Goal: Transaction & Acquisition: Purchase product/service

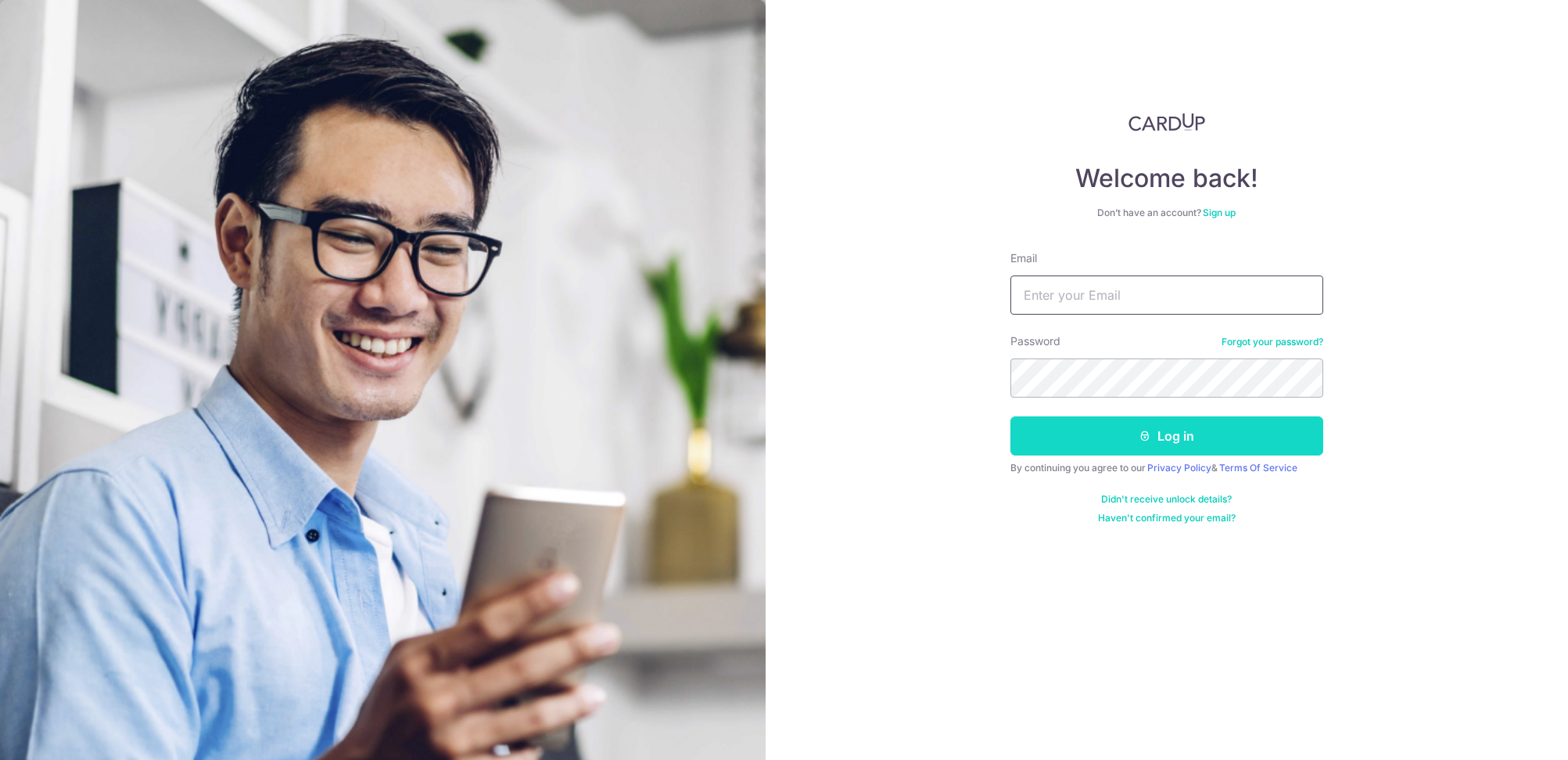
type input "[EMAIL_ADDRESS][DOMAIN_NAME]"
click at [1204, 428] on button "Log in" at bounding box center [1166, 435] width 313 height 39
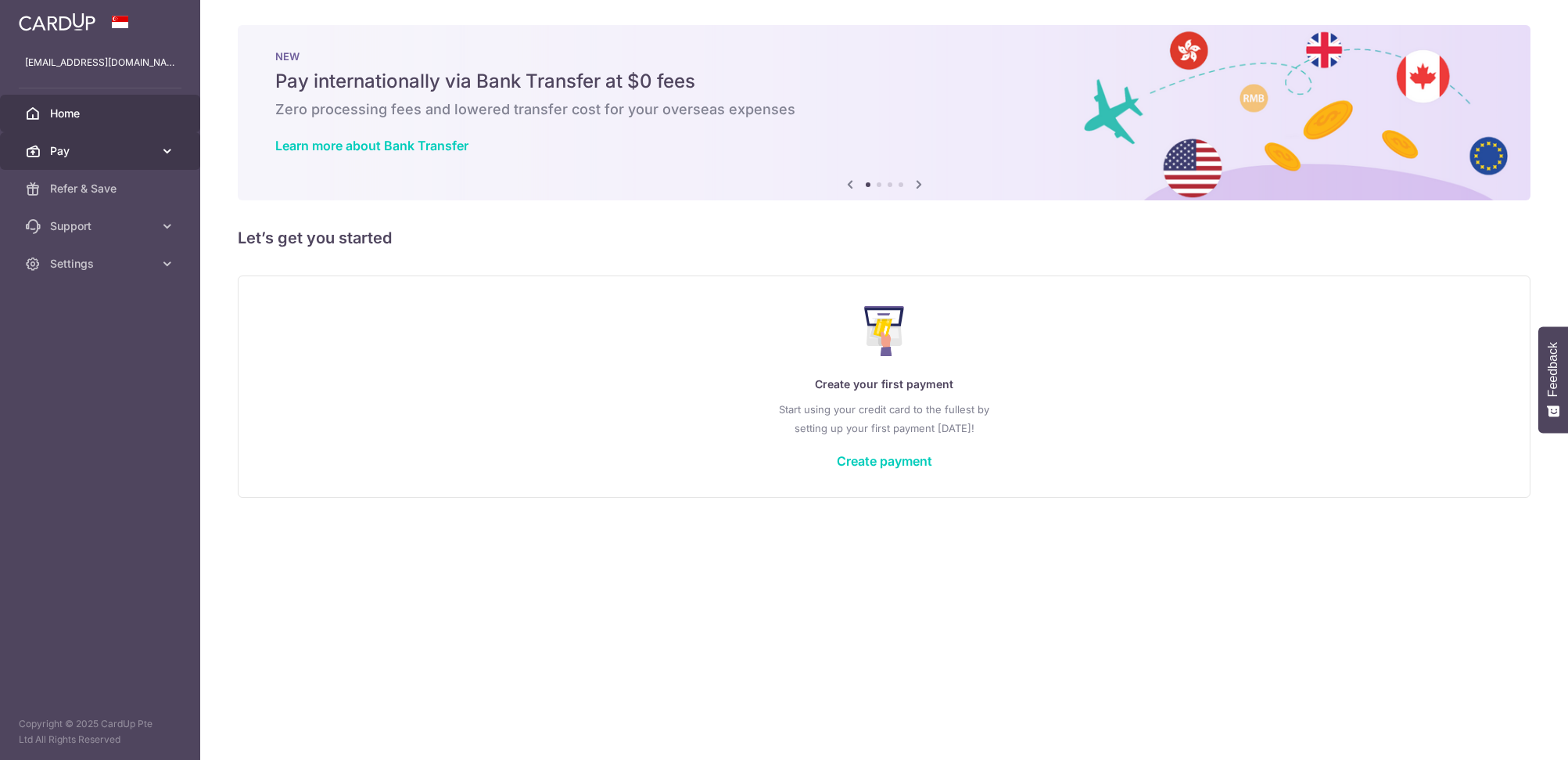
click at [104, 146] on span "Pay" at bounding box center [102, 151] width 103 height 16
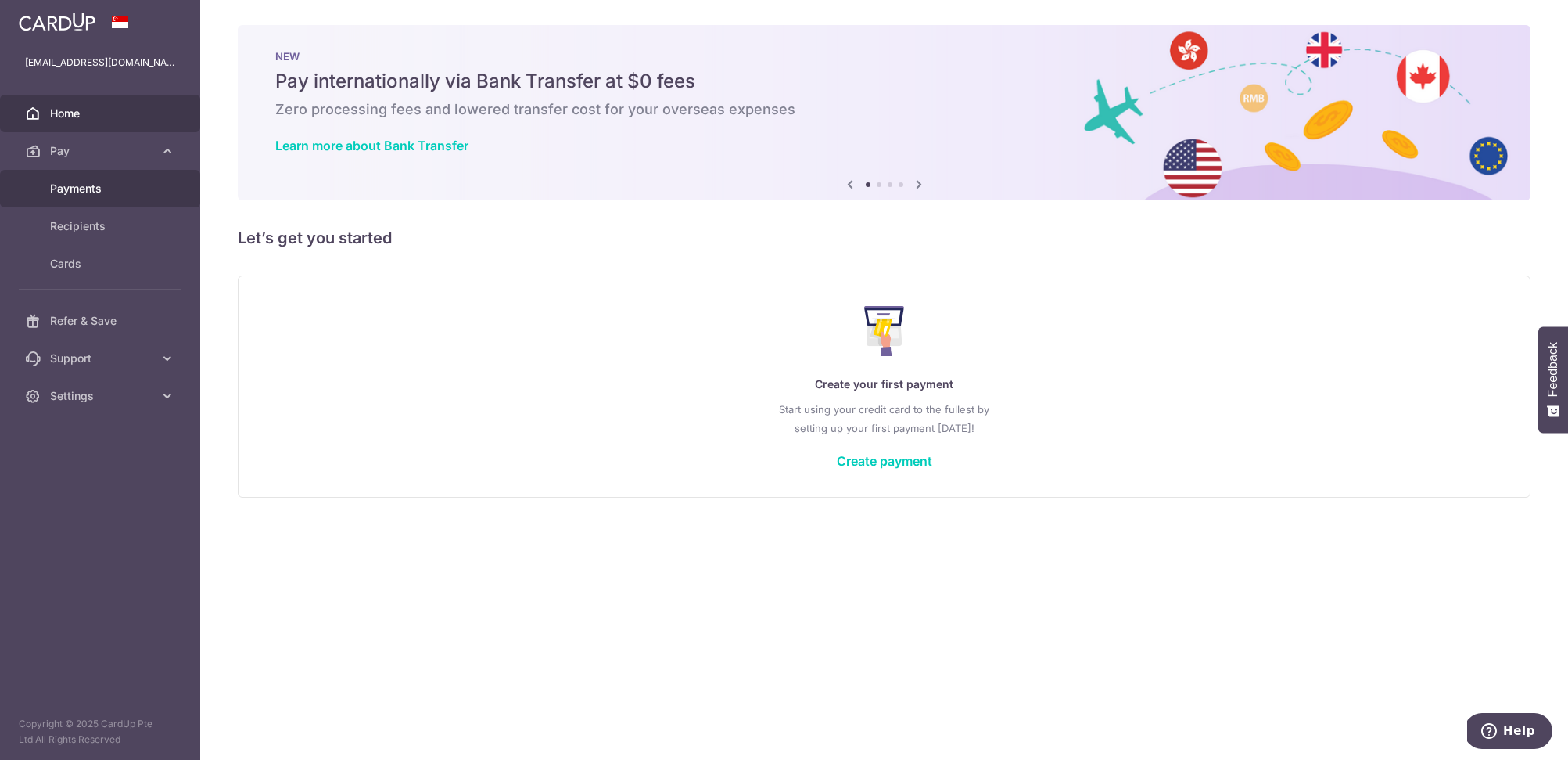
click at [97, 194] on span "Payments" at bounding box center [102, 189] width 103 height 16
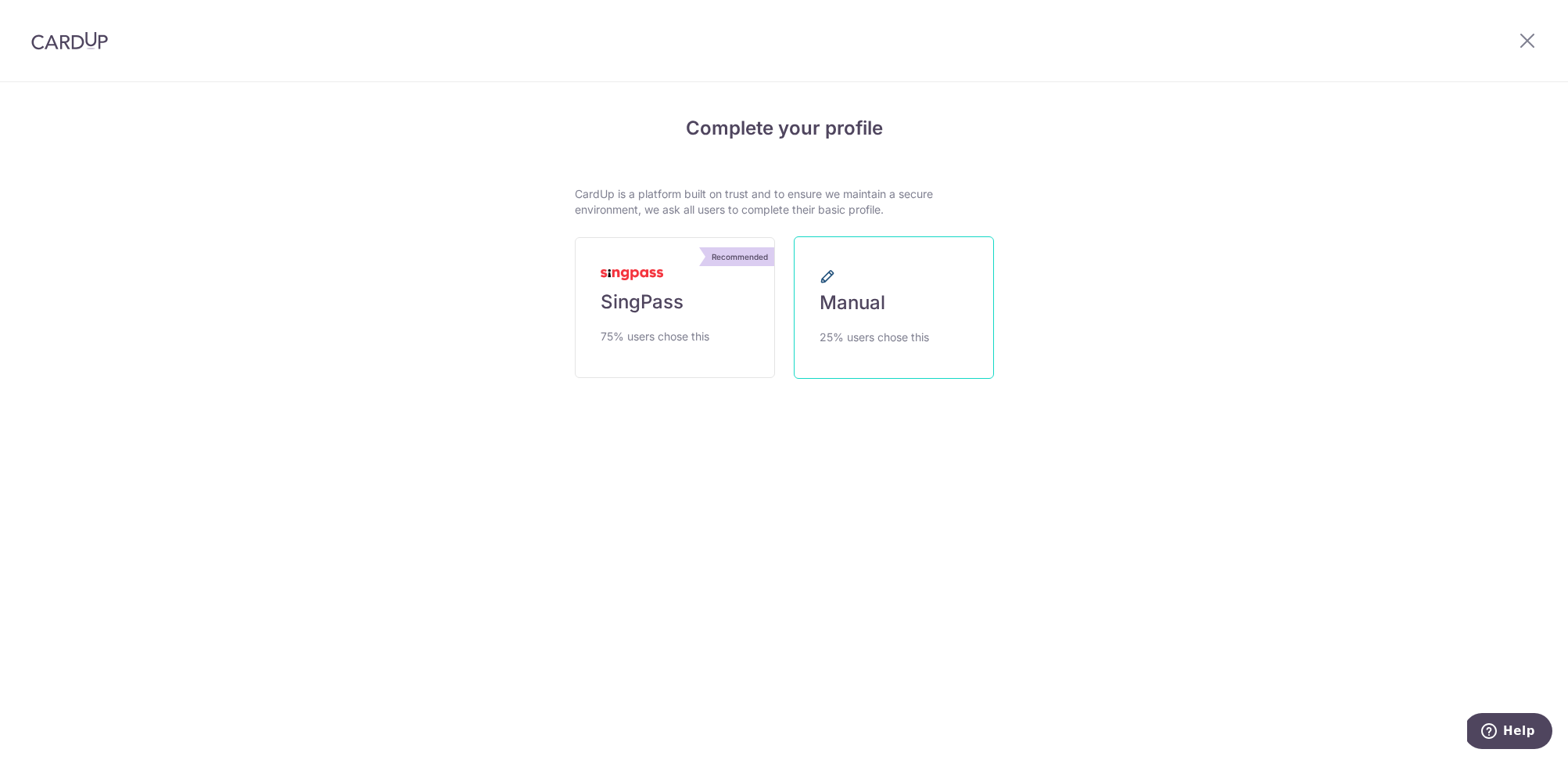
click at [904, 308] on link "Manual 25% users chose this" at bounding box center [894, 307] width 200 height 142
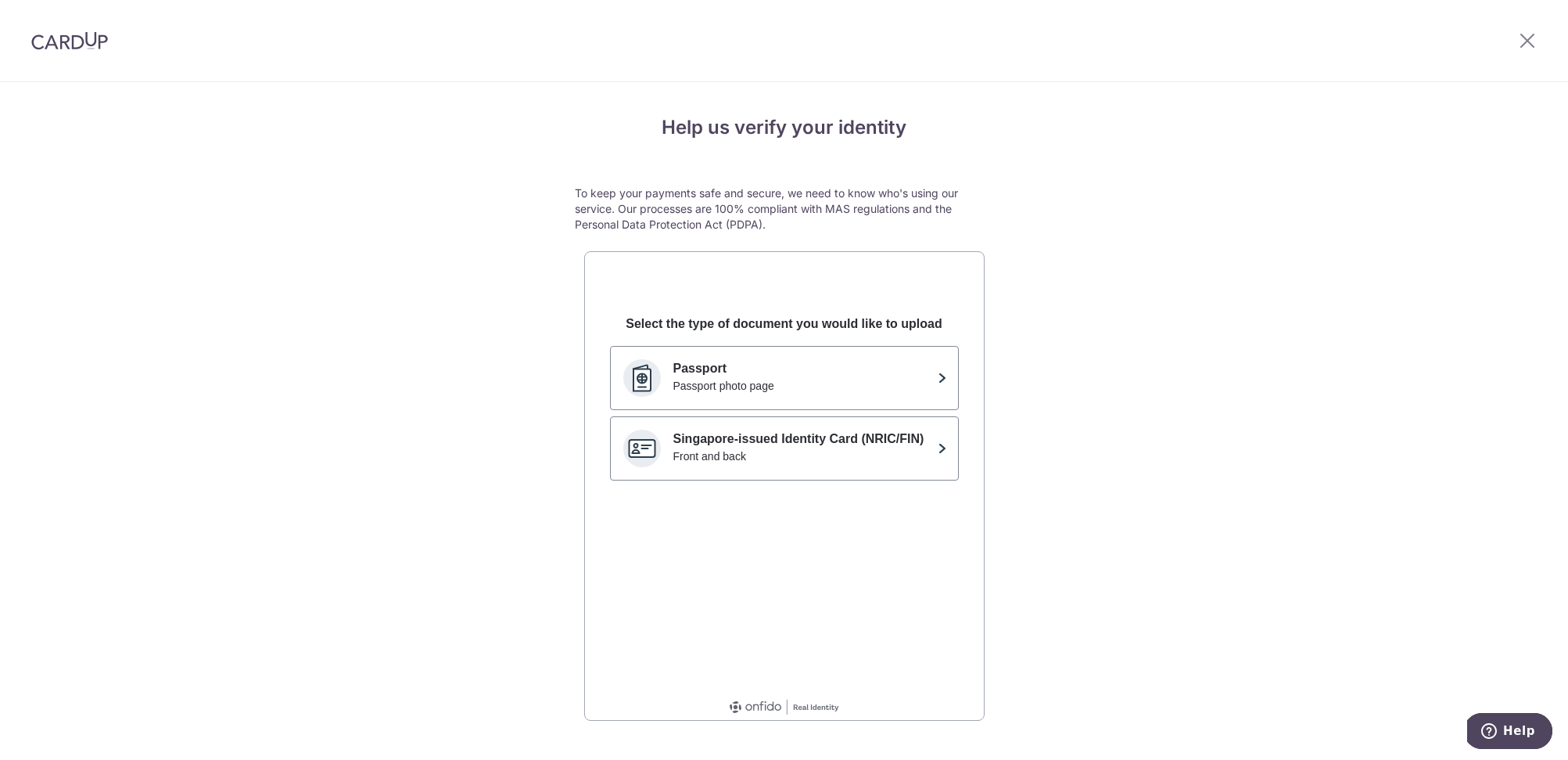
click at [85, 40] on img at bounding box center [69, 41] width 76 height 19
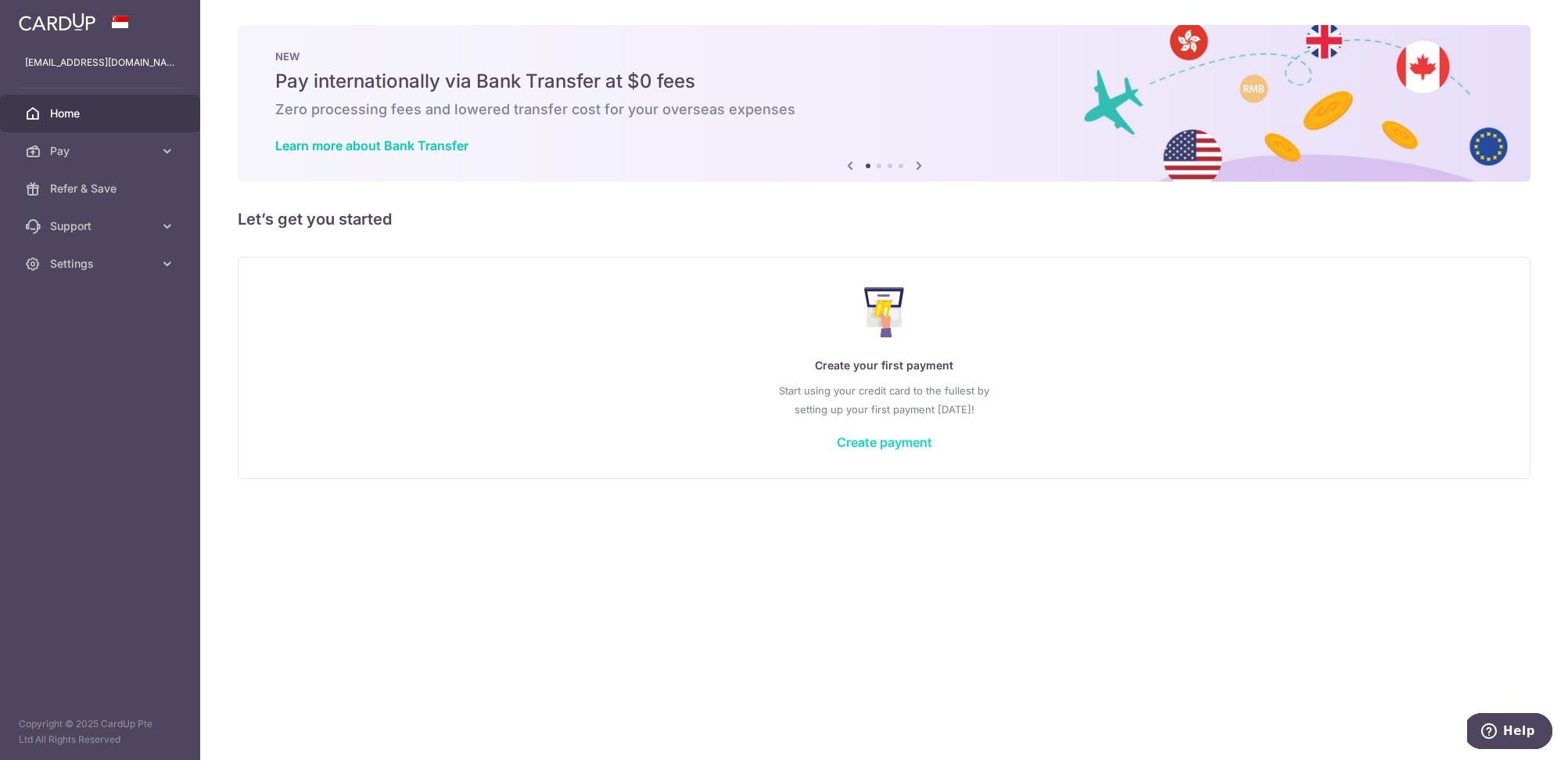
click at [883, 442] on link "Create payment" at bounding box center [885, 442] width 95 height 16
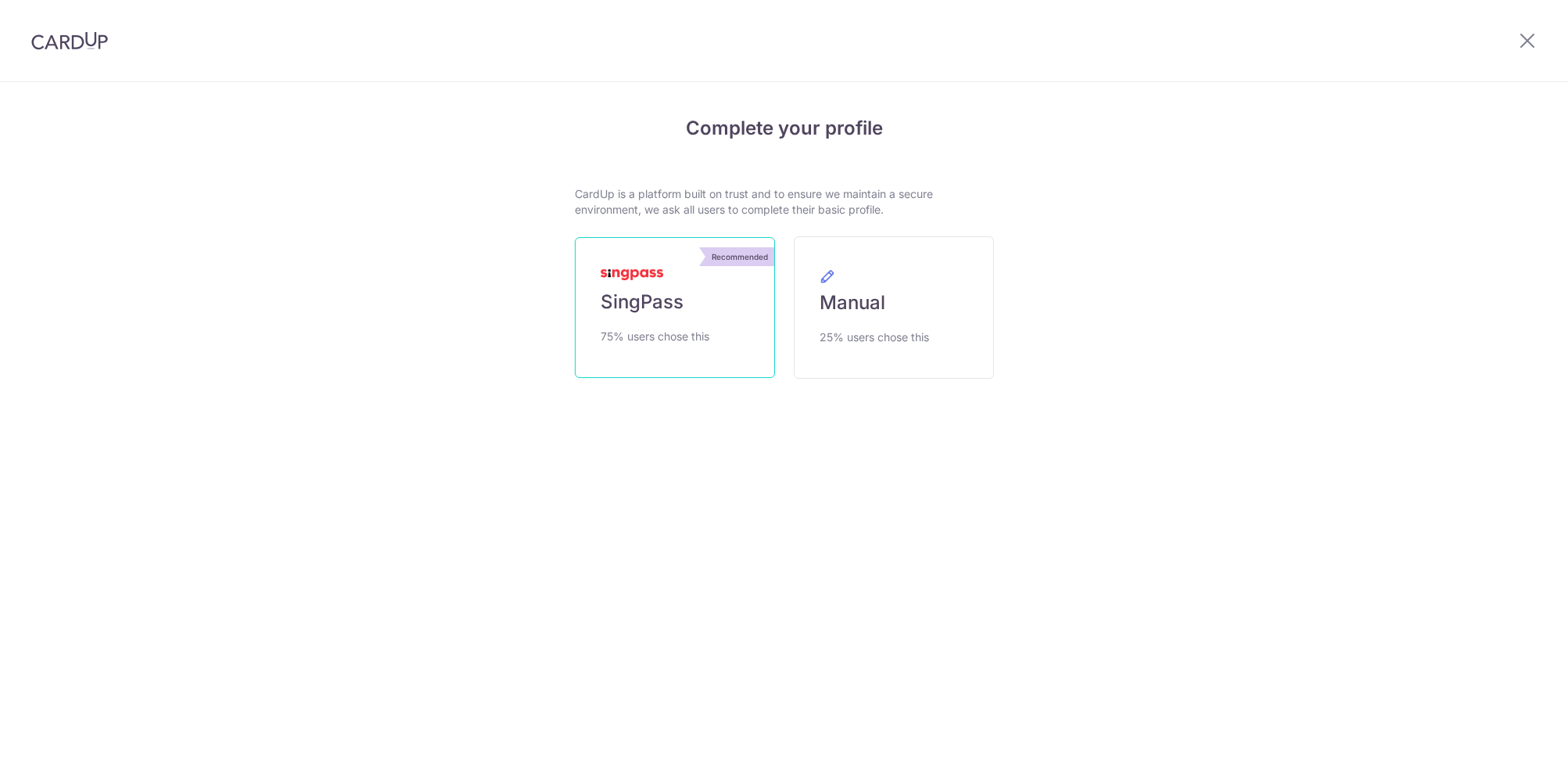
click at [598, 291] on link "Recommended SingPass 75% users chose this" at bounding box center [675, 307] width 200 height 141
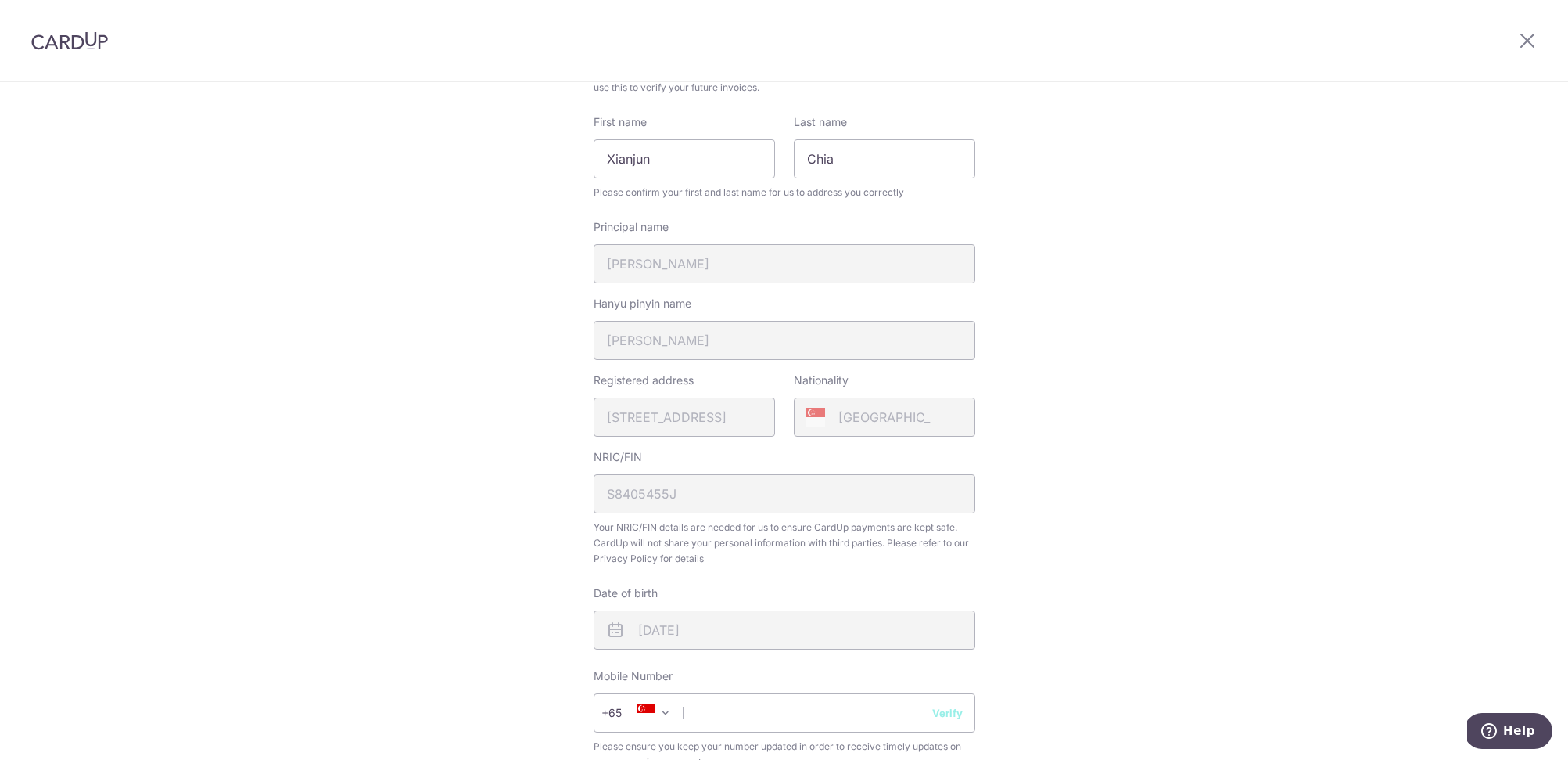
scroll to position [165, 0]
click at [717, 267] on div "Principal name CHIA XIANJUN" at bounding box center [784, 252] width 382 height 64
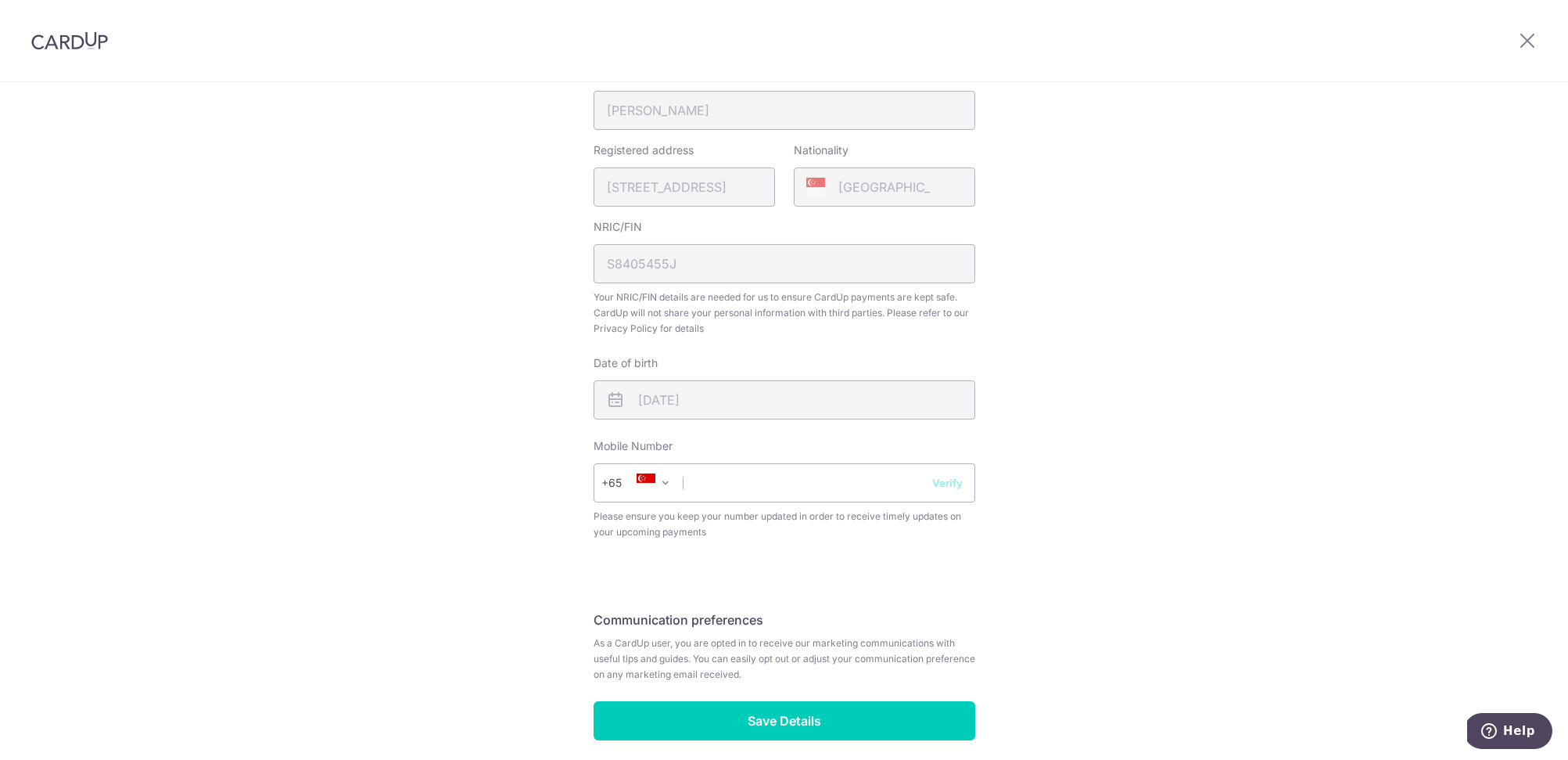
scroll to position [463, 0]
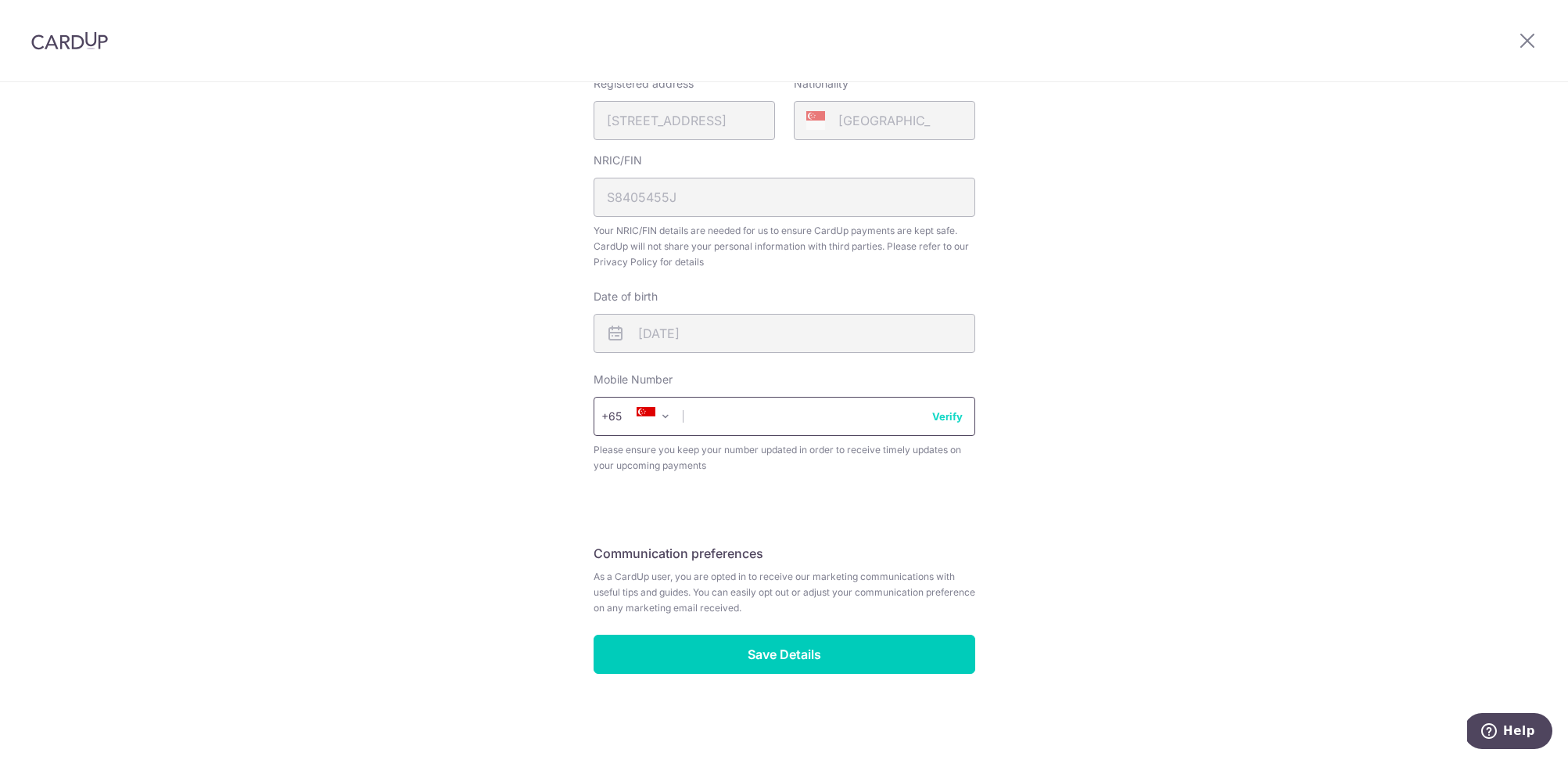
click at [779, 419] on input "text" at bounding box center [784, 415] width 382 height 39
type input "96545439"
click at [964, 527] on div "Review your details Your Details Please provide your full name as per your NRIC…" at bounding box center [784, 172] width 382 height 1003
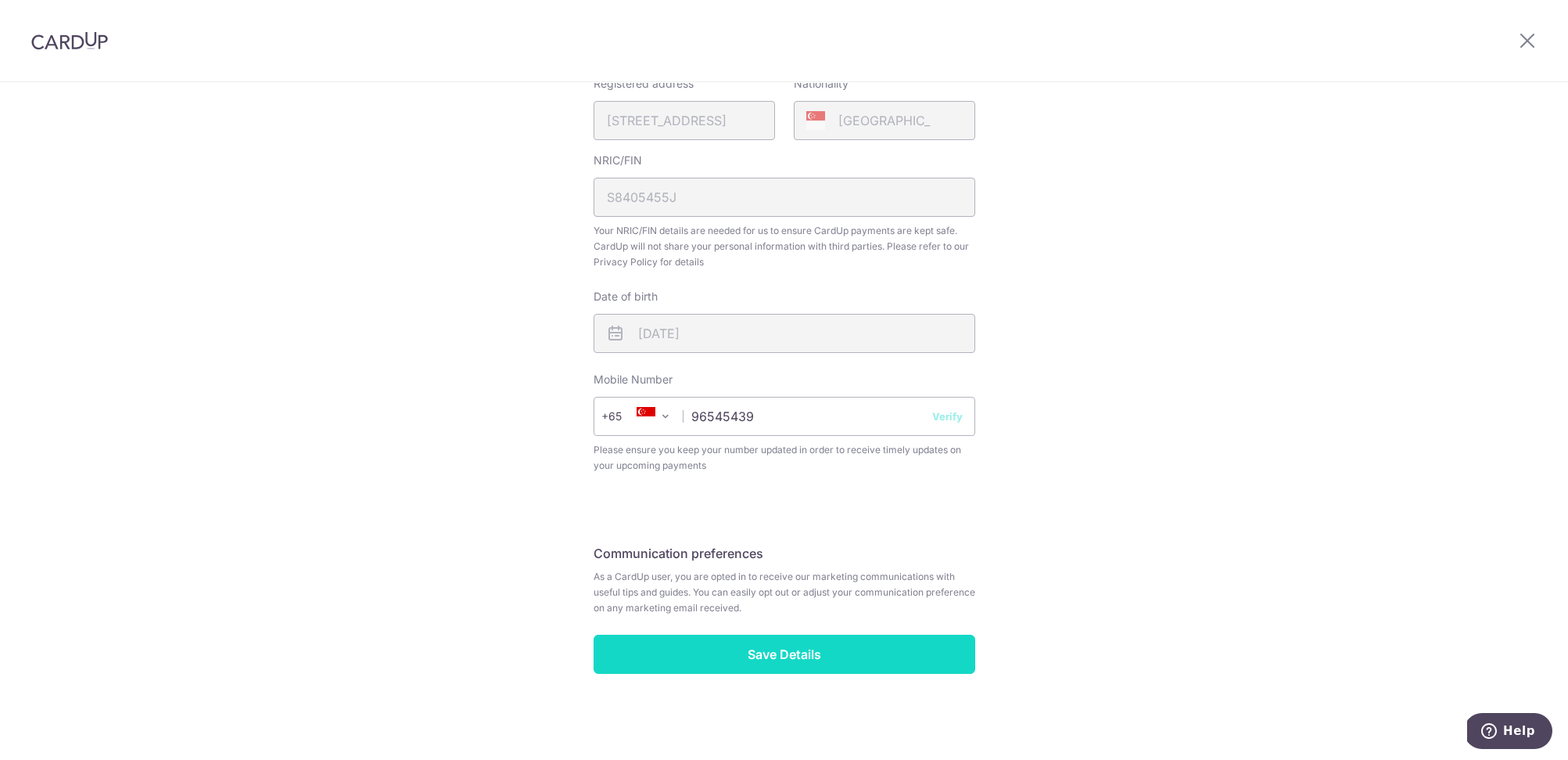
click at [900, 654] on input "Save Details" at bounding box center [784, 653] width 382 height 39
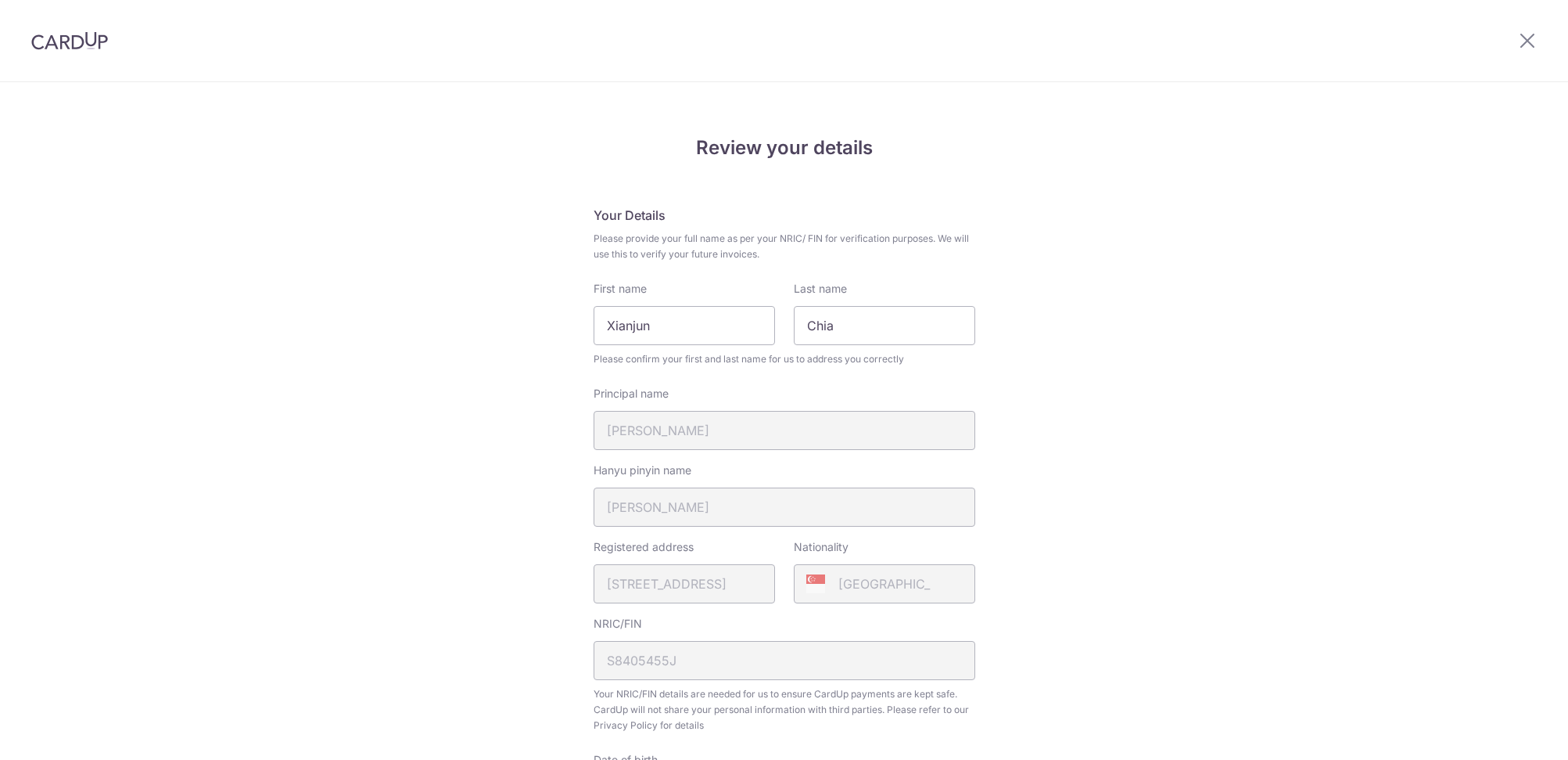
scroll to position [485, 0]
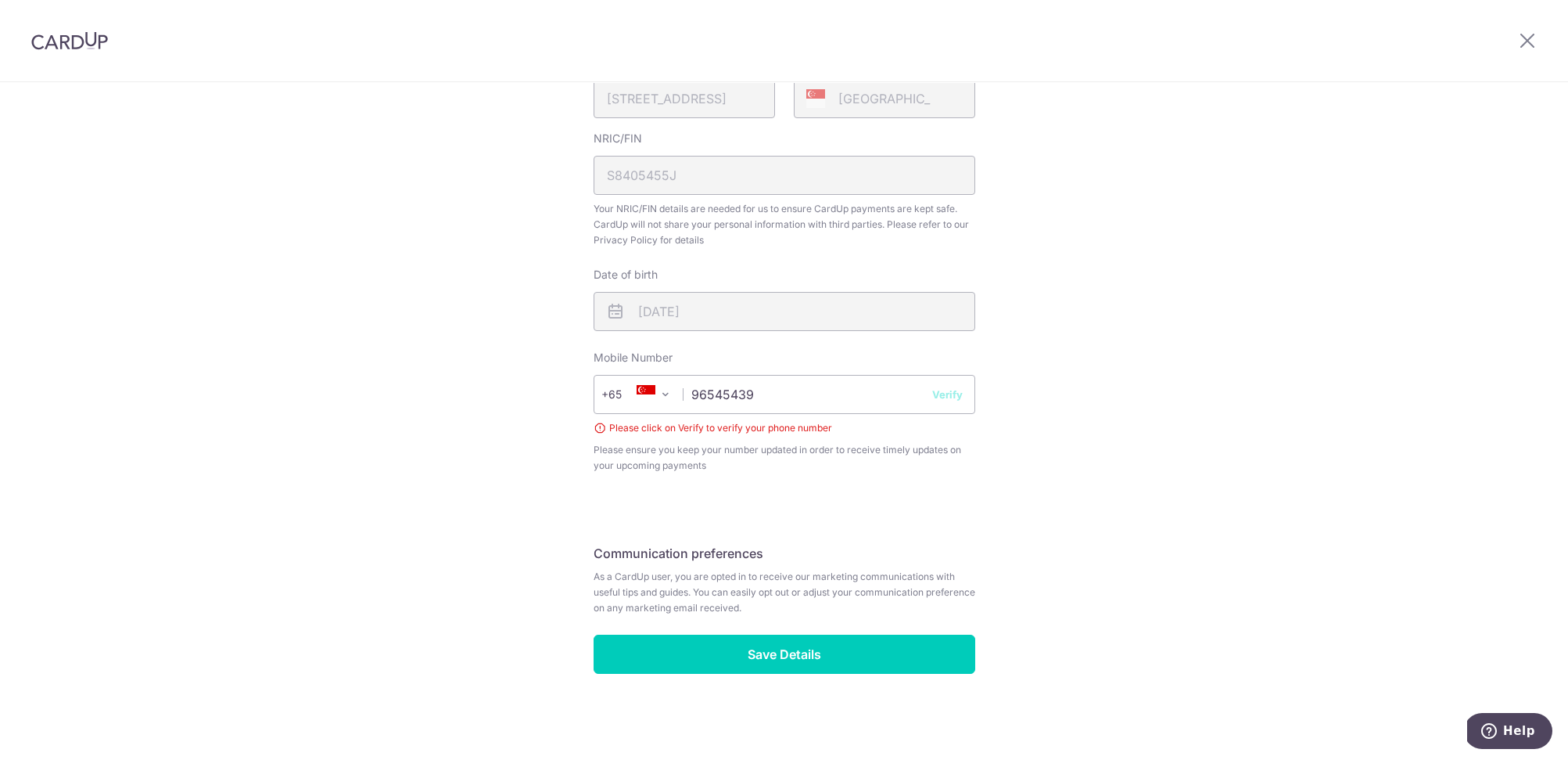
click at [947, 397] on button "Verify" at bounding box center [947, 395] width 30 height 16
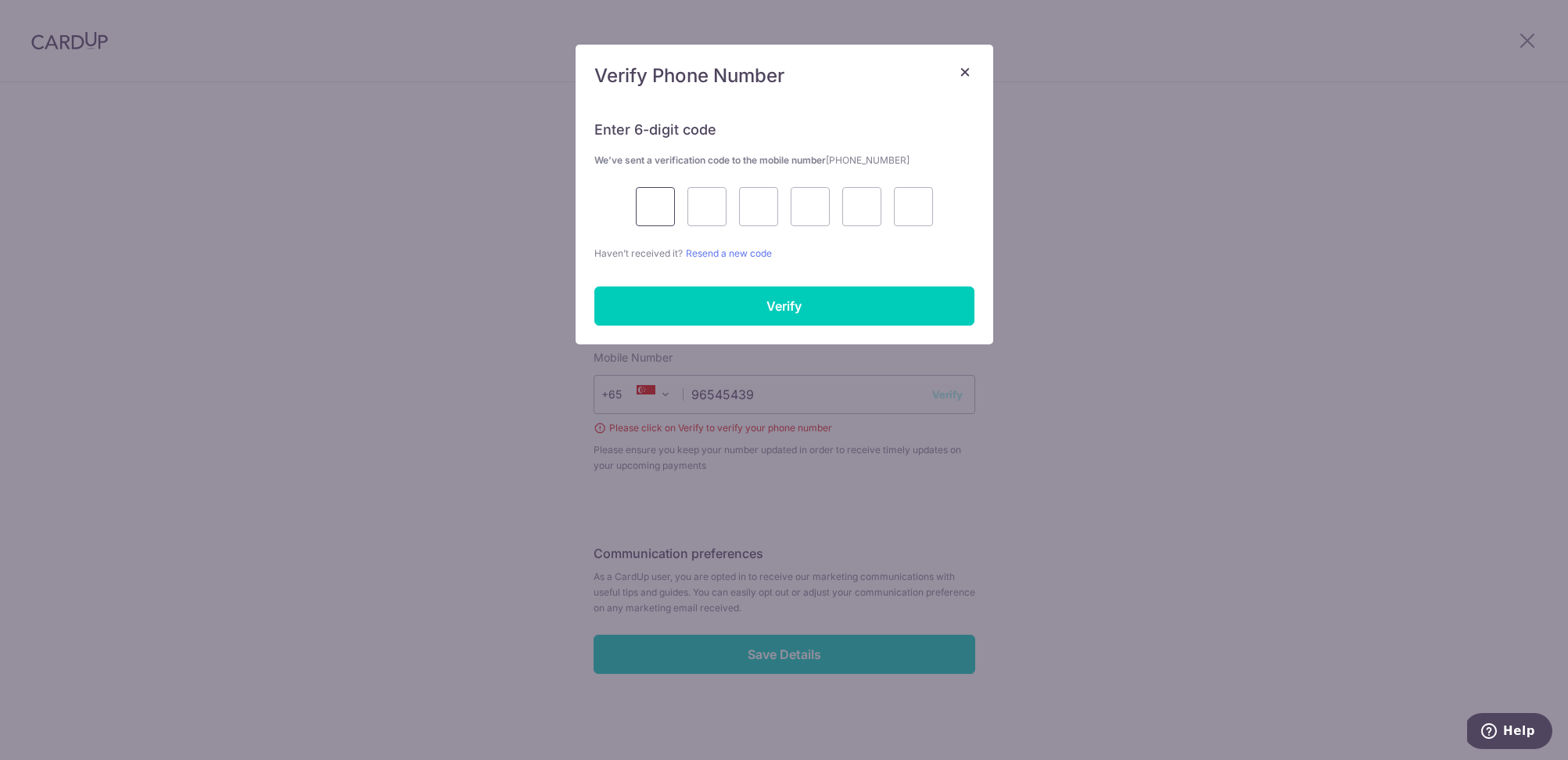
click at [659, 207] on input "text" at bounding box center [655, 206] width 39 height 39
type input "9"
type input "7"
type input "0"
type input "6"
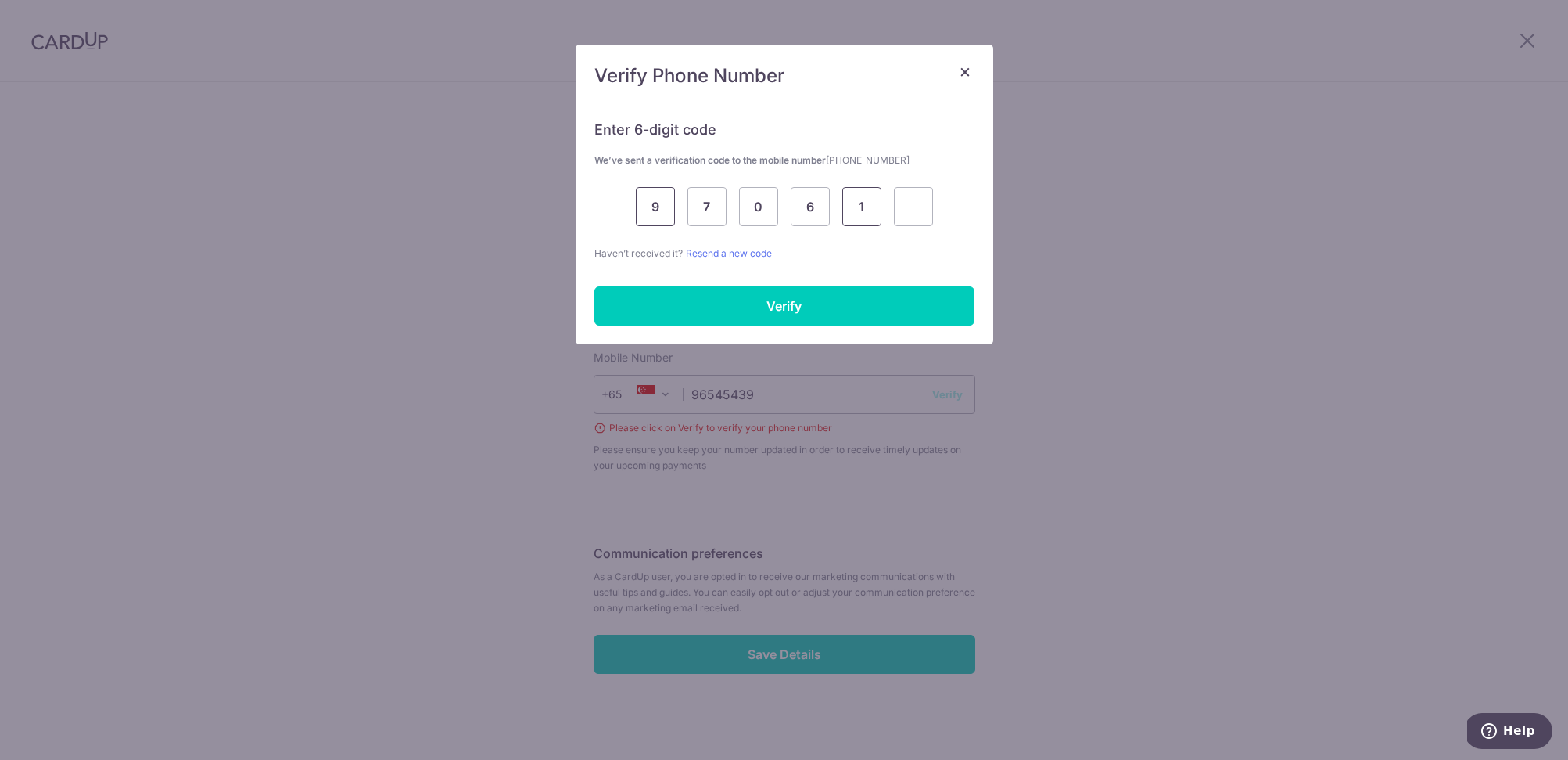
type input "1"
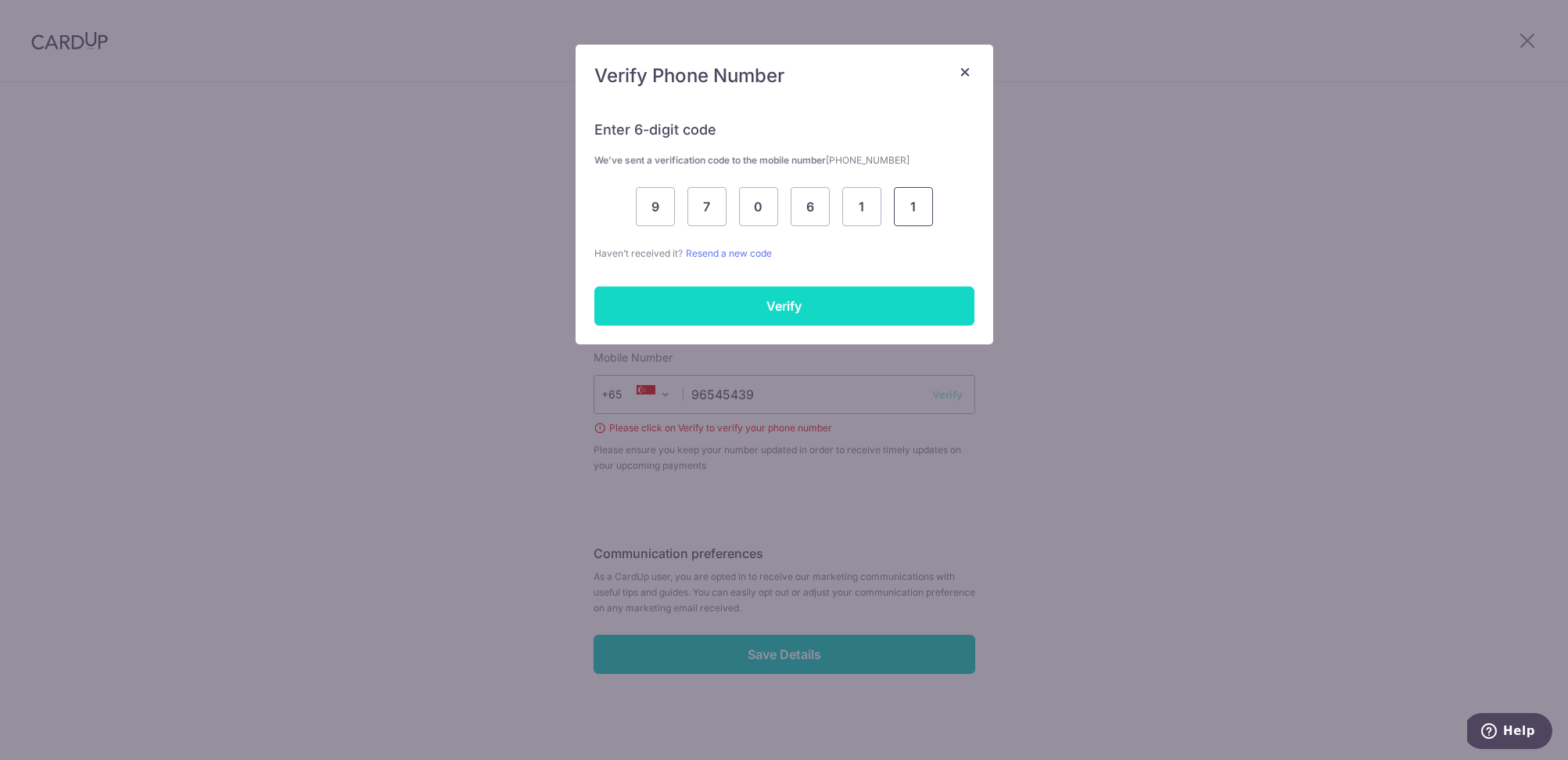
type input "1"
click at [724, 301] on input "Verify" at bounding box center [784, 306] width 380 height 39
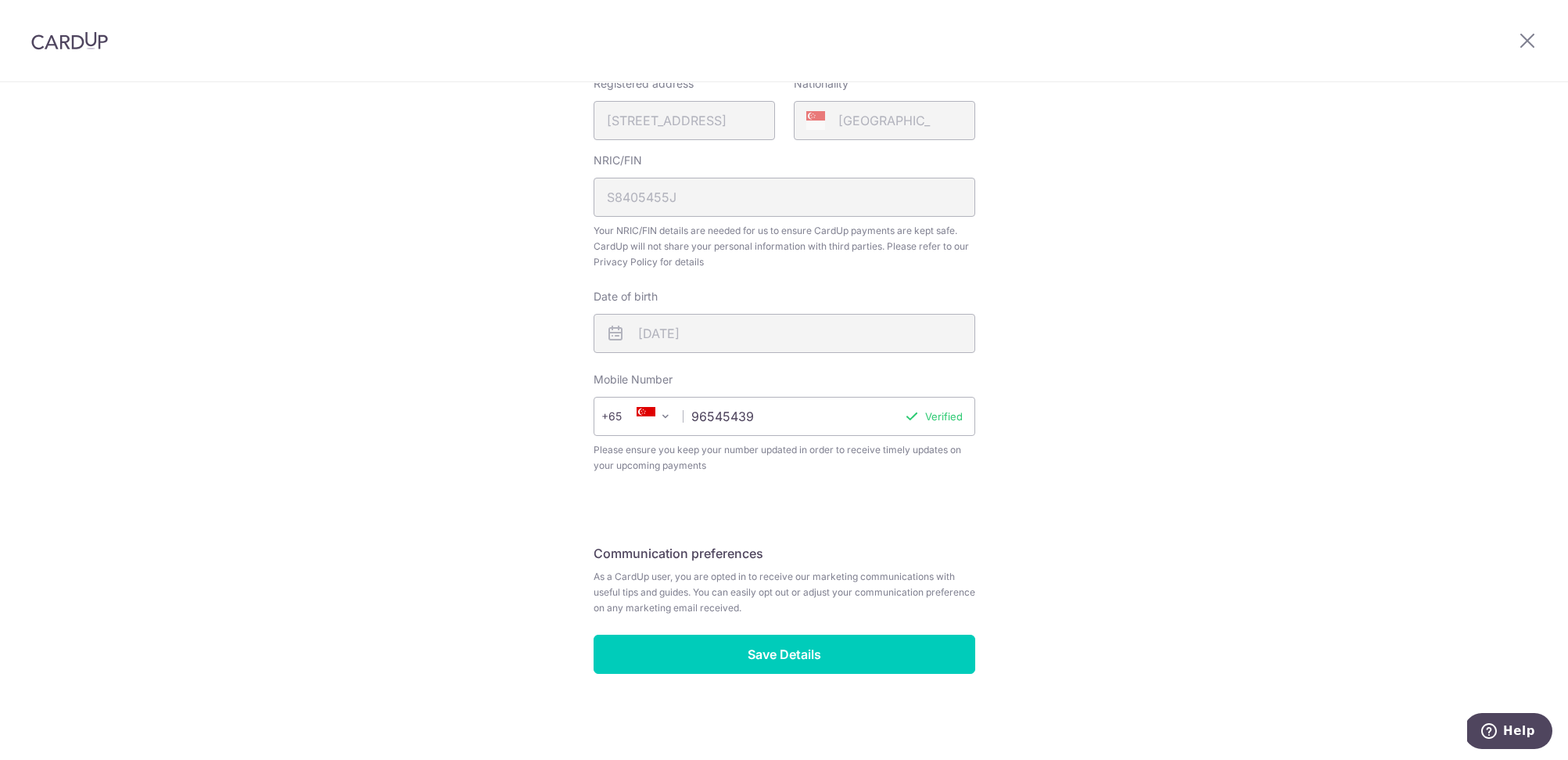
scroll to position [463, 0]
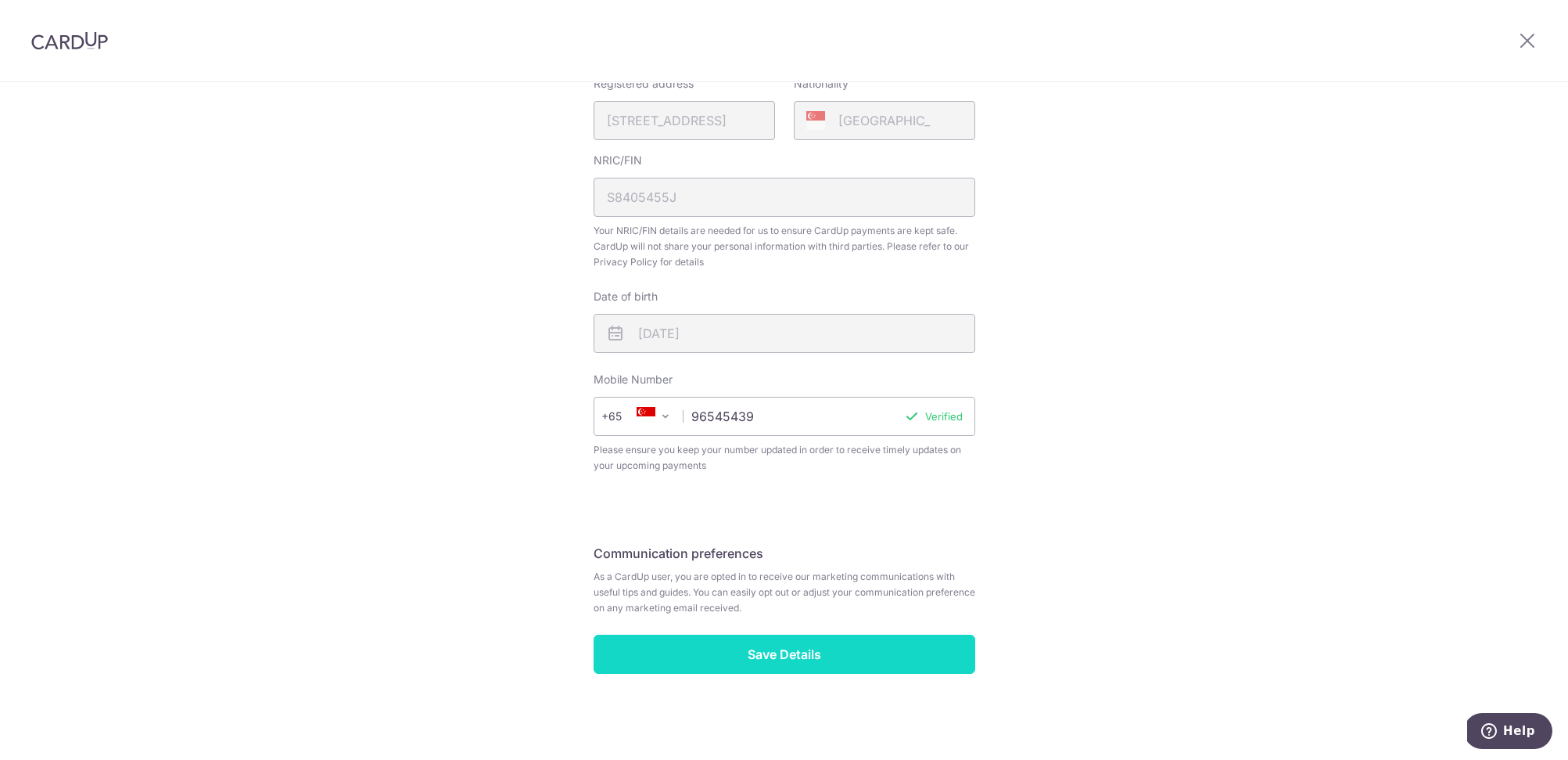
click at [825, 655] on input "Save Details" at bounding box center [784, 653] width 382 height 39
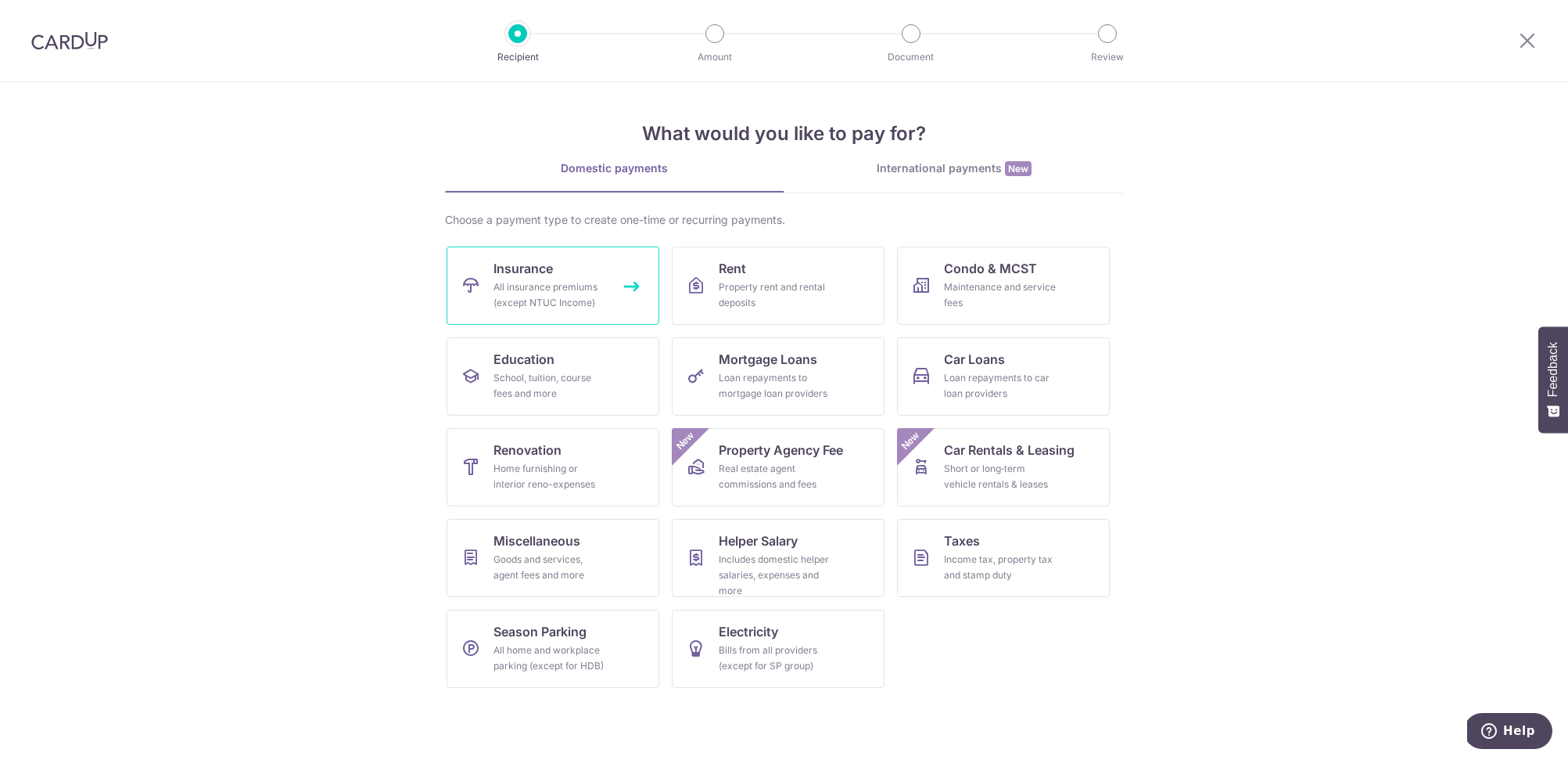
click at [560, 279] on div "All insurance premiums (except NTUC Income)" at bounding box center [550, 294] width 113 height 31
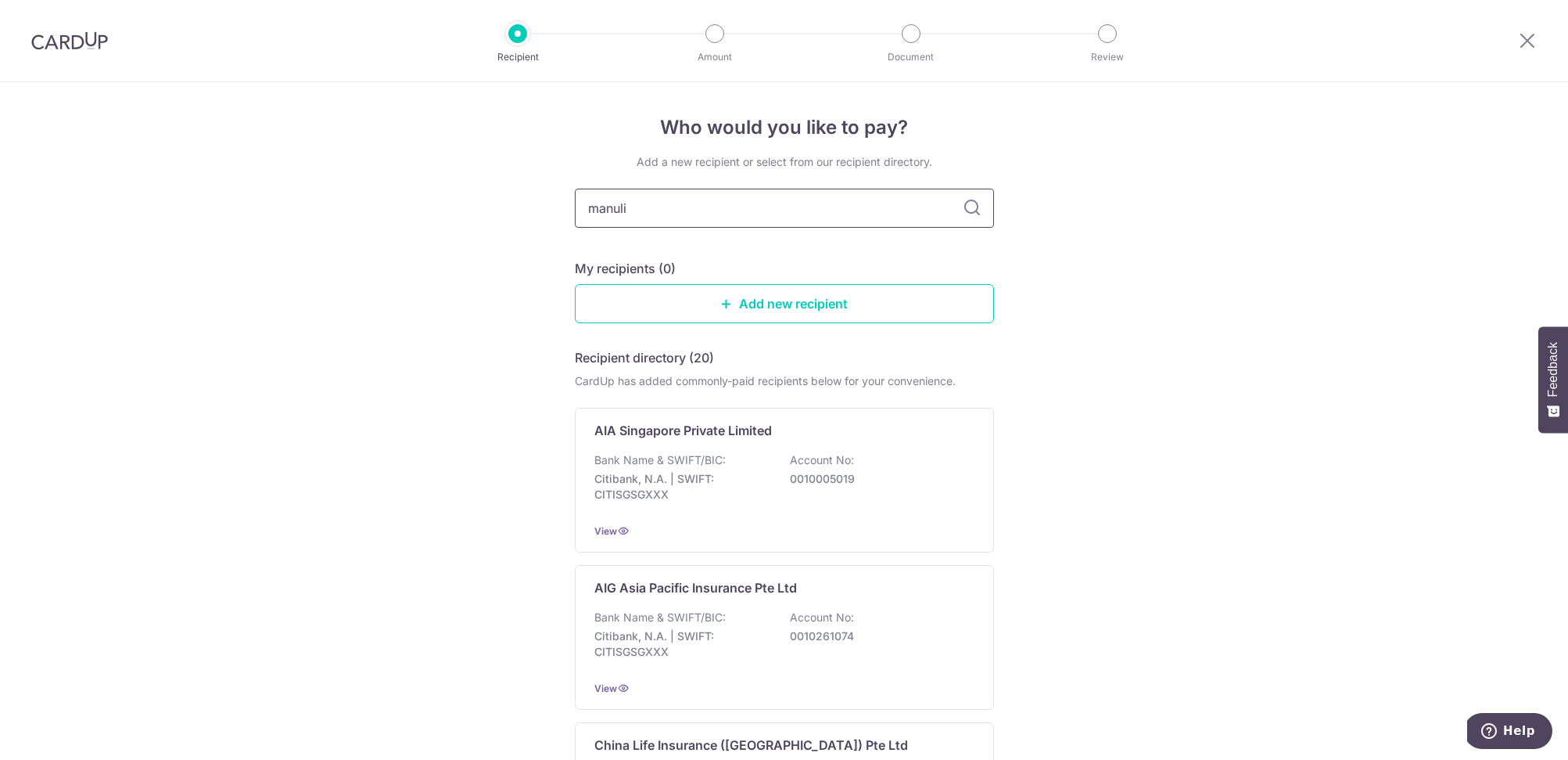
type input "manulig"
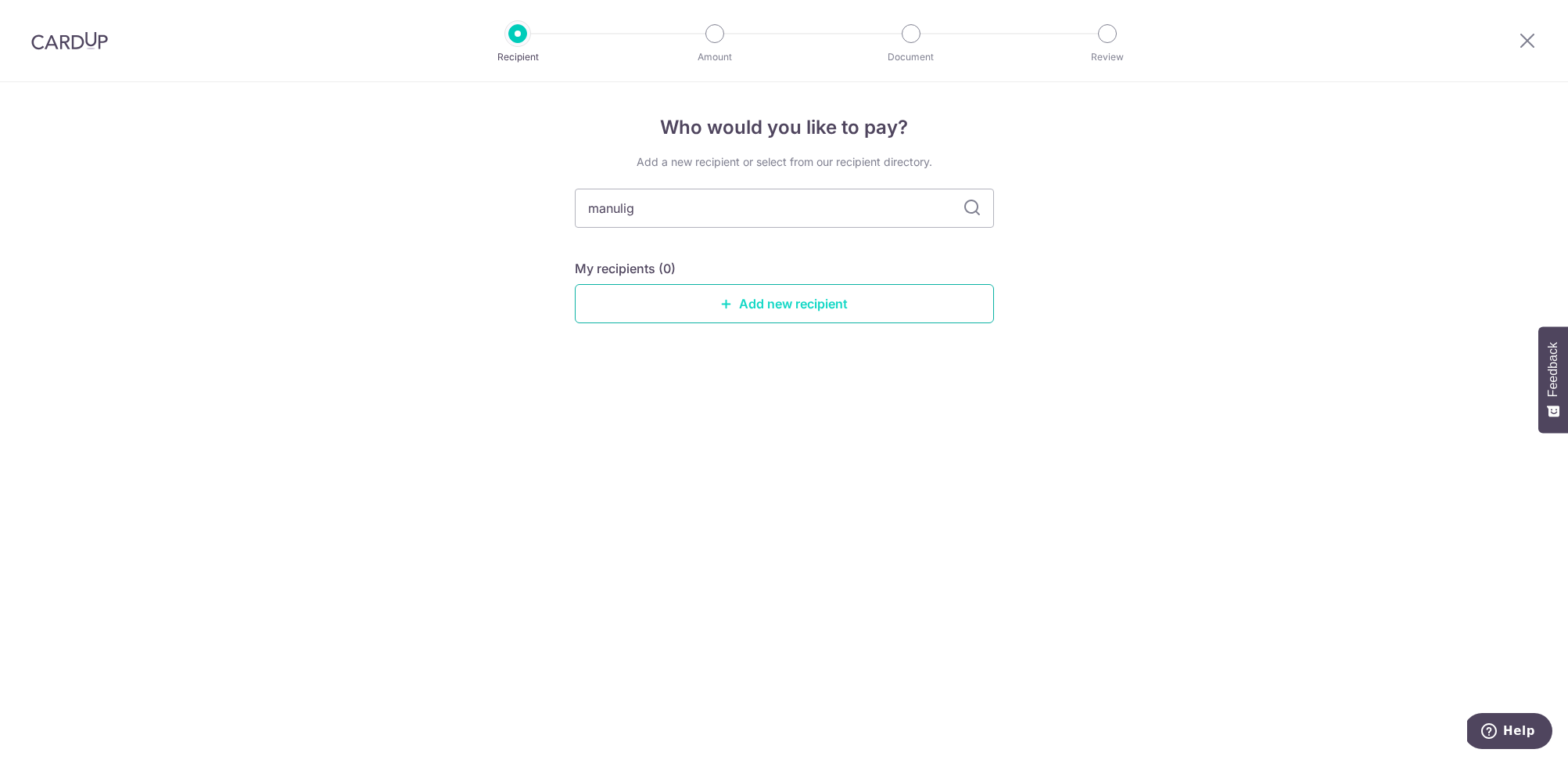
click at [849, 290] on link "Add new recipient" at bounding box center [784, 303] width 419 height 39
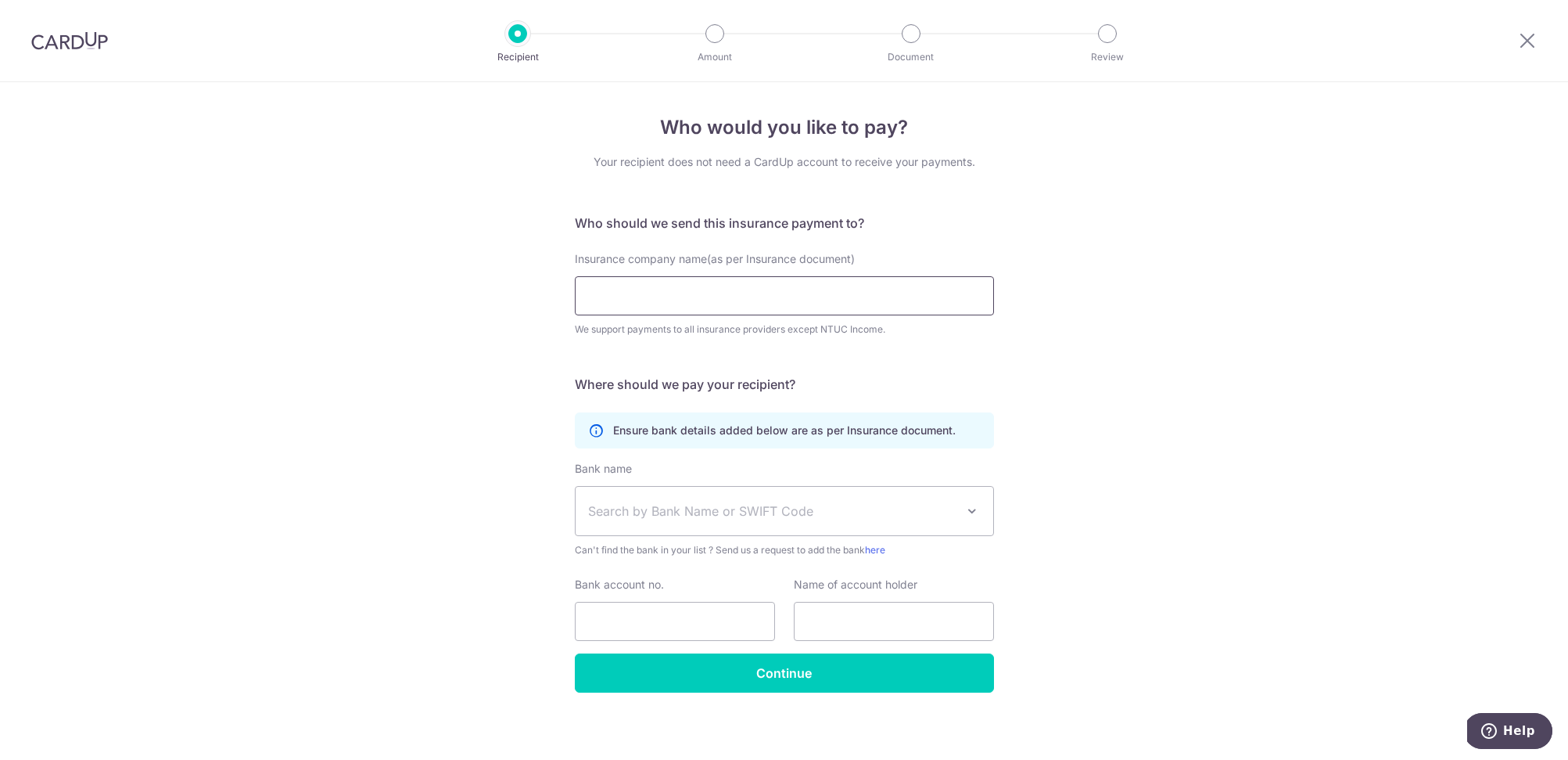
click at [810, 300] on input "Insurance company name(as per Insurance document)" at bounding box center [784, 295] width 419 height 39
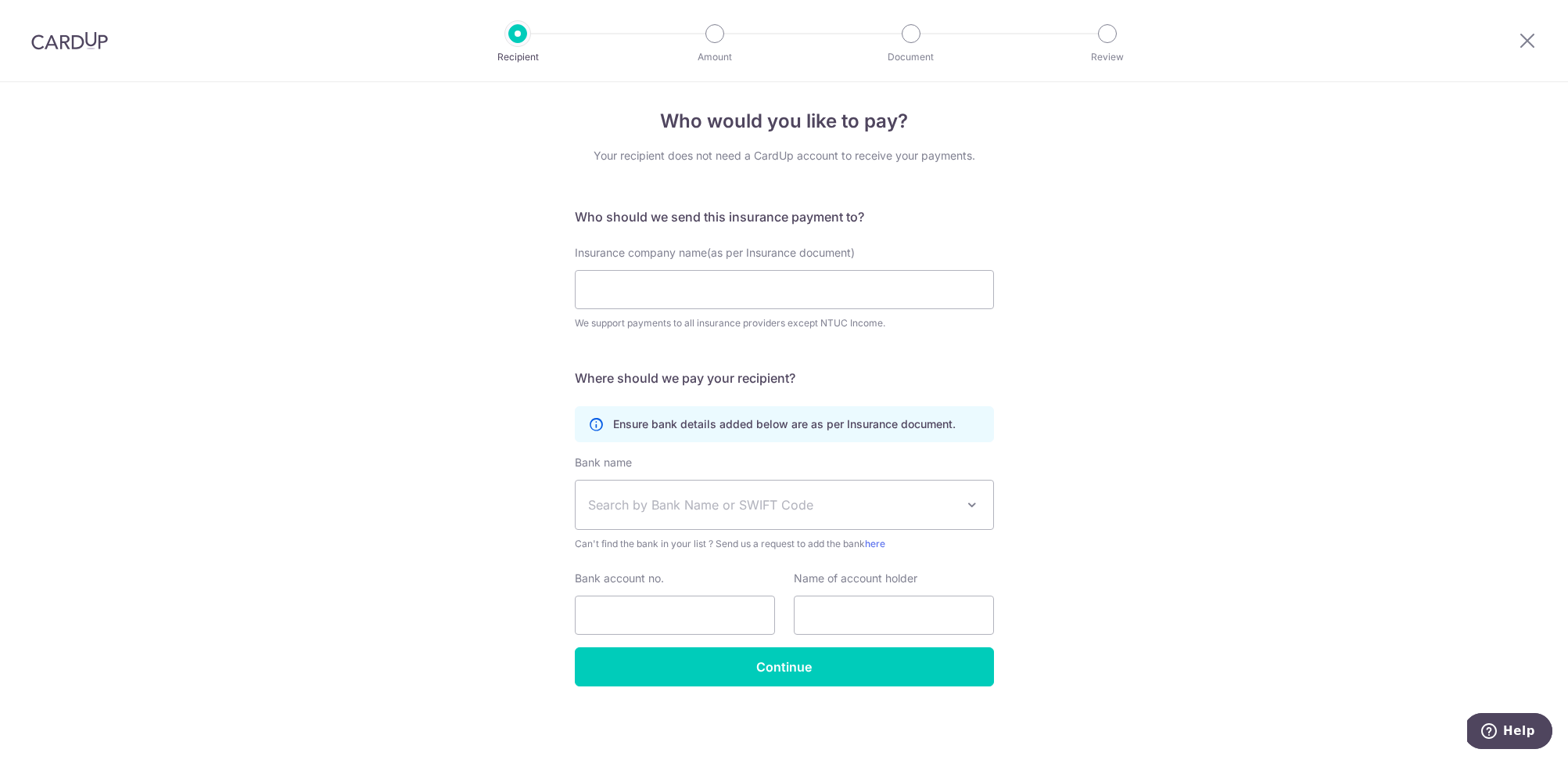
click at [901, 515] on span "Search by Bank Name or SWIFT Code" at bounding box center [784, 505] width 418 height 49
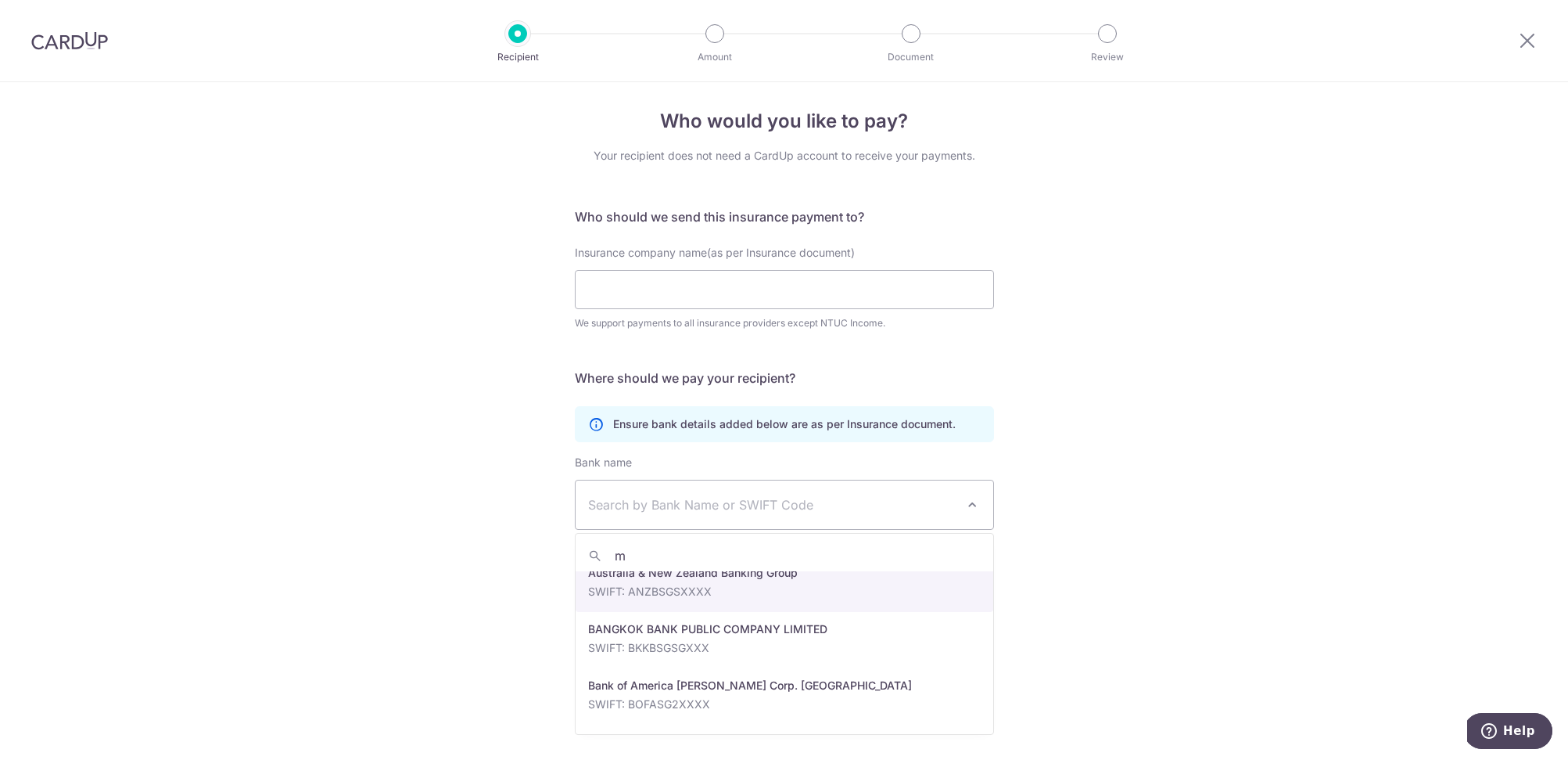
scroll to position [0, 0]
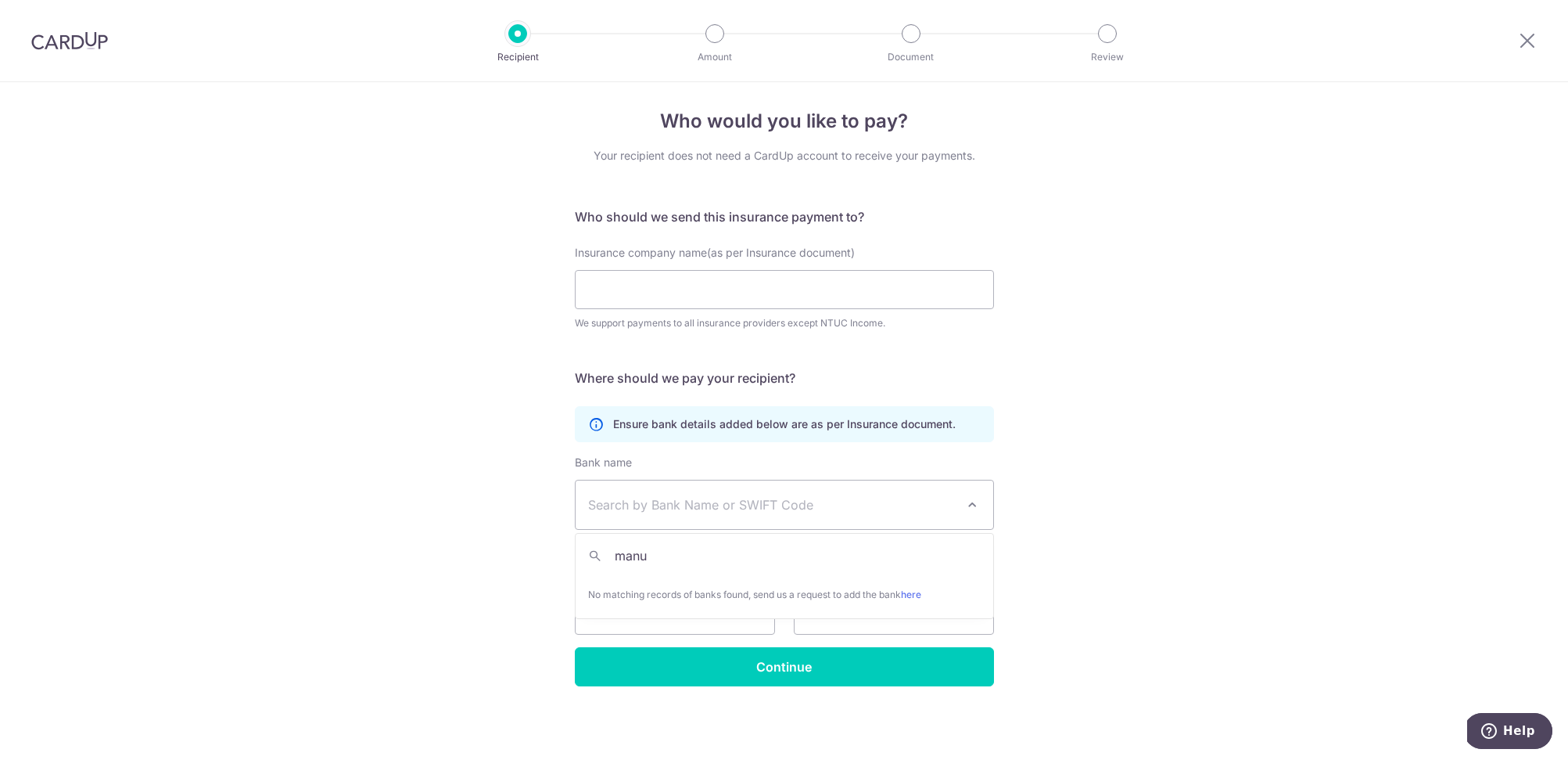
type input "manu"
click at [626, 283] on input "Insurance company name(as per Insurance document)" at bounding box center [784, 289] width 419 height 39
paste input "Manulife Singapore Pte Ltd"
type input "Manulife Singapore Pte Ltd"
click at [1033, 304] on div "Who would you like to pay? Your recipient does not need a CardUp account to rec…" at bounding box center [784, 417] width 1568 height 684
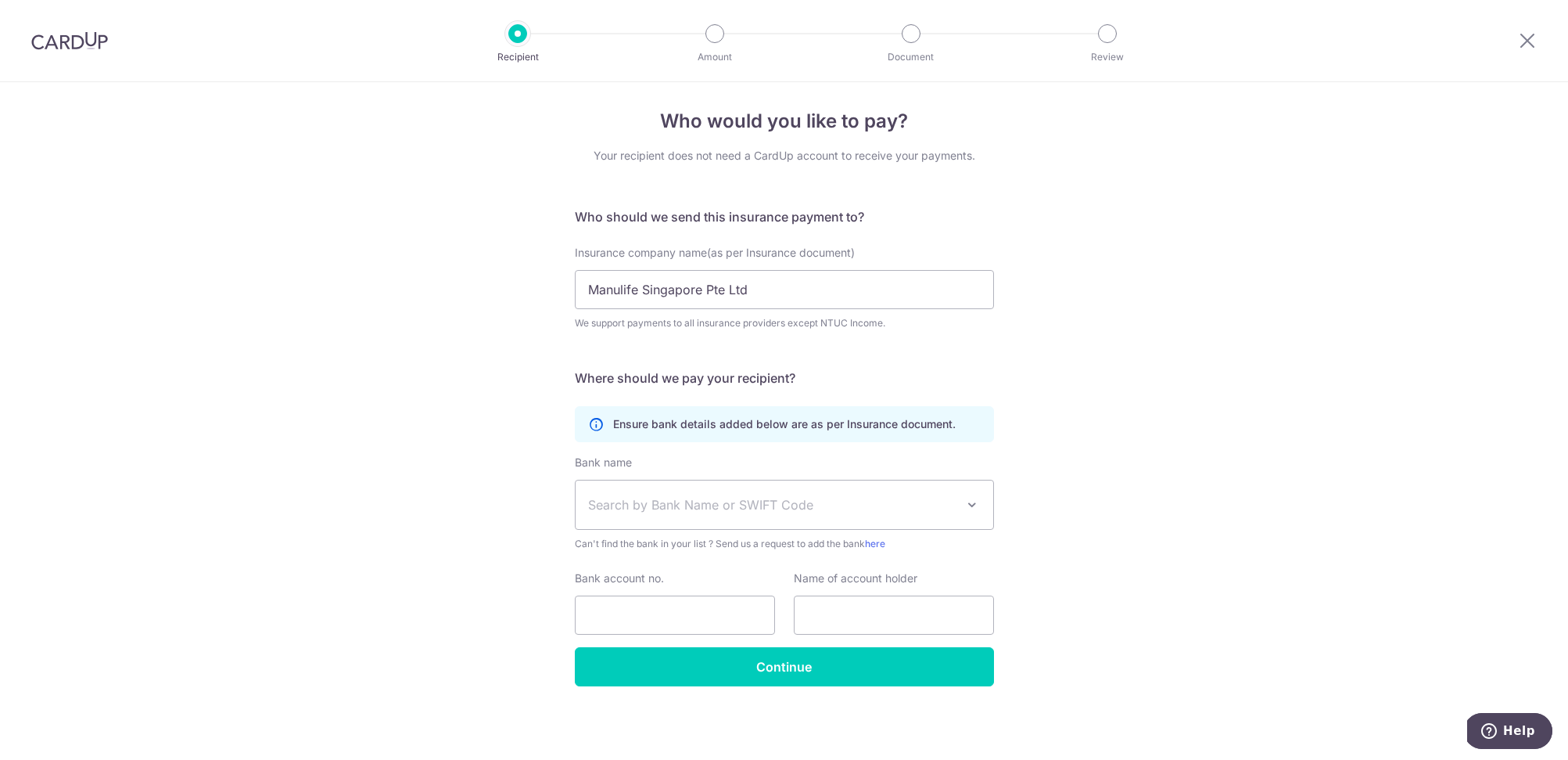
click at [847, 511] on span "Search by Bank Name or SWIFT Code" at bounding box center [772, 505] width 368 height 19
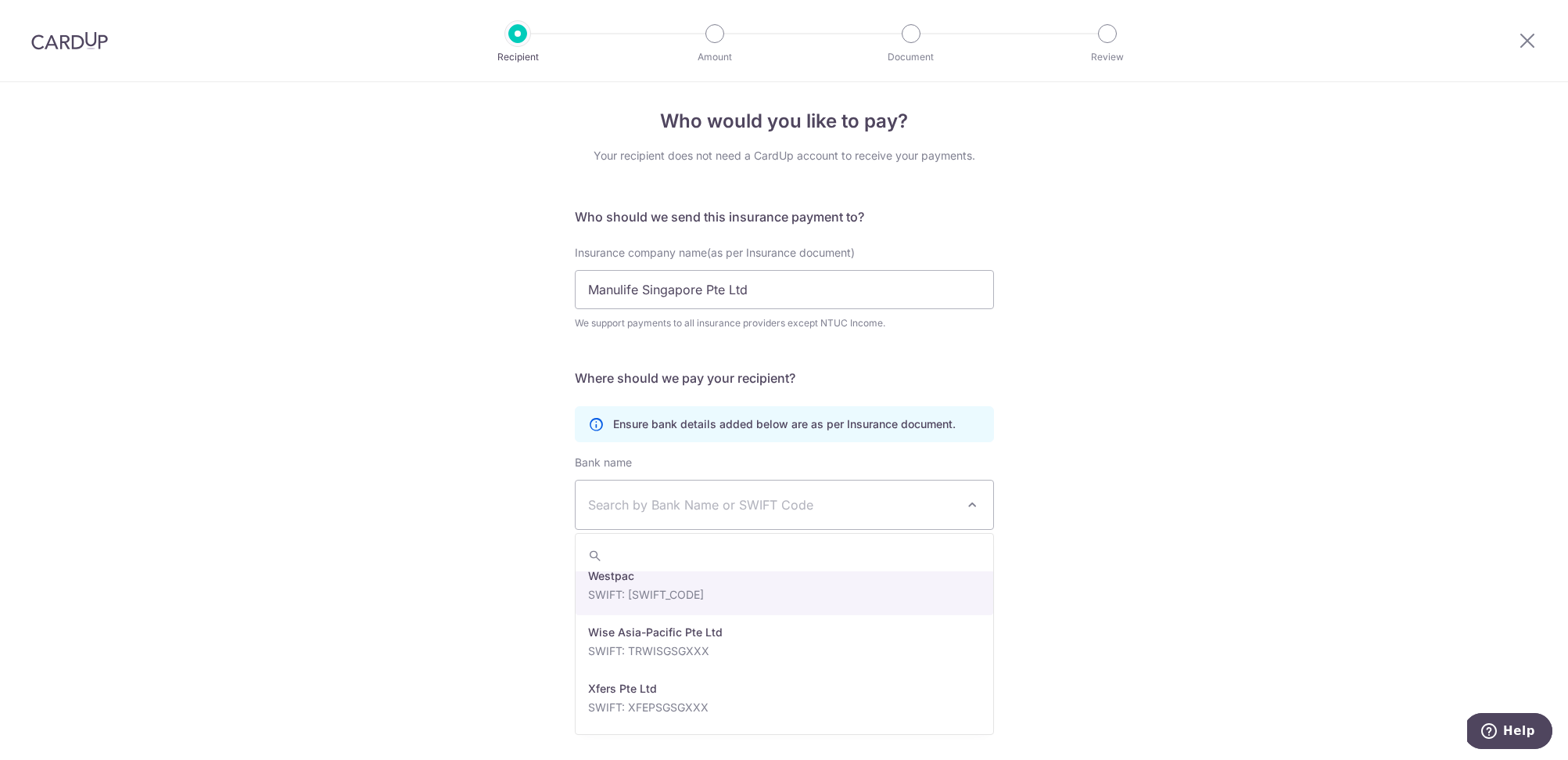
scroll to position [6, 0]
paste input "DBS Bank Ltd"
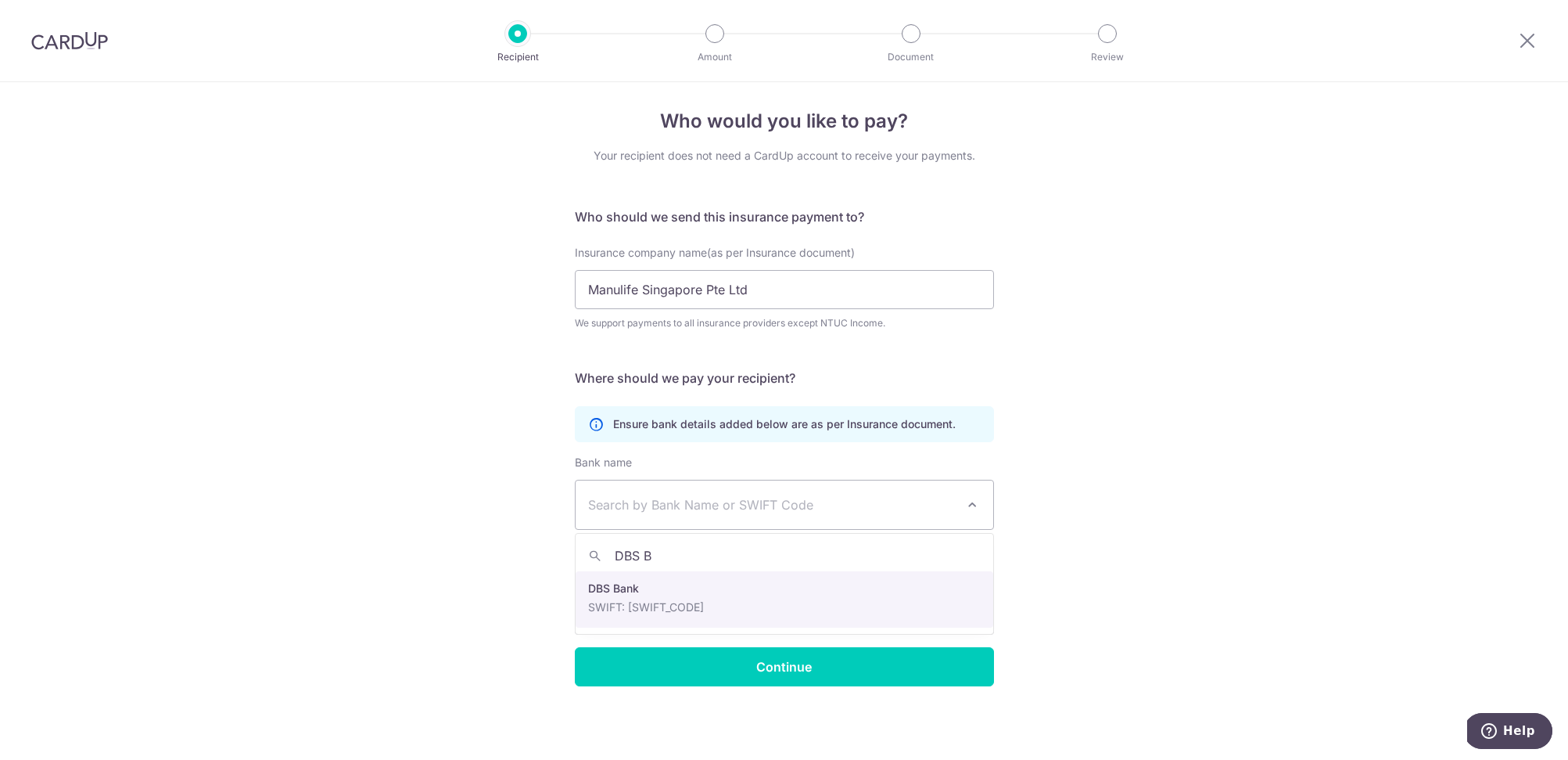
type input "DBS B"
select select "6"
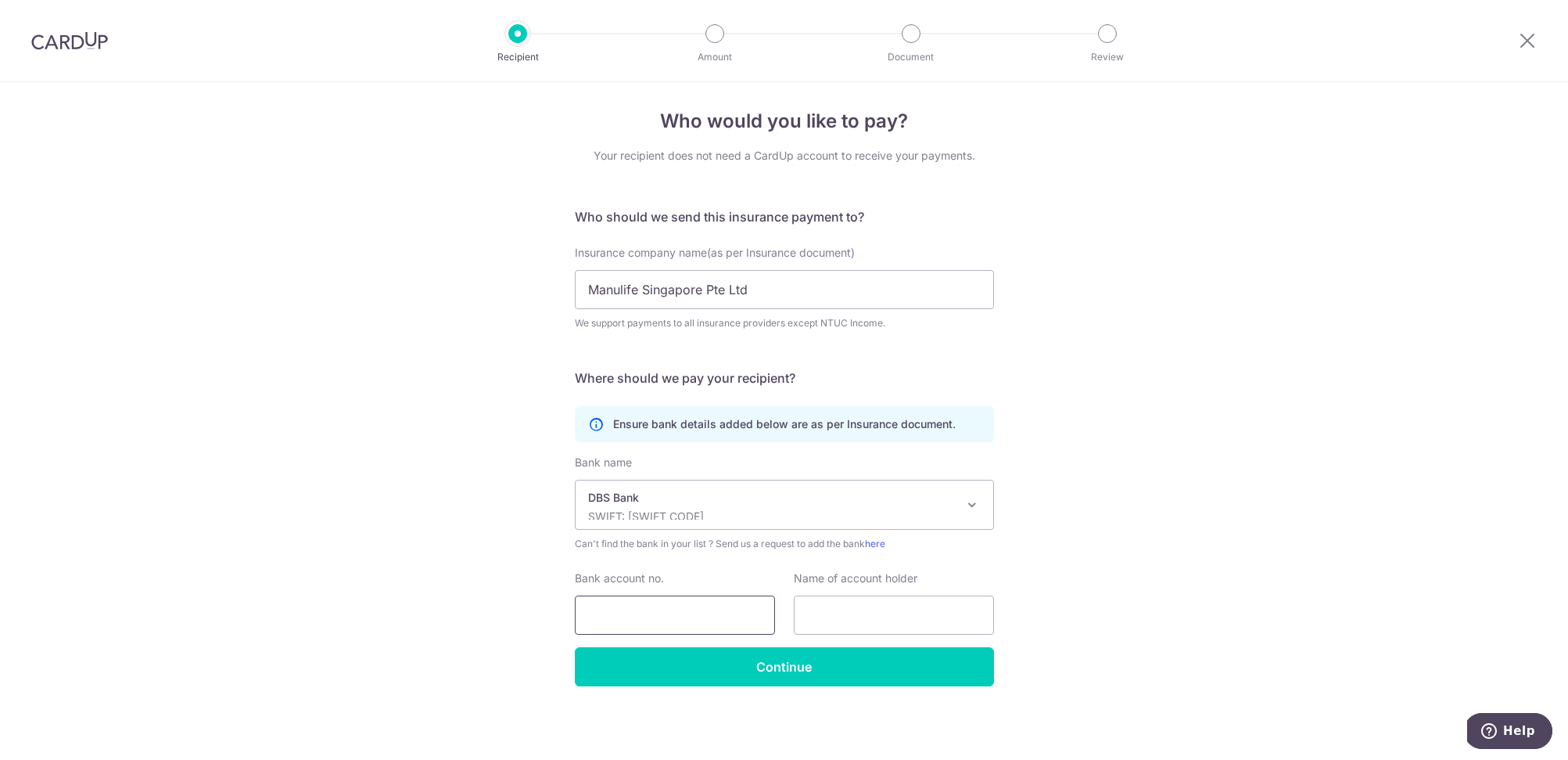
click at [681, 625] on input "Bank account no." at bounding box center [675, 614] width 200 height 39
paste input "03-900954-2"
click at [589, 614] on input "03-900954-2" at bounding box center [675, 614] width 200 height 39
type input "003-900954-2"
click at [893, 601] on input "text" at bounding box center [894, 614] width 200 height 39
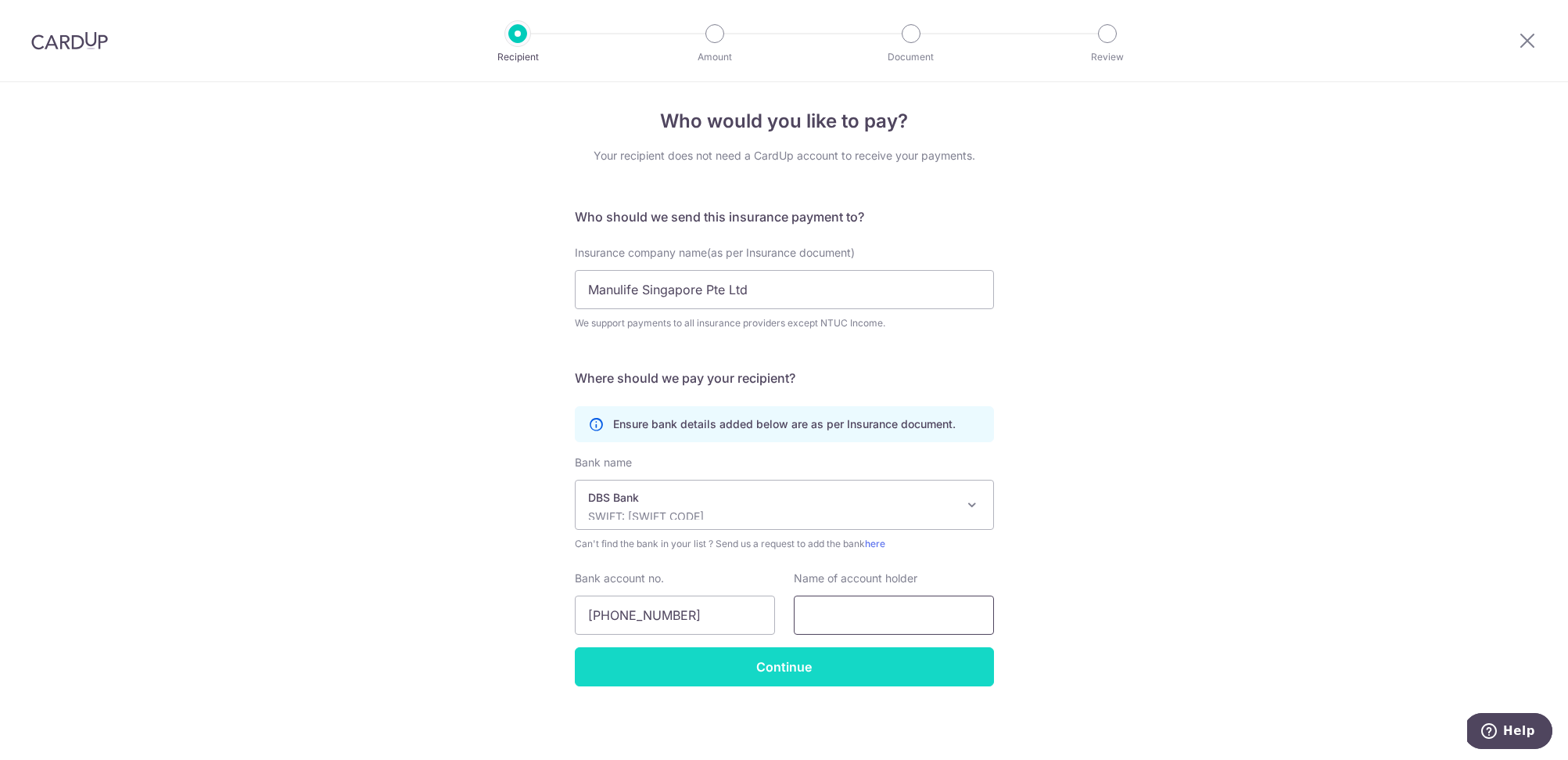
paste input "Manulife – Operations"
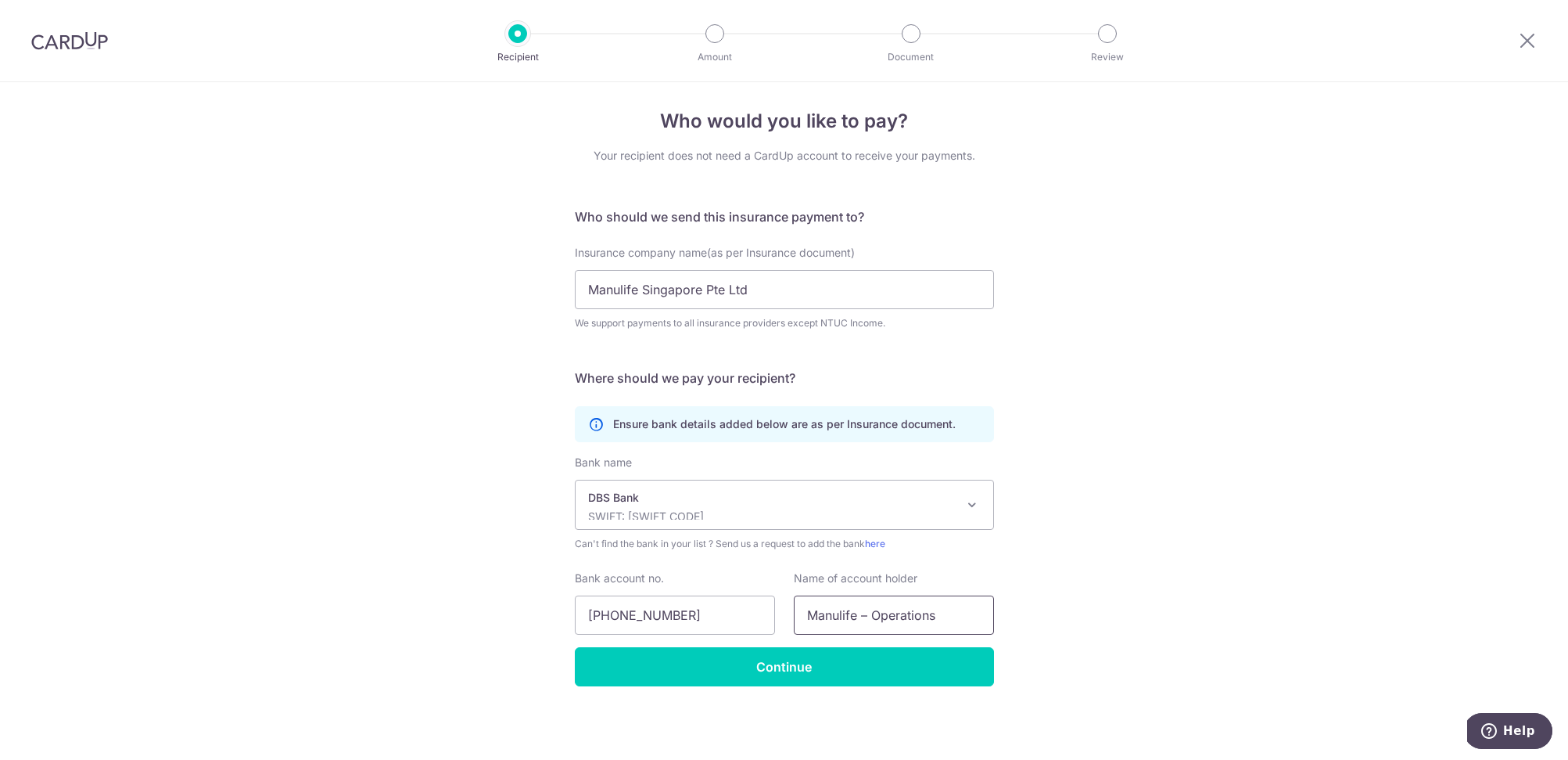
drag, startPoint x: 806, startPoint y: 613, endPoint x: 926, endPoint y: 608, distance: 120.1
click at [813, 613] on input "Manulife – Operations" at bounding box center [894, 614] width 200 height 39
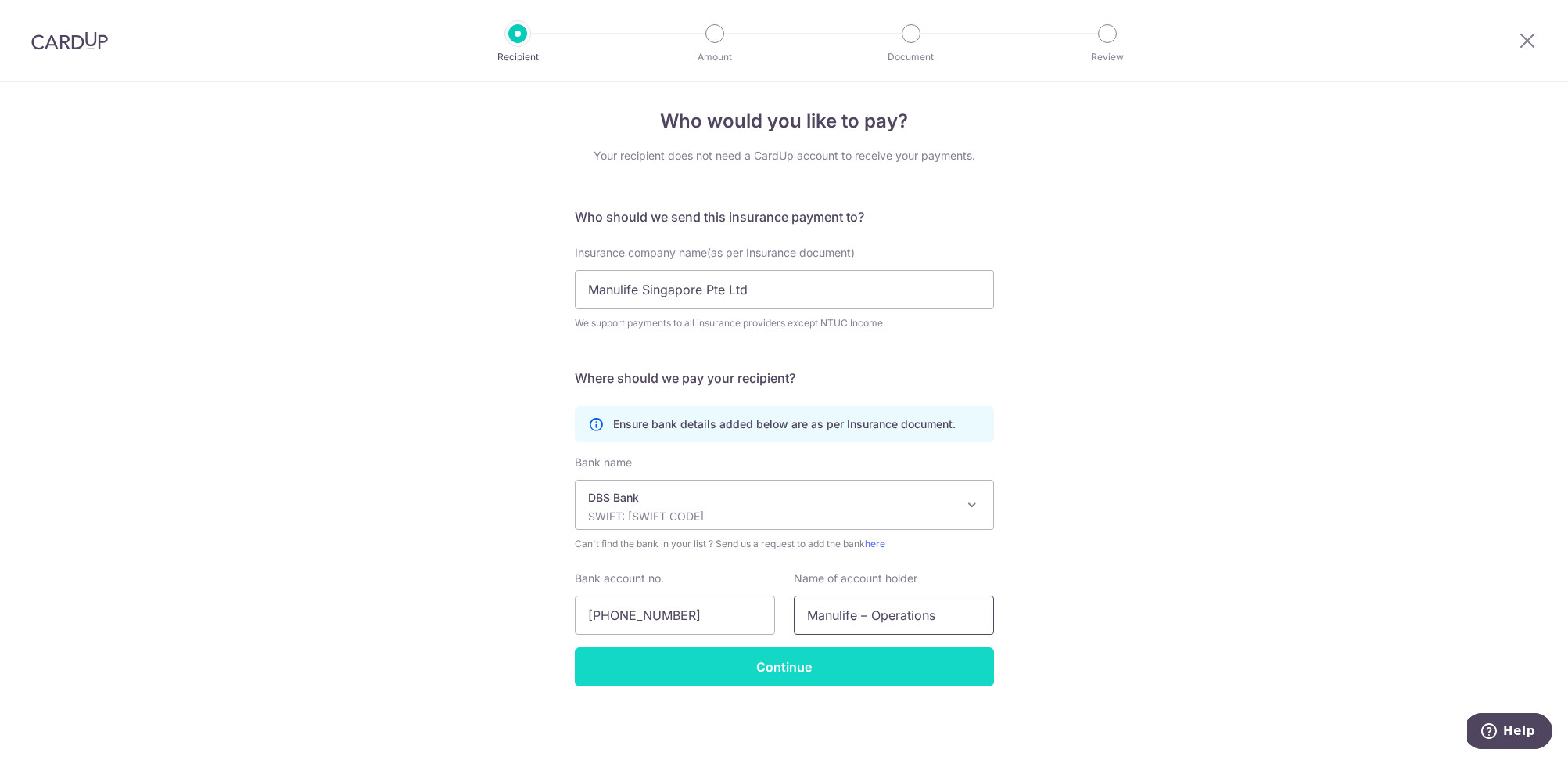
type input "Manulife – Operations"
click at [853, 661] on input "Continue" at bounding box center [784, 666] width 419 height 39
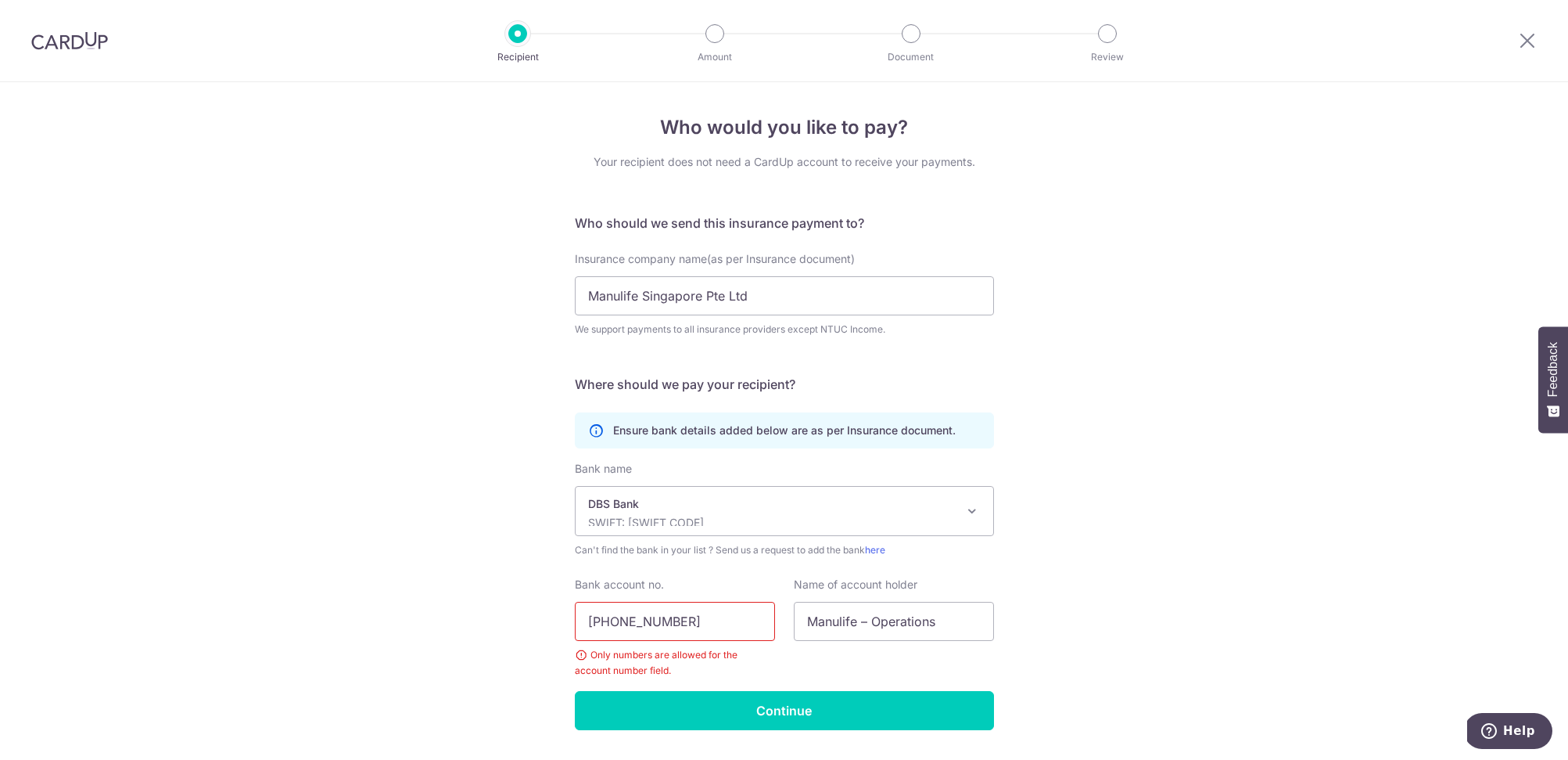
scroll to position [44, 0]
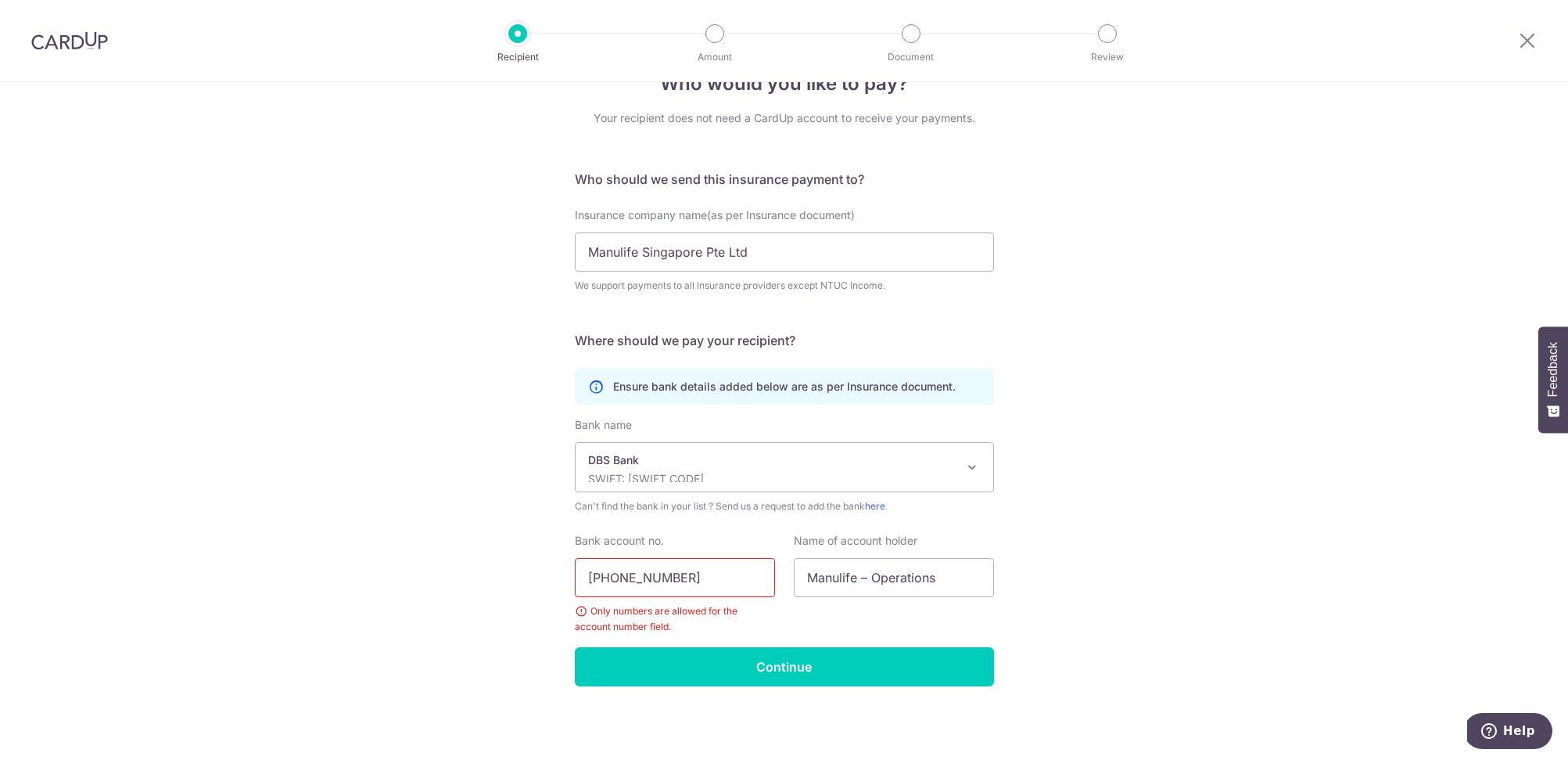
click at [618, 580] on input "[PHONE_NUMBER]" at bounding box center [675, 577] width 200 height 39
click at [664, 576] on input "003900954-2" at bounding box center [675, 577] width 200 height 39
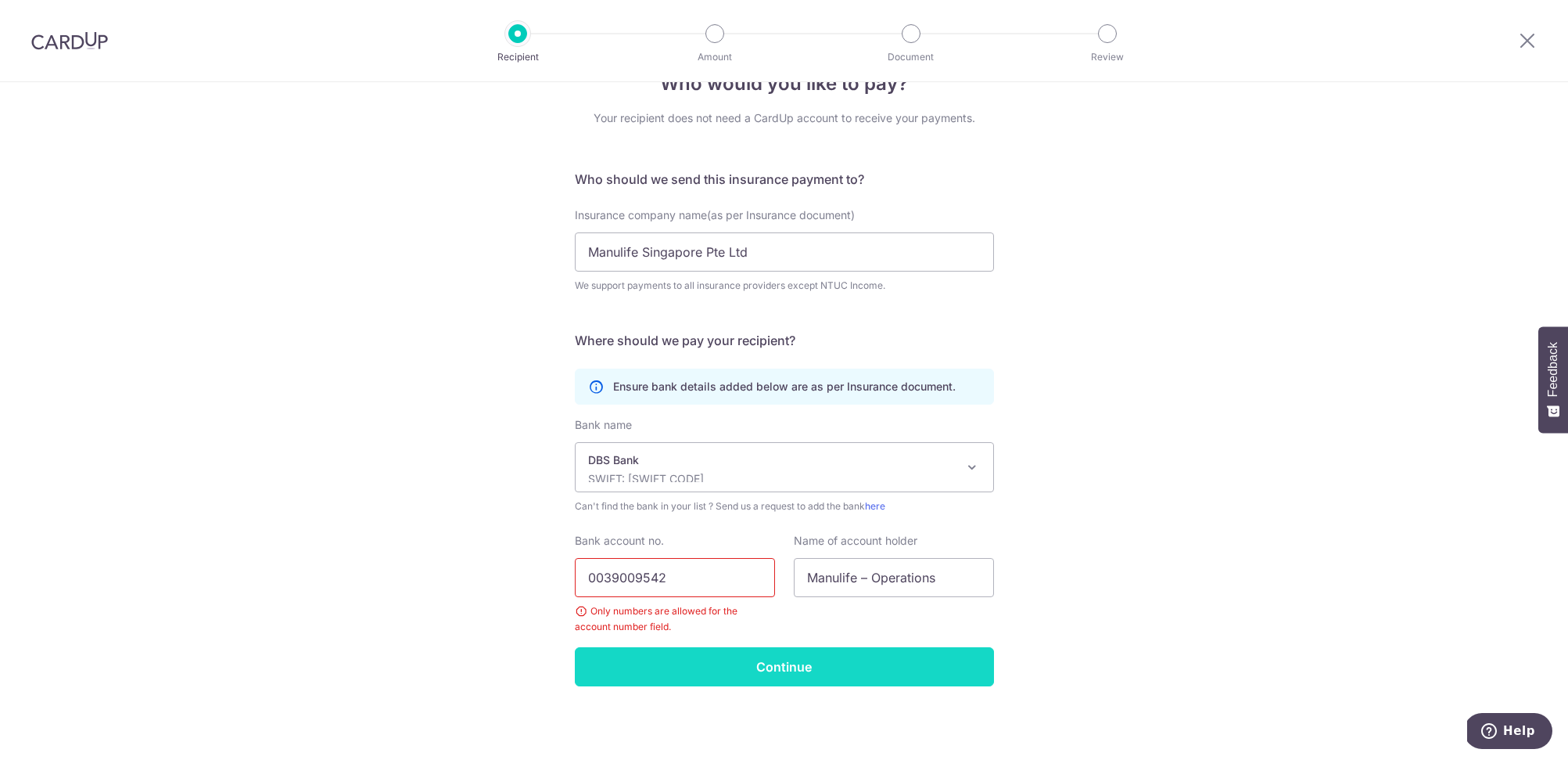
type input "0039009542"
click at [749, 667] on input "Continue" at bounding box center [784, 666] width 419 height 39
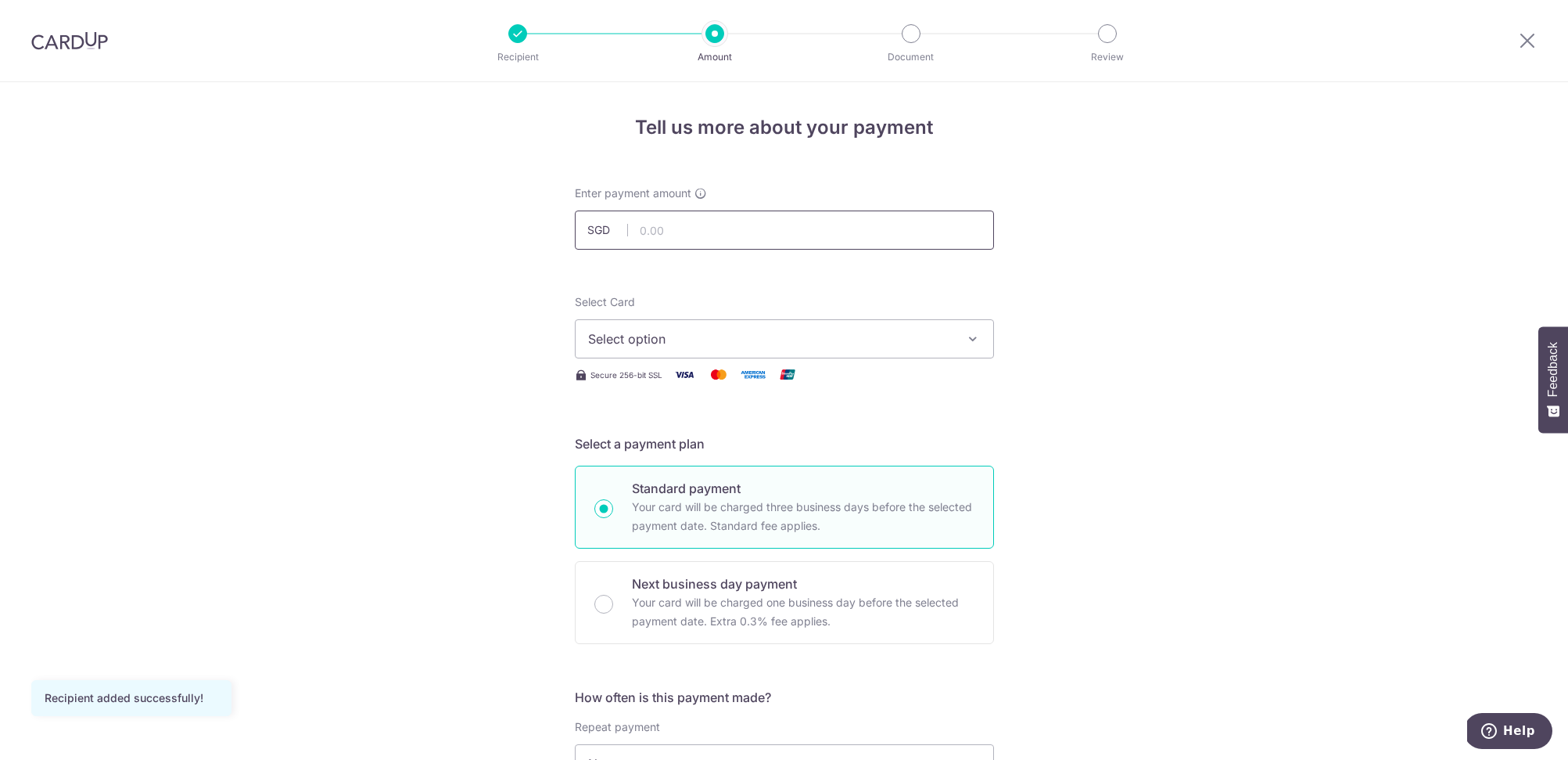
click at [766, 225] on input "text" at bounding box center [784, 229] width 419 height 39
type input "280.00"
click at [764, 330] on span "Select option" at bounding box center [770, 339] width 364 height 19
click at [670, 336] on span "Select option" at bounding box center [770, 339] width 364 height 19
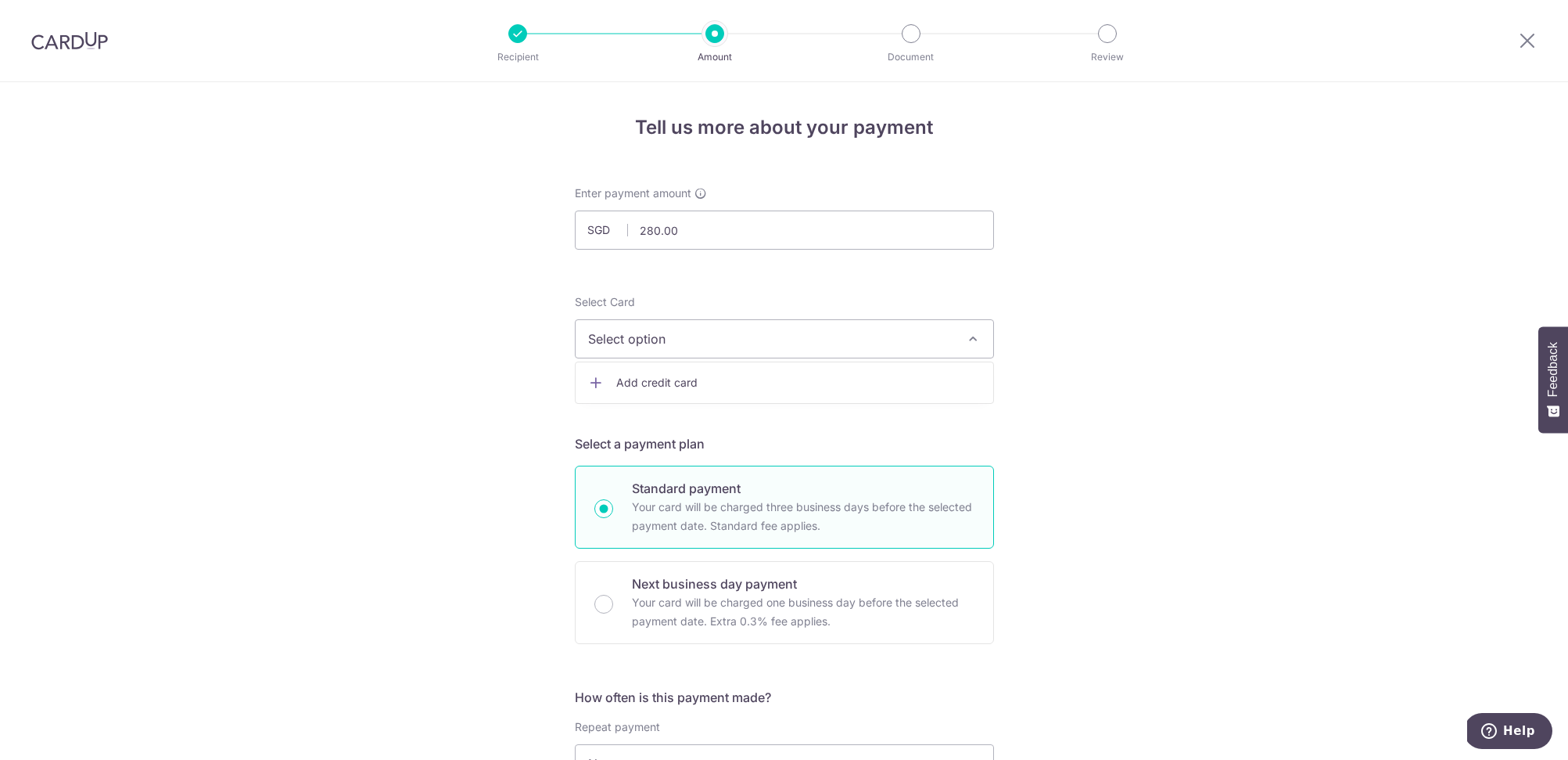
click at [671, 384] on span "Add credit card" at bounding box center [799, 383] width 364 height 16
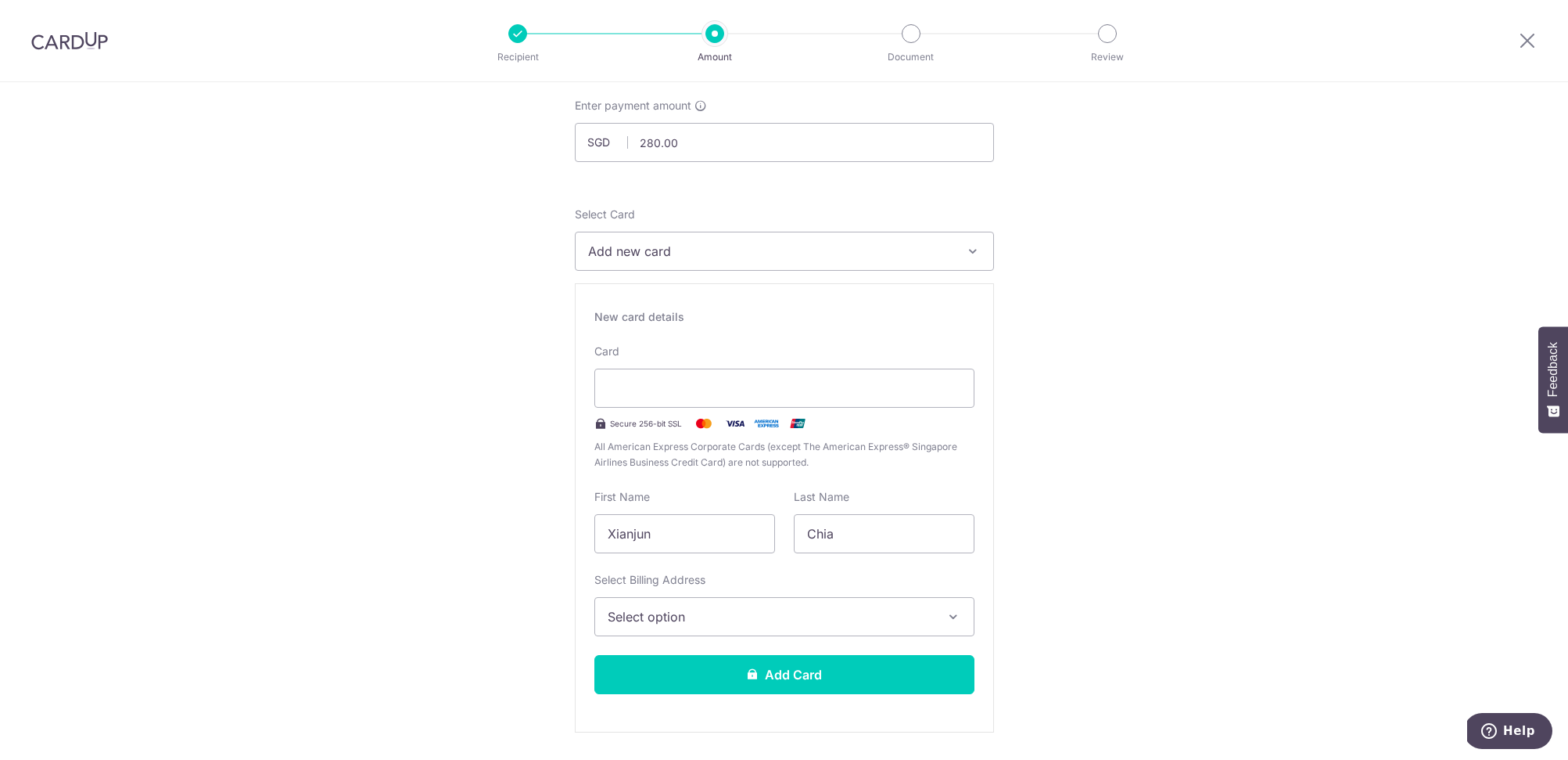
scroll to position [101, 0]
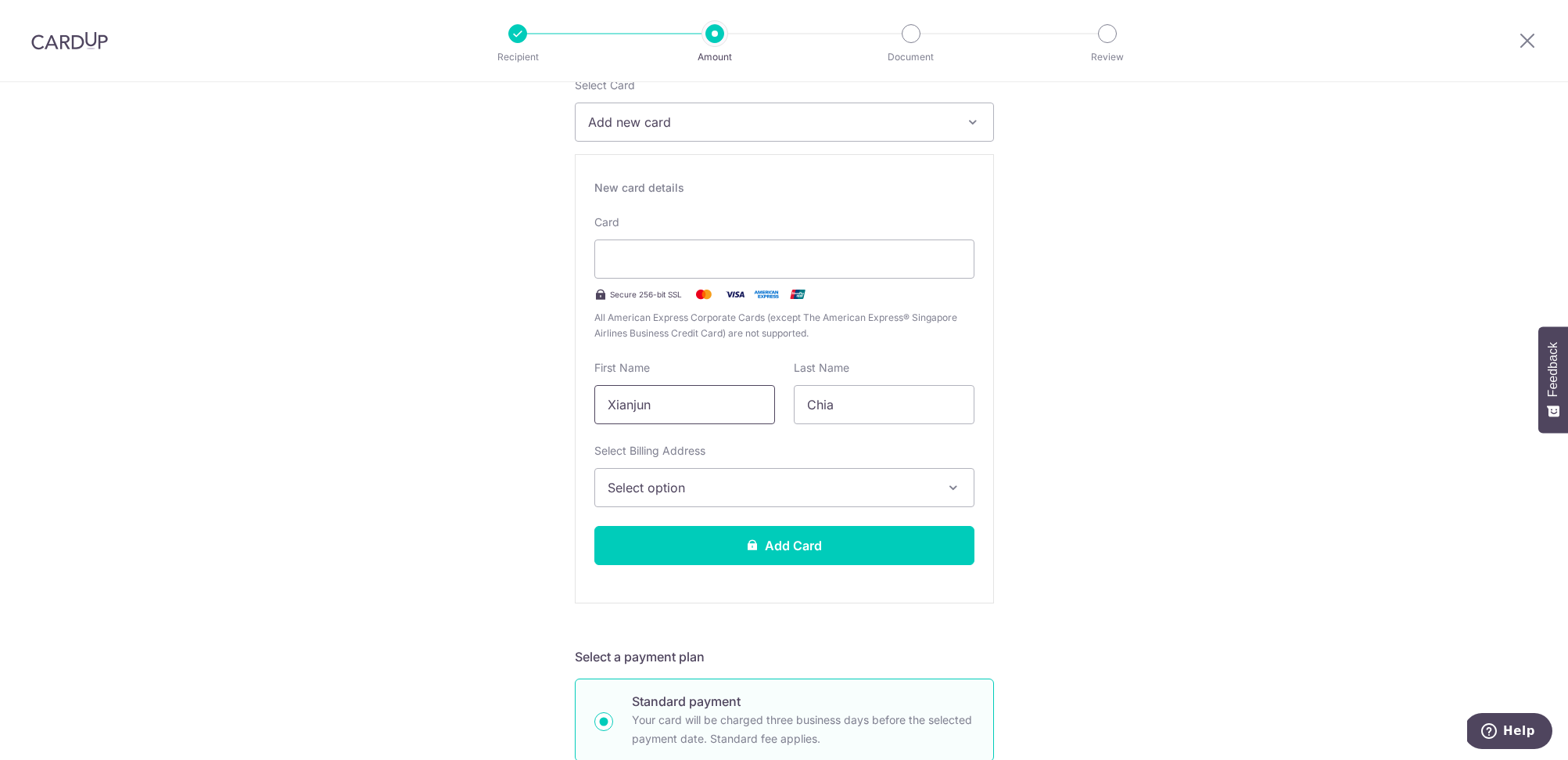
scroll to position [228, 0]
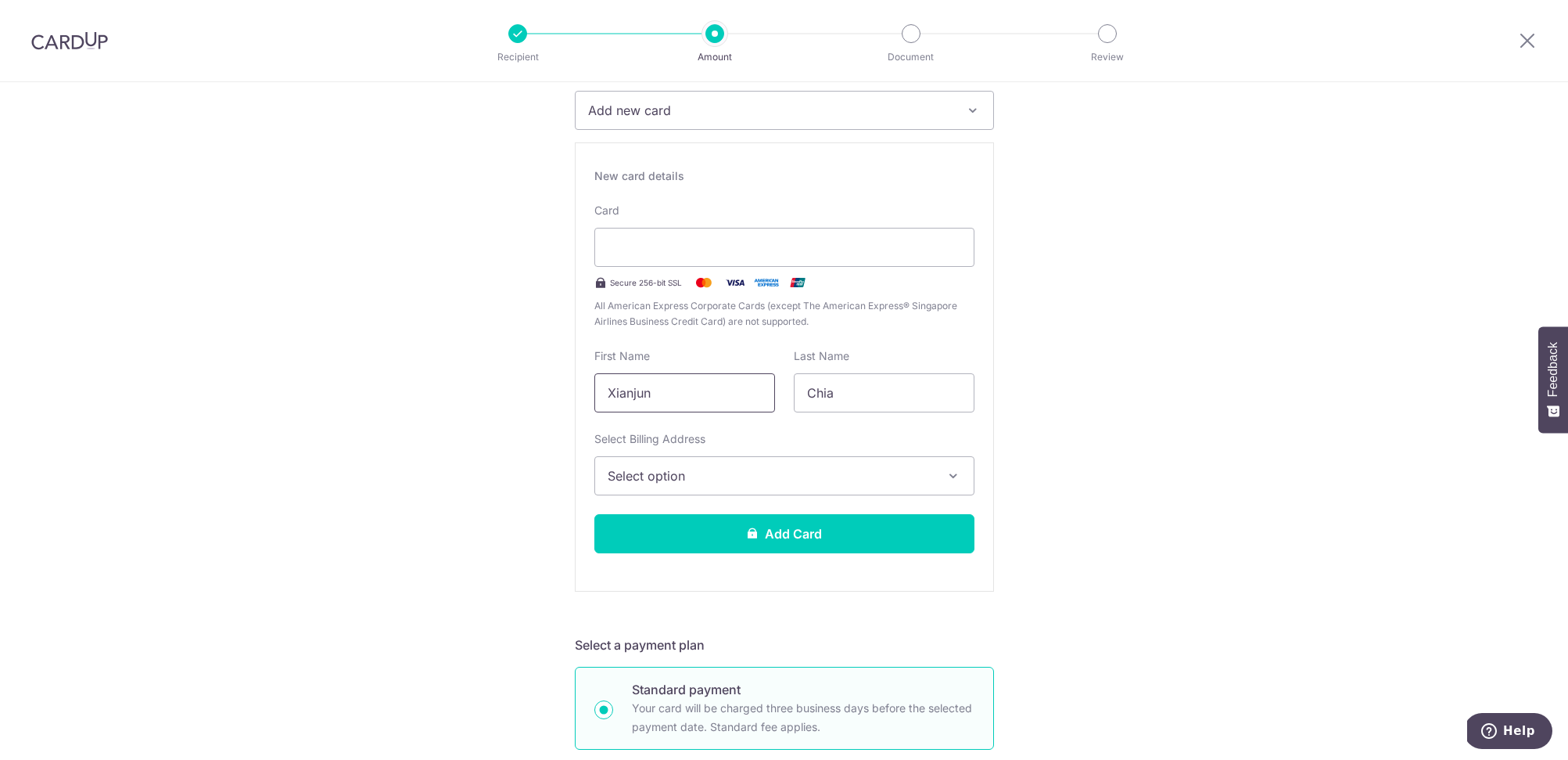
drag, startPoint x: 648, startPoint y: 392, endPoint x: 495, endPoint y: 374, distance: 154.1
type input "Christopher"
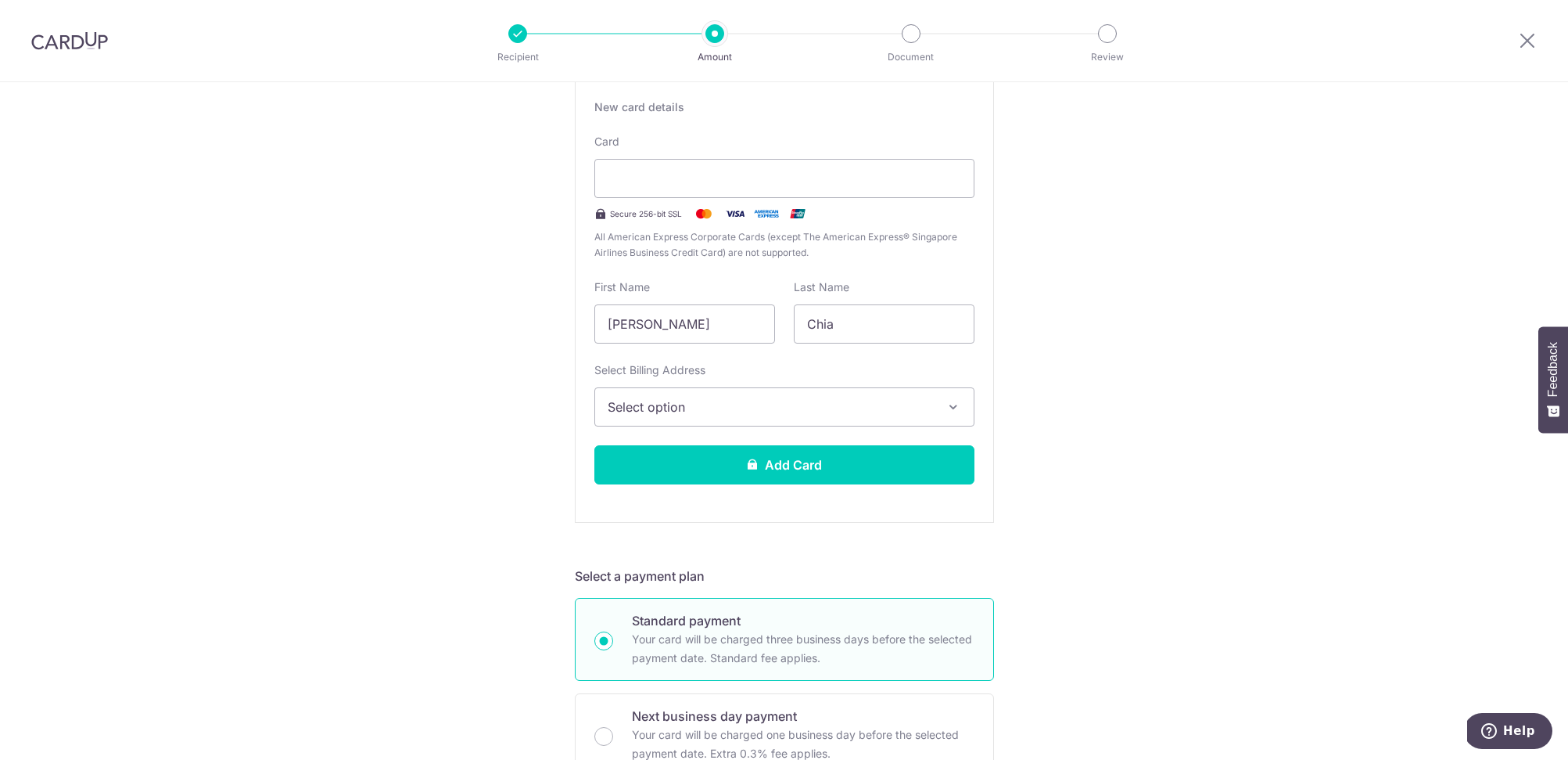
click at [706, 404] on span "Select option" at bounding box center [770, 407] width 325 height 19
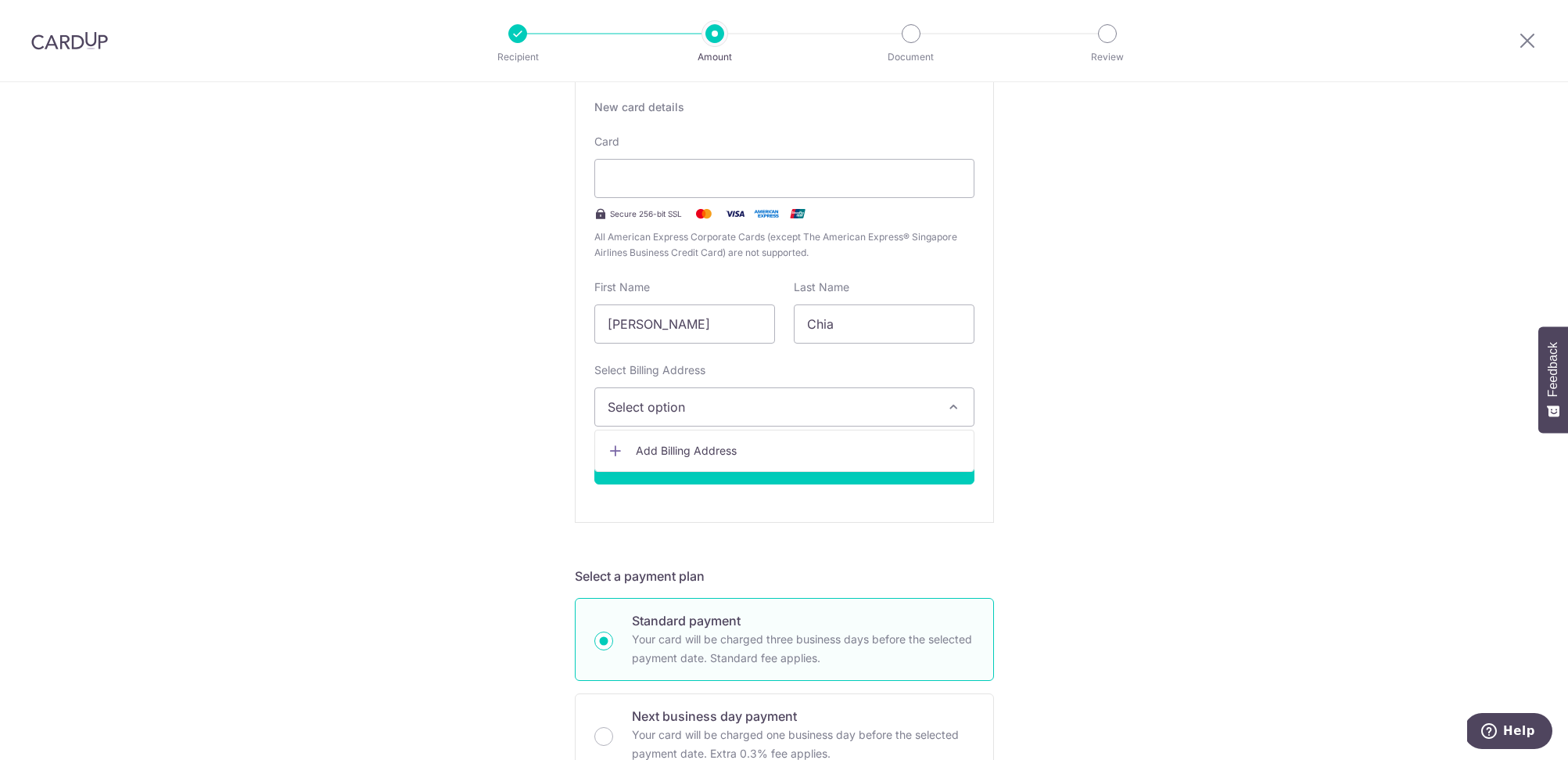
click at [830, 439] on link "Add Billing Address" at bounding box center [784, 450] width 379 height 28
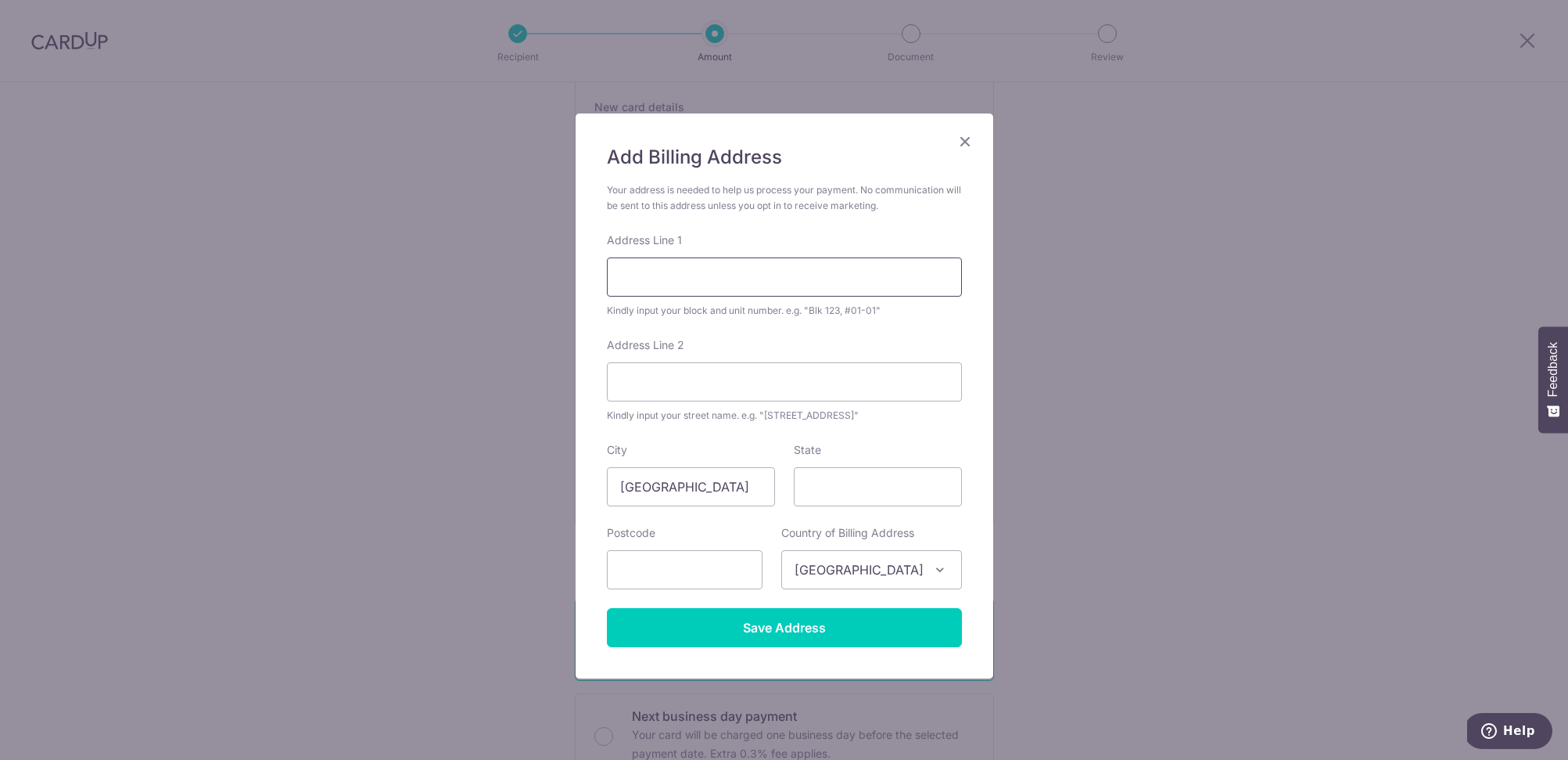
click at [682, 277] on input "Address Line 1" at bounding box center [784, 276] width 355 height 39
type input "505B YISHUN STREET 51"
type input "#06-26"
type input "762505"
click at [846, 630] on input "Save Address" at bounding box center [784, 627] width 355 height 39
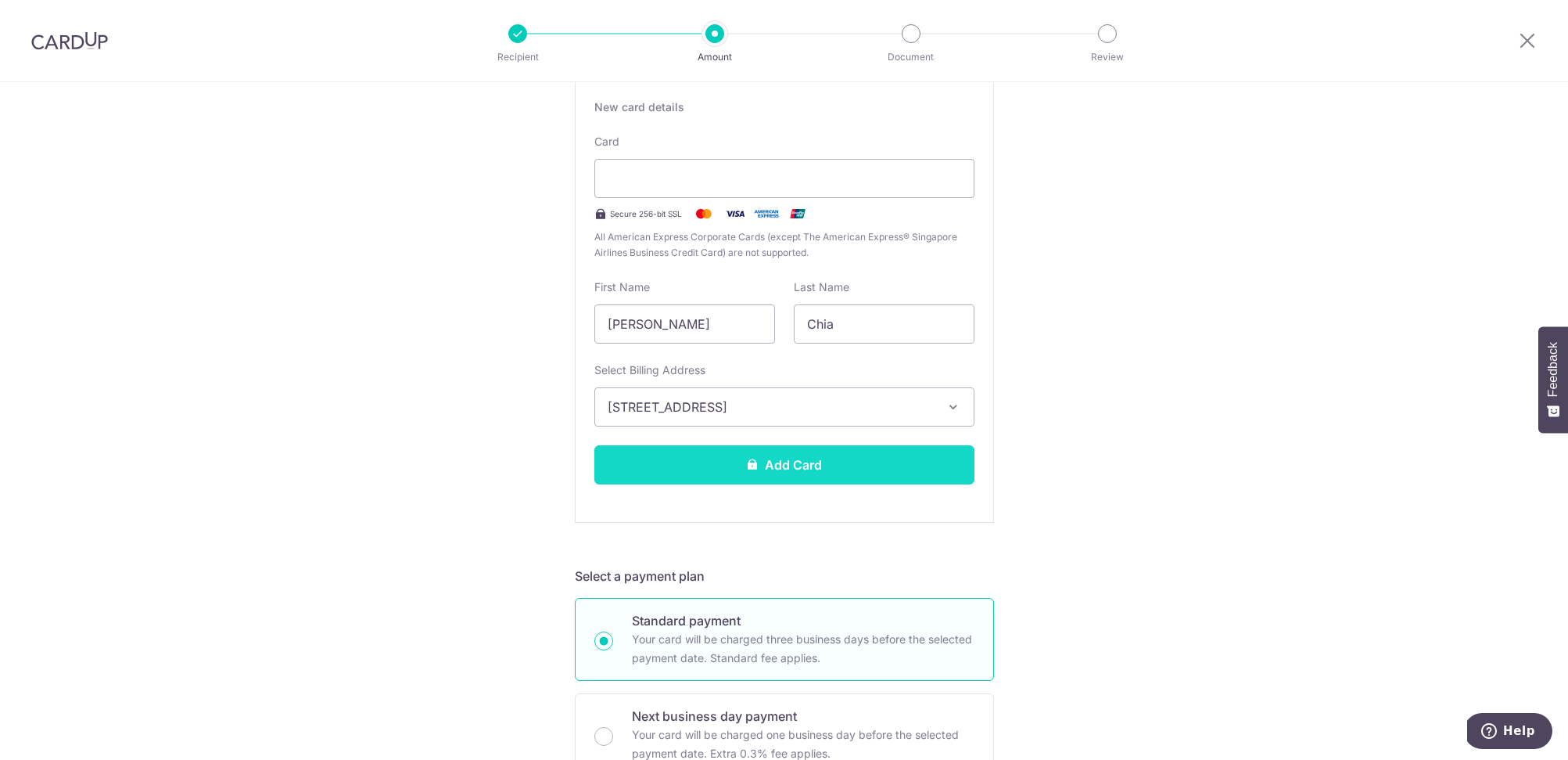
click at [889, 470] on button "Add Card" at bounding box center [784, 464] width 380 height 39
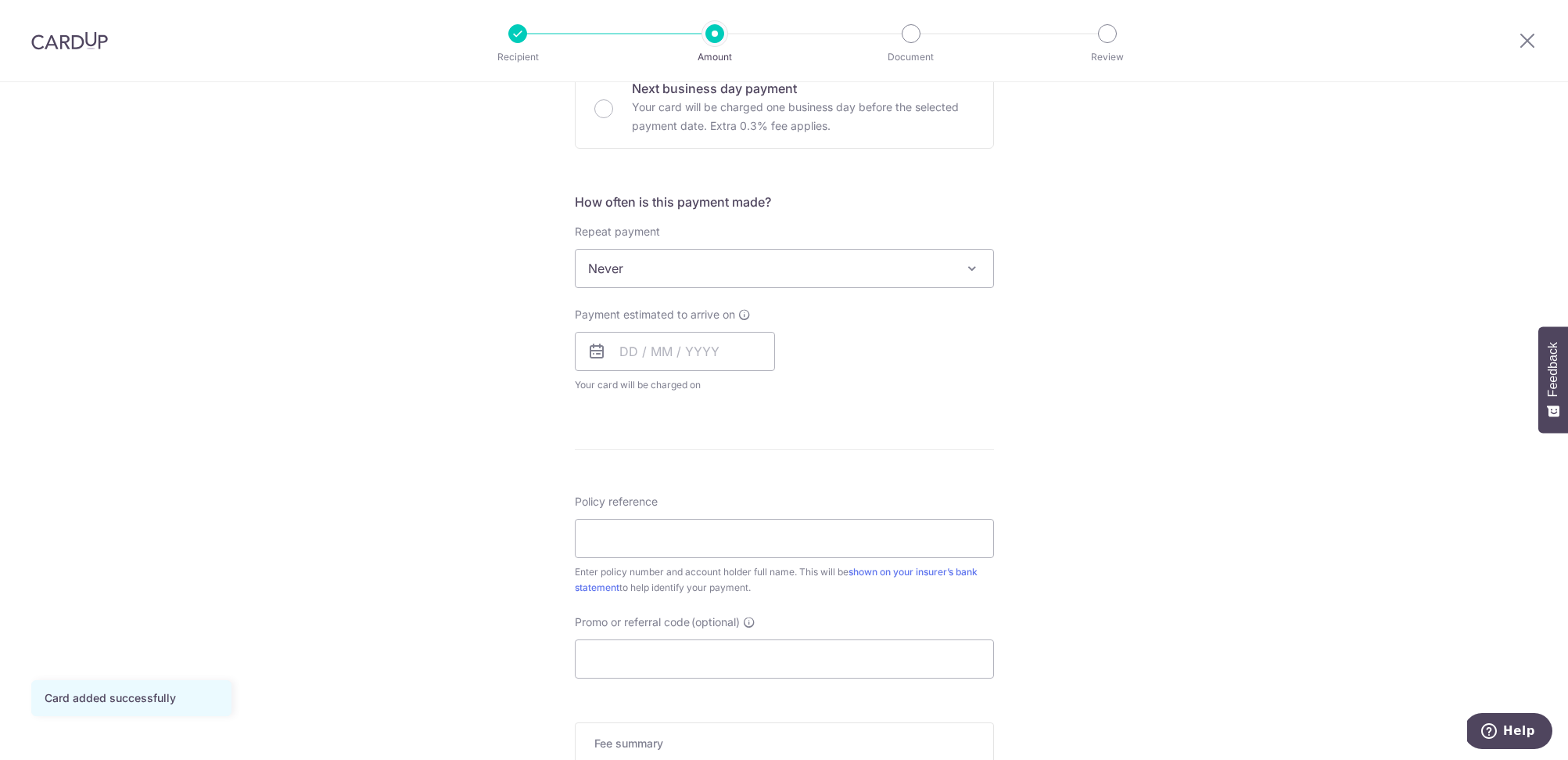
scroll to position [499, 0]
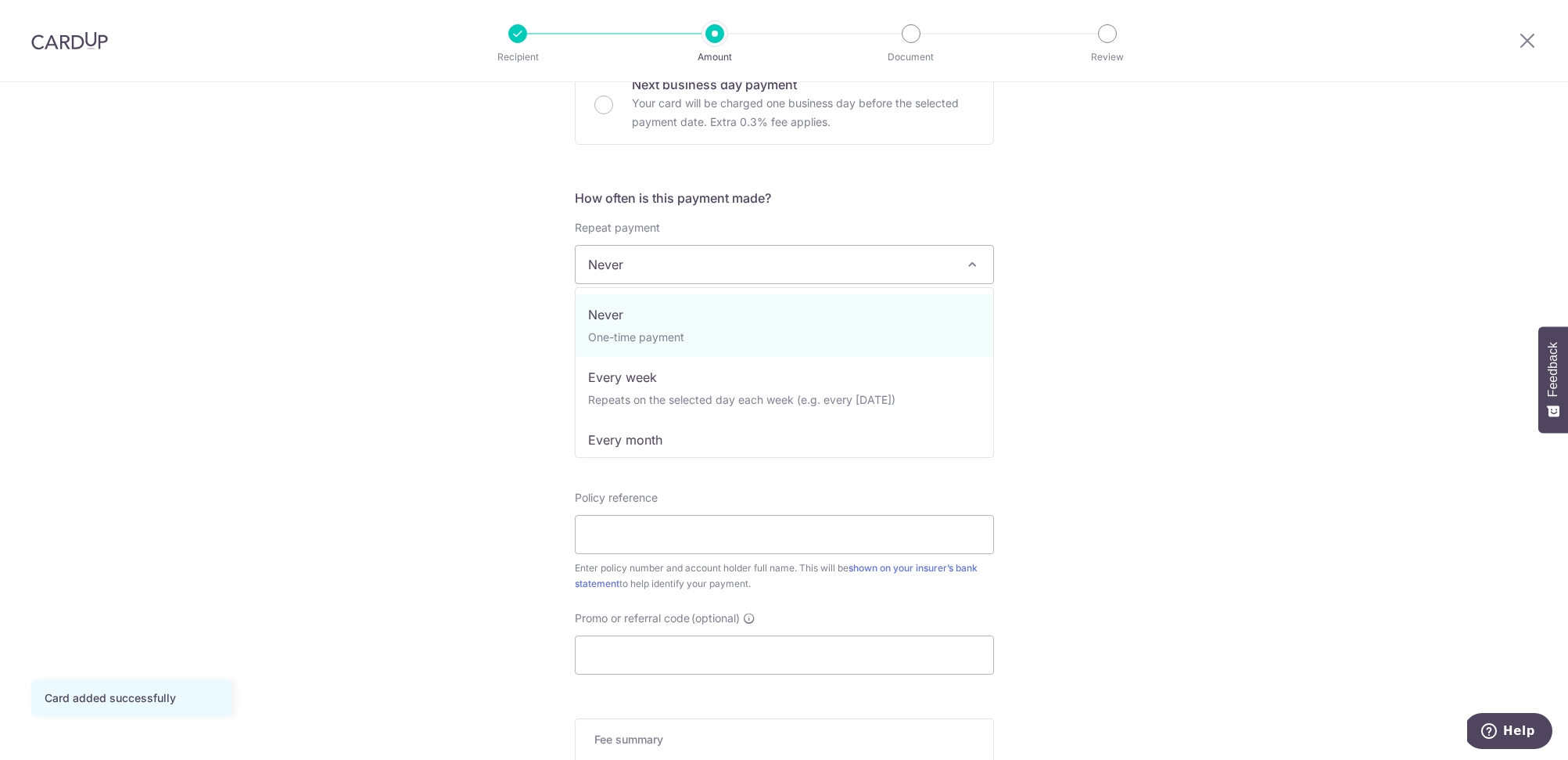
click at [788, 263] on span "Never" at bounding box center [784, 264] width 418 height 37
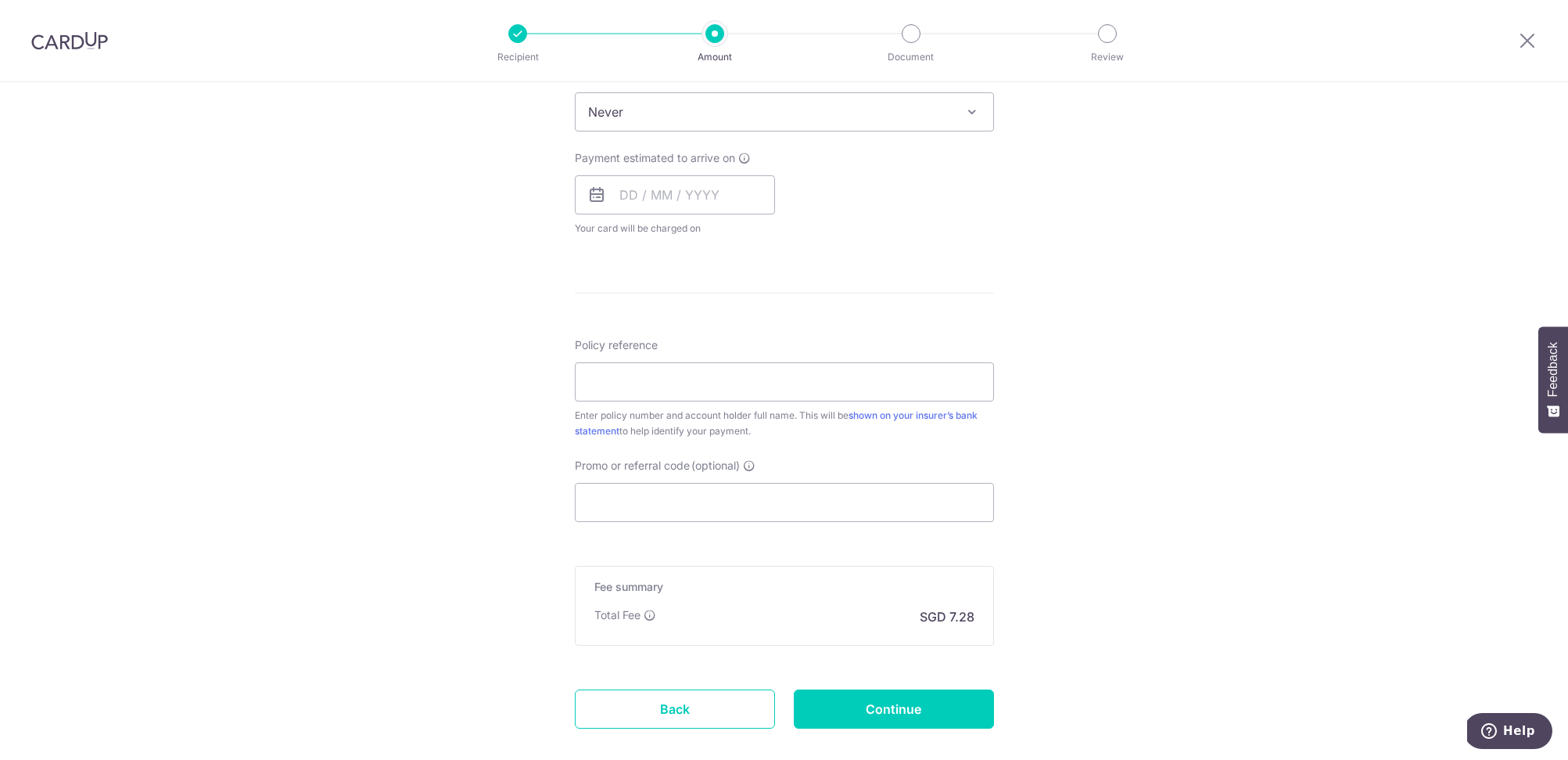
scroll to position [738, 0]
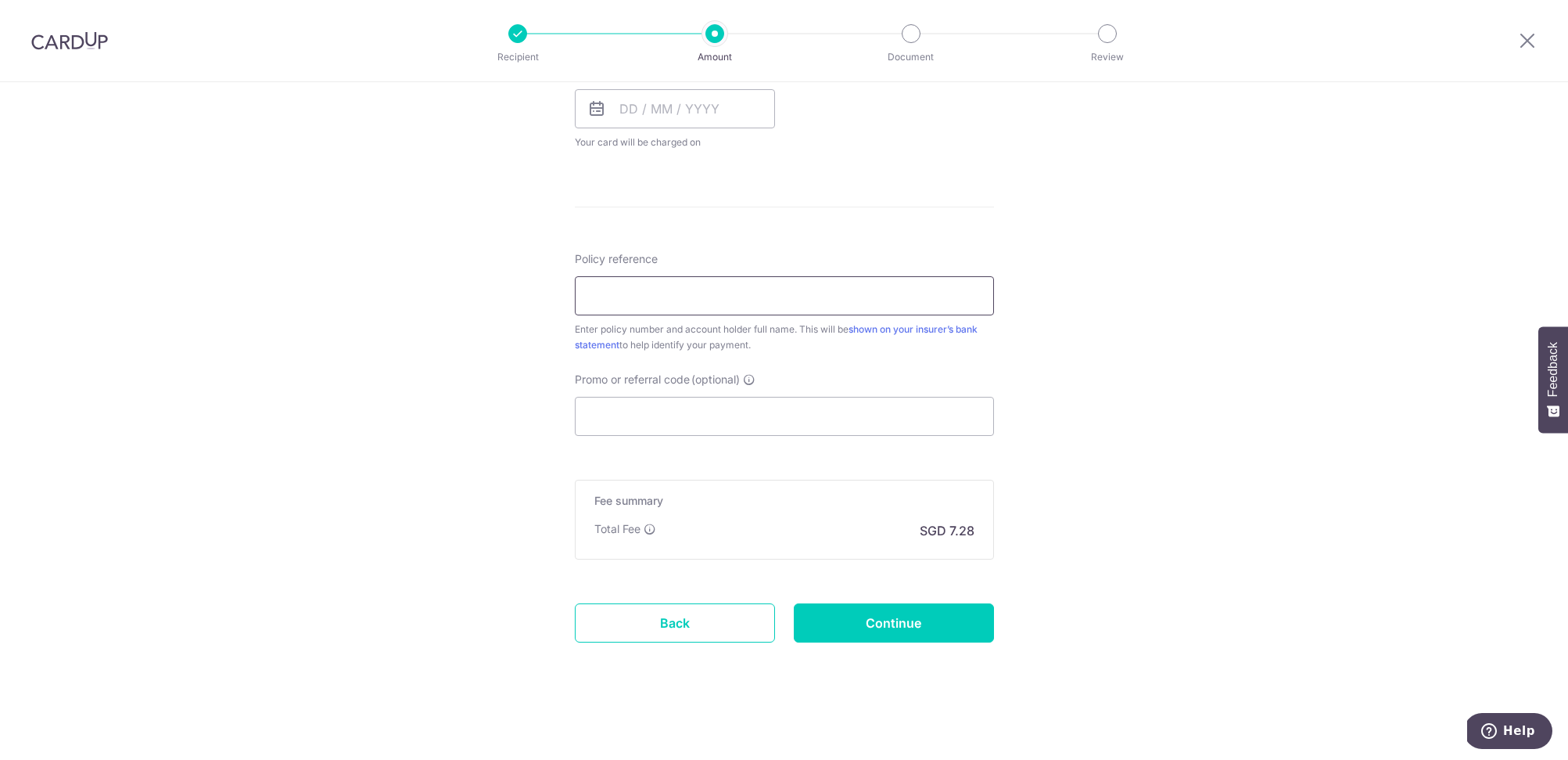
click at [790, 288] on input "Policy reference" at bounding box center [784, 295] width 419 height 39
type input "1470486840"
click at [687, 420] on input "Promo or referral code (optional)" at bounding box center [784, 415] width 419 height 39
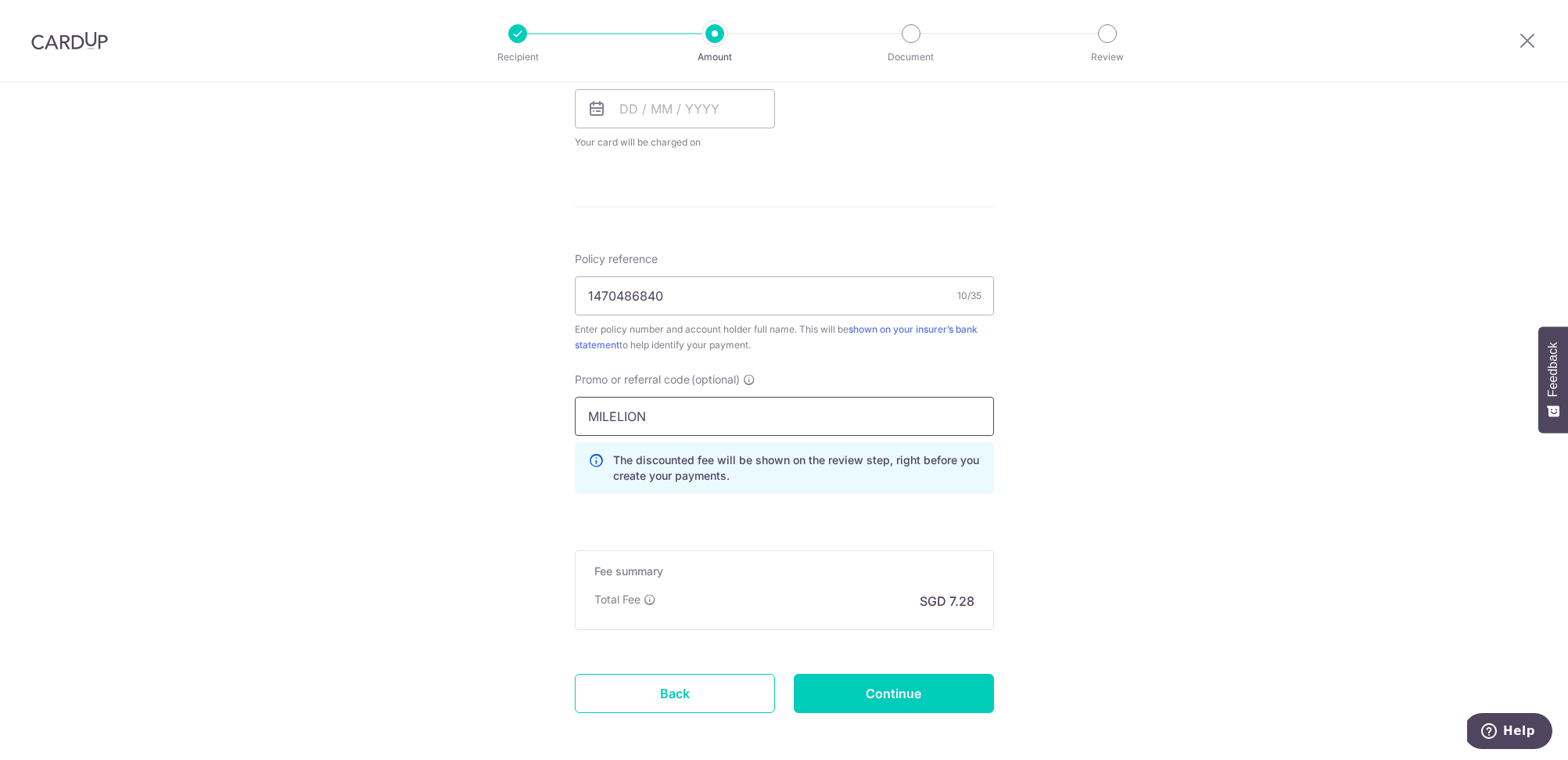
scroll to position [809, 0]
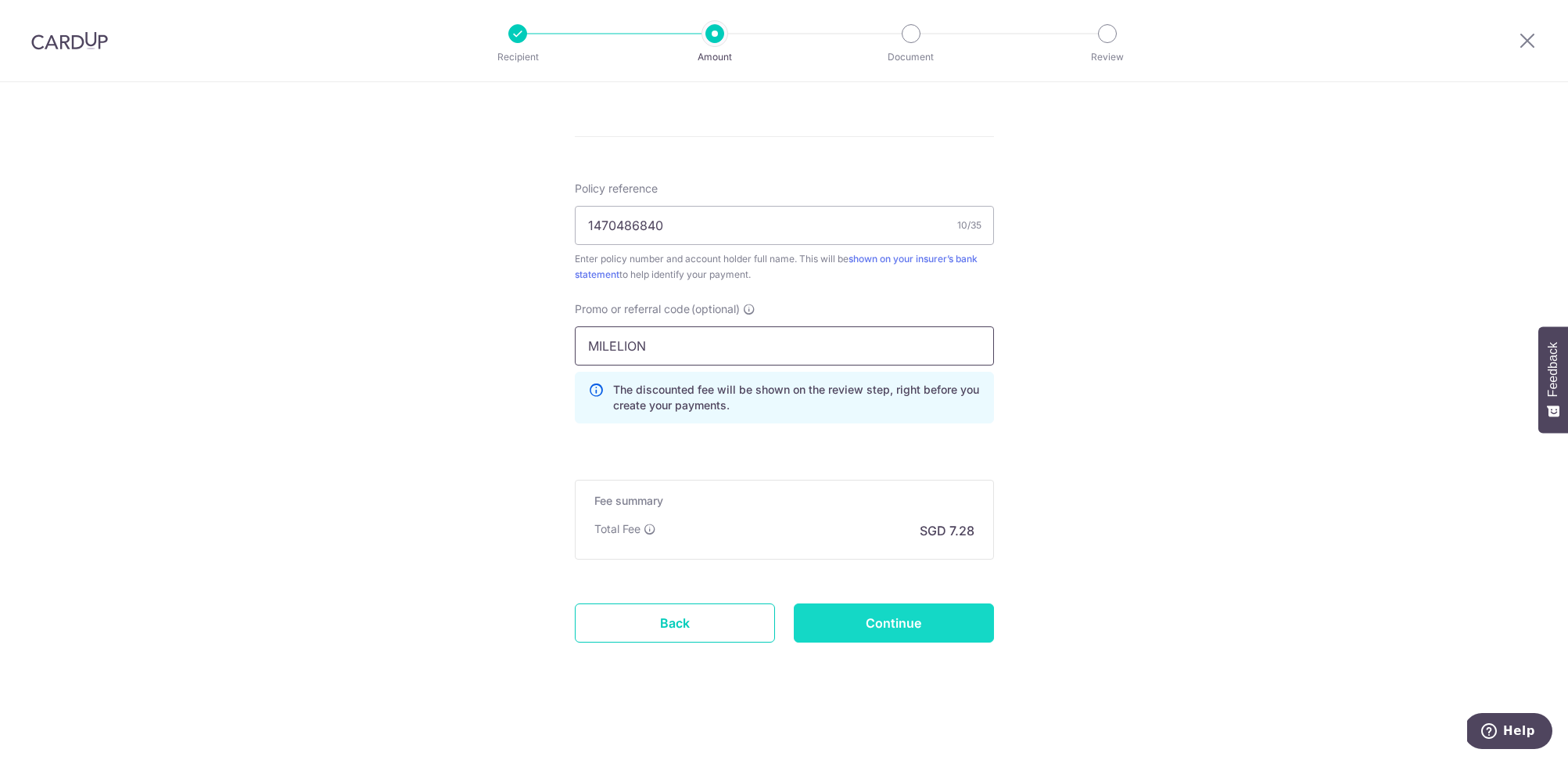
type input "MILELION"
click at [936, 626] on input "Continue" at bounding box center [894, 622] width 200 height 39
type input "Create Schedule"
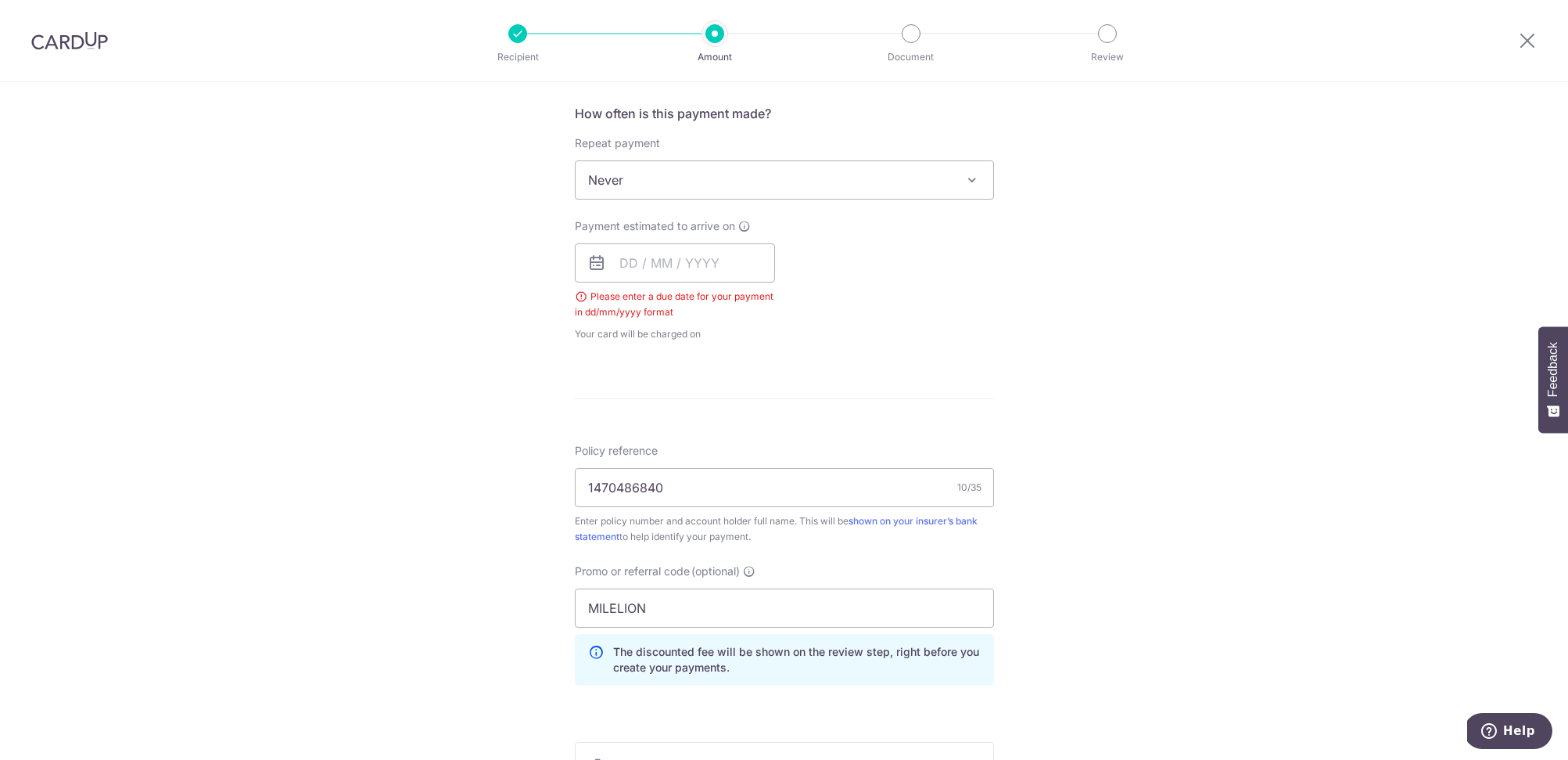
scroll to position [580, 0]
click at [626, 267] on input "text" at bounding box center [675, 266] width 200 height 39
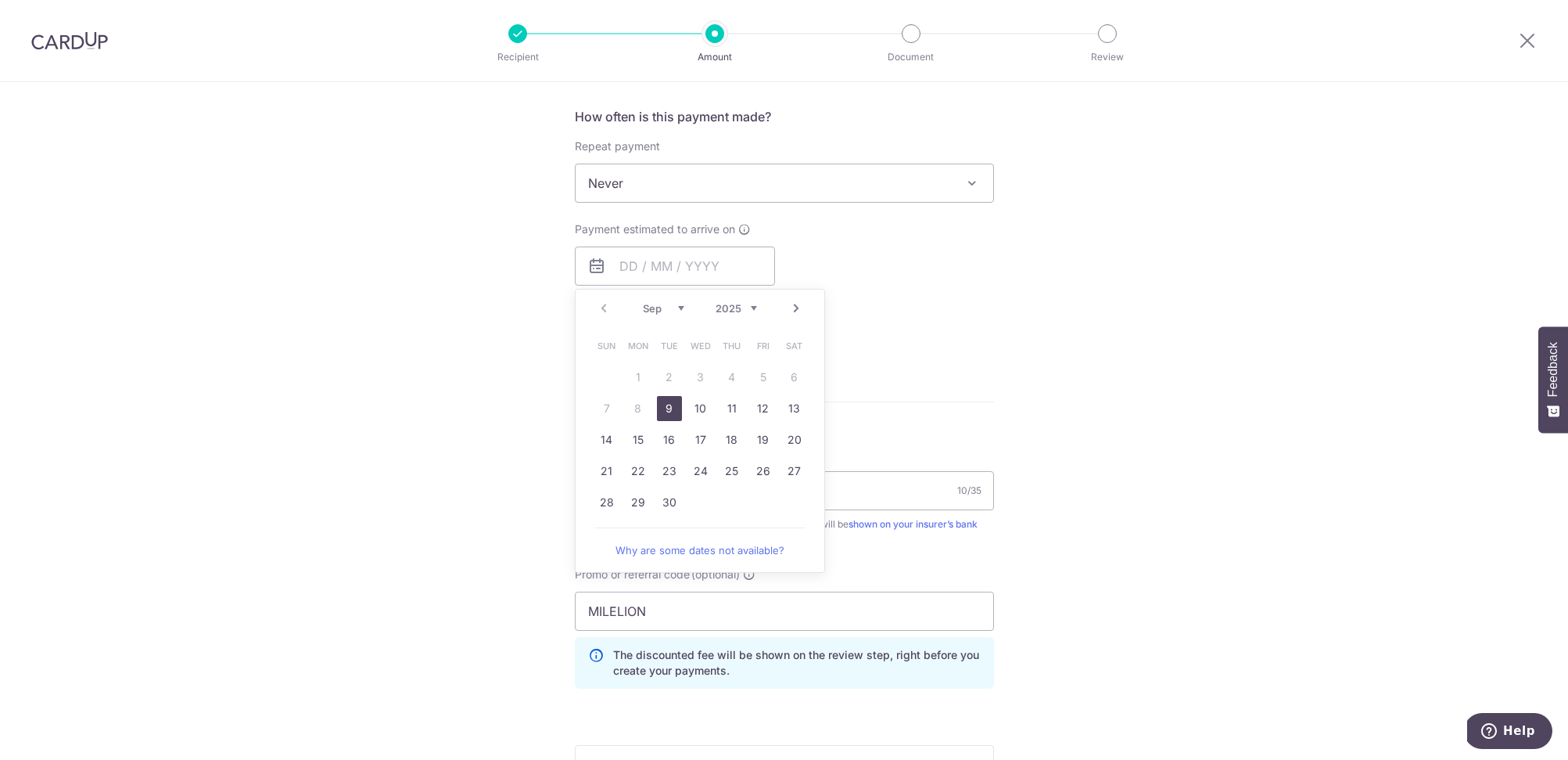
click at [593, 368] on table "Sun Mon Tue Wed Thu Fri Sat 1 2 3 4 5 6 7 8 9 10 11 12 13 14 15 16 17 18 19 20 …" at bounding box center [700, 424] width 219 height 188
click at [959, 363] on form "Enter payment amount SGD 280.00 280.00 Select Card **** 1000 Add credit card Yo…" at bounding box center [784, 279] width 419 height 1347
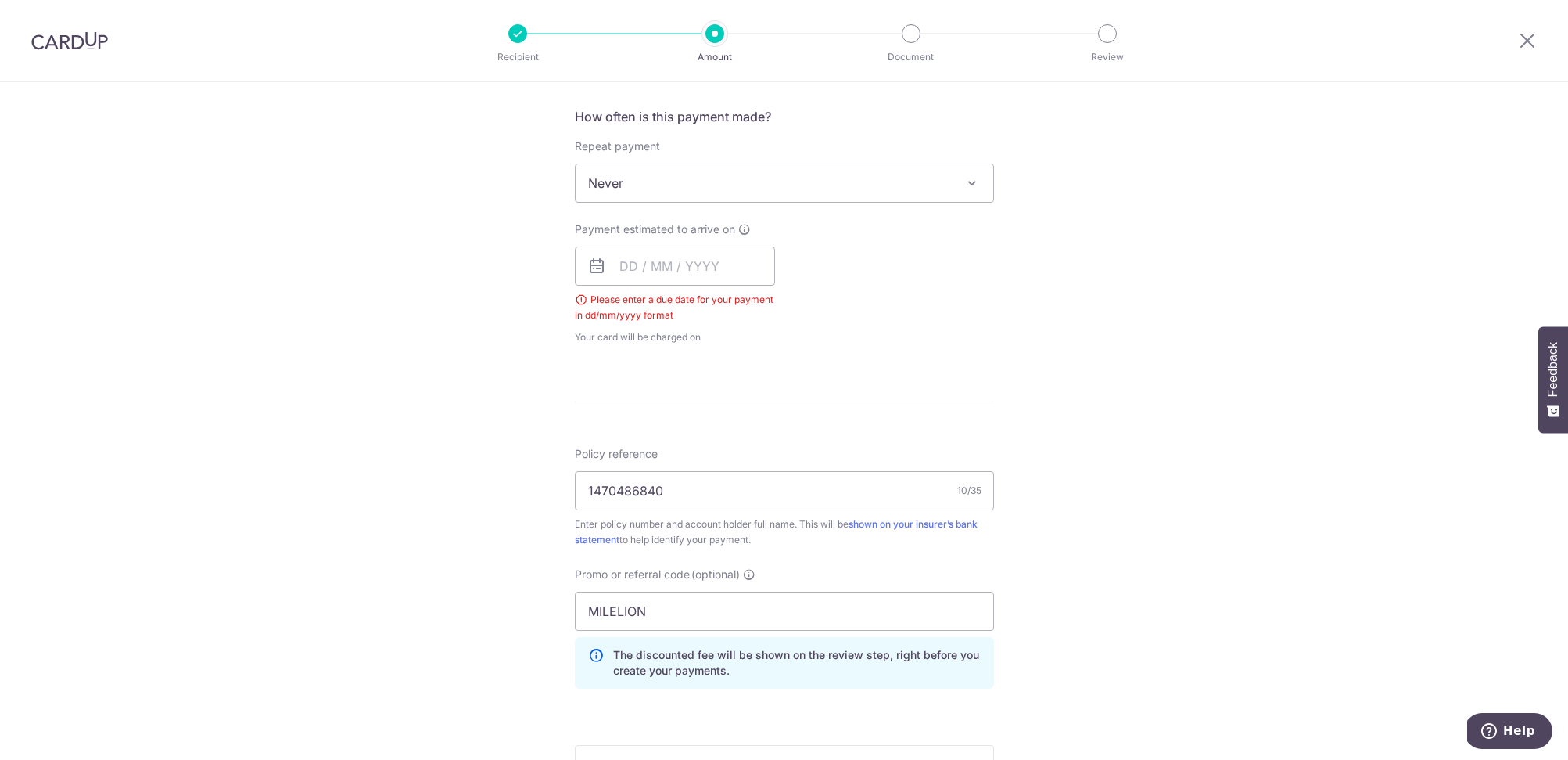
click at [659, 176] on span "Never" at bounding box center [784, 182] width 418 height 37
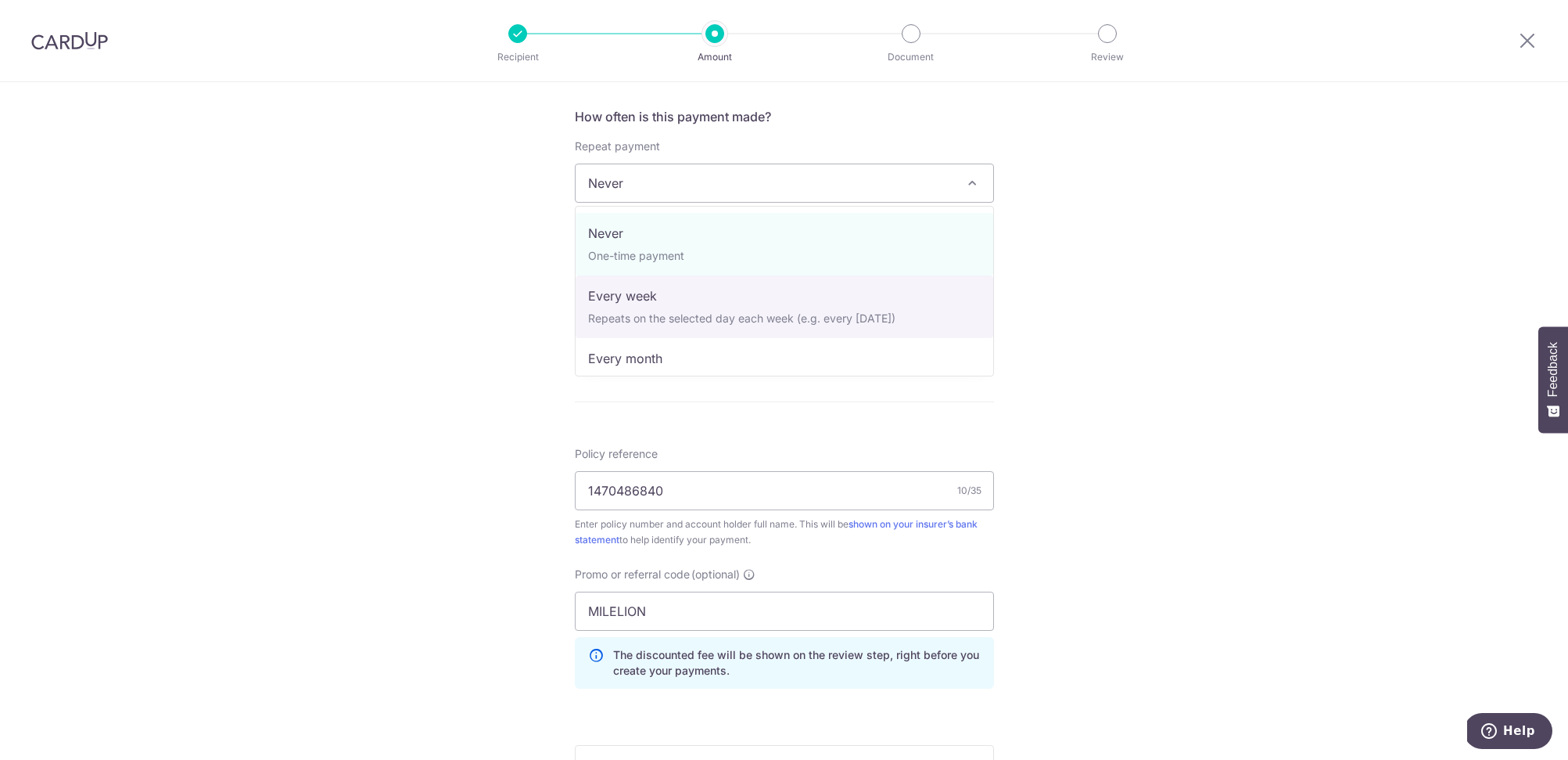
click at [1094, 272] on div "Tell us more about your payment Enter payment amount SGD 280.00 280.00 Select C…" at bounding box center [784, 263] width 1568 height 1523
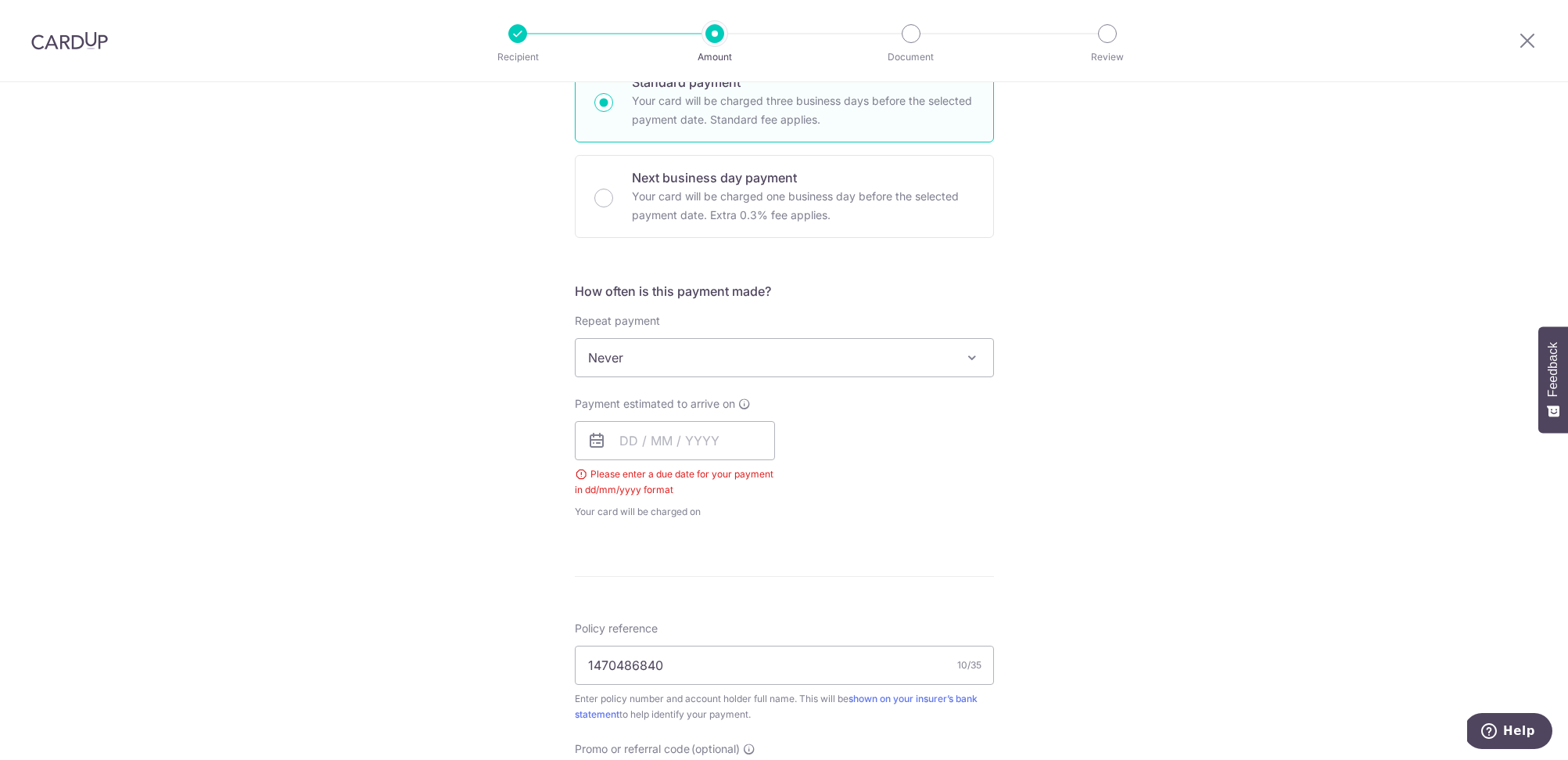
scroll to position [378, 0]
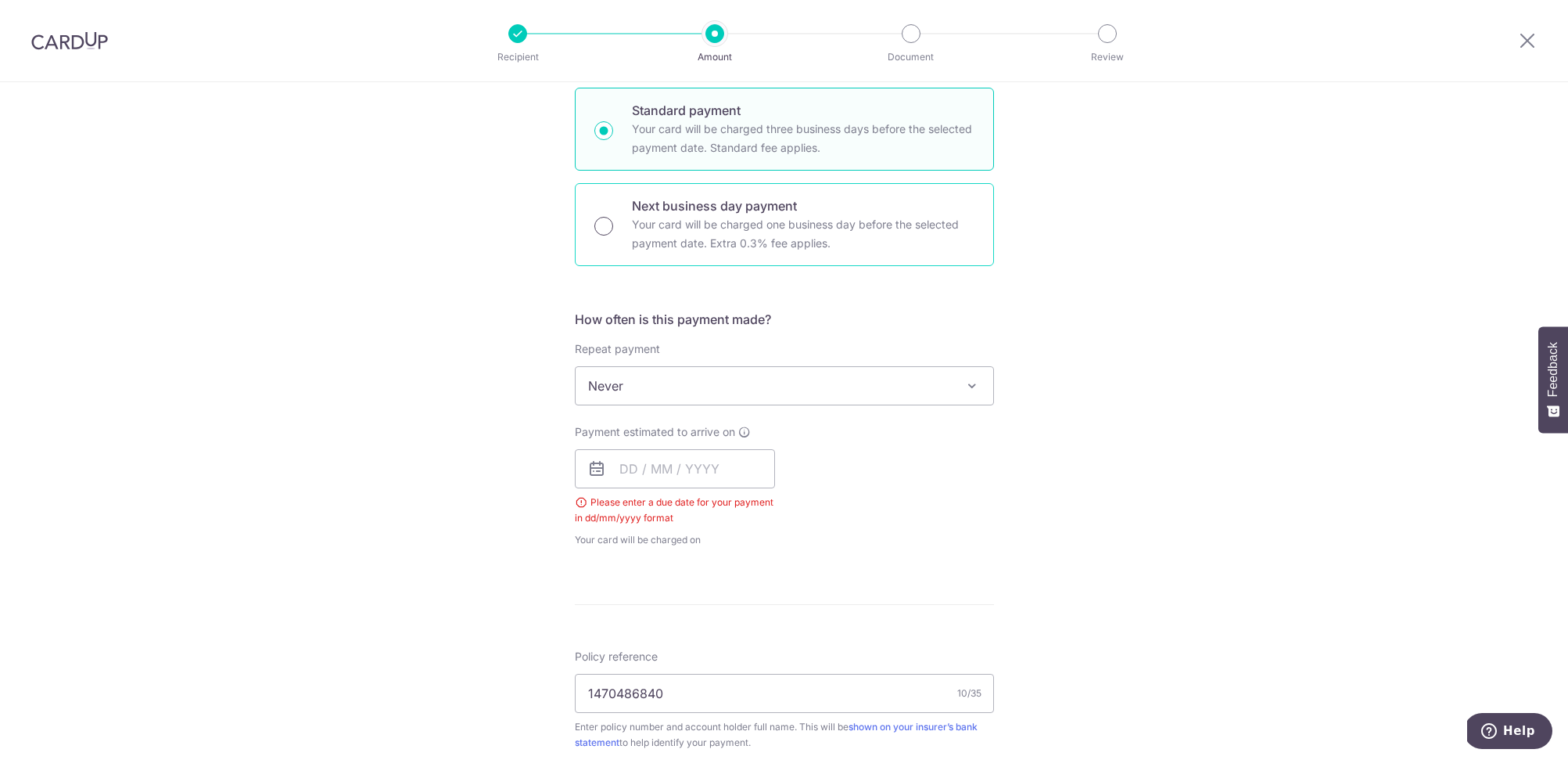
click at [594, 223] on input "Next business day payment Your card will be charged one business day before the…" at bounding box center [604, 226] width 19 height 19
radio input "true"
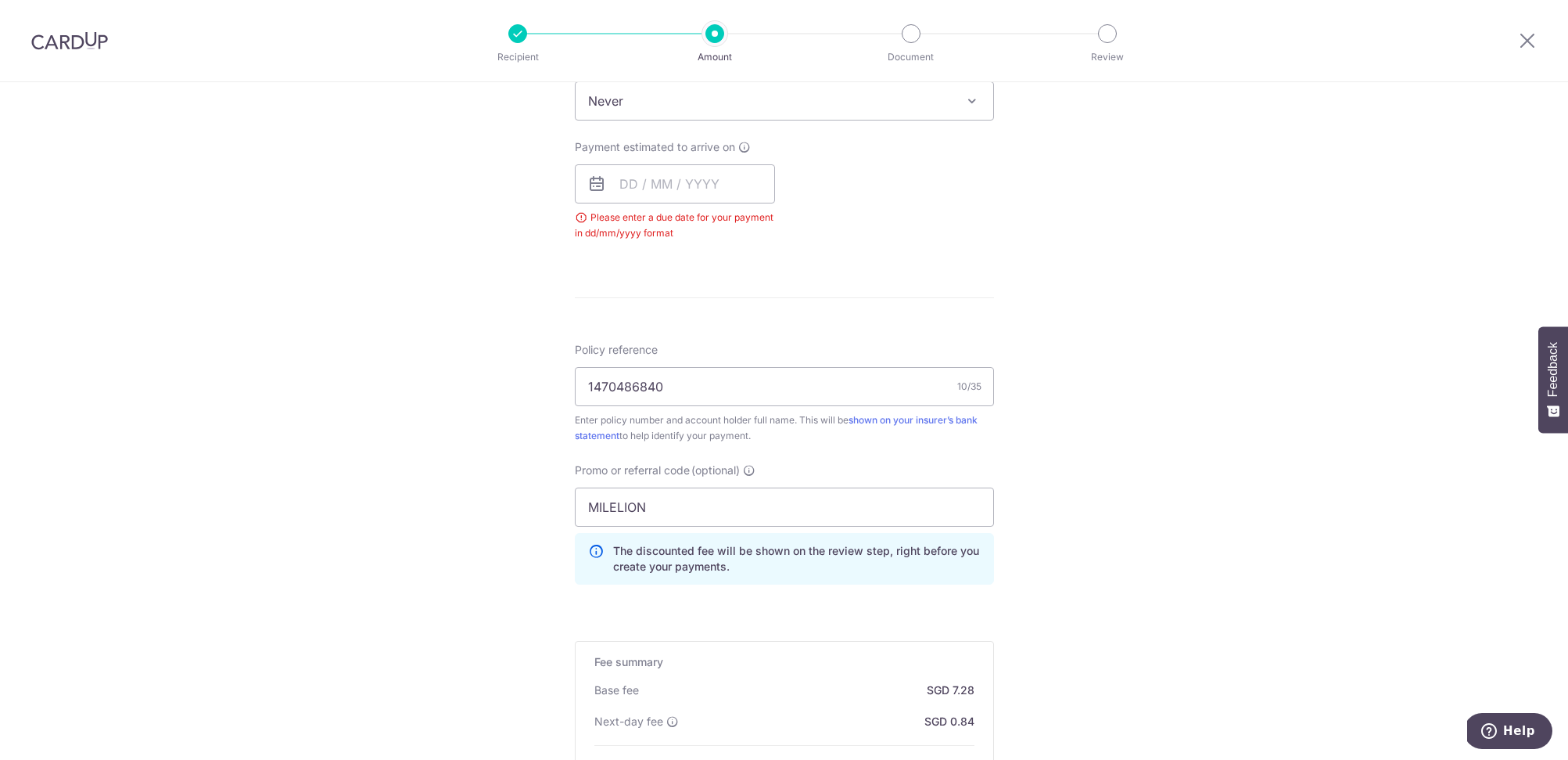
scroll to position [576, 0]
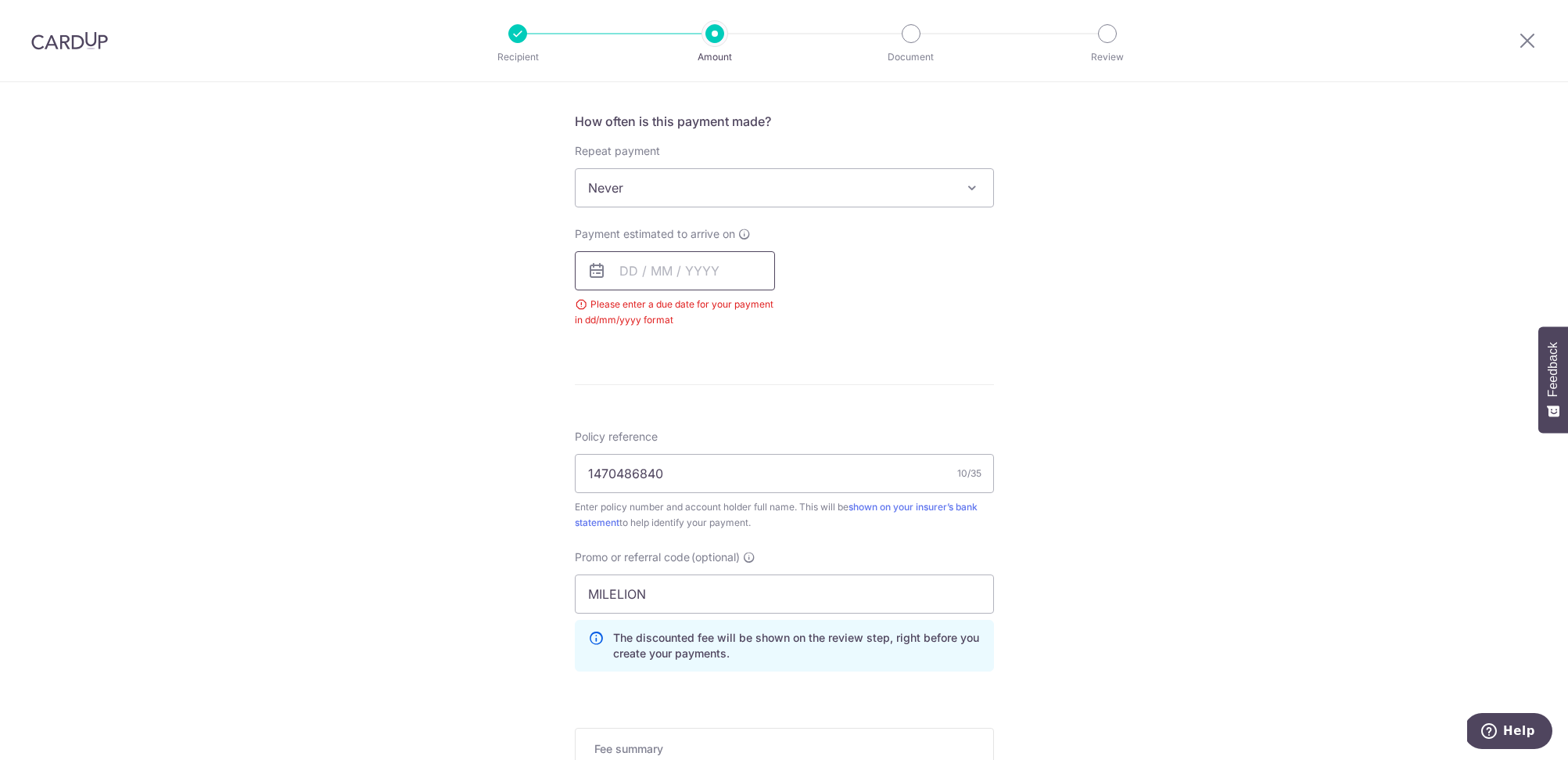
click at [650, 283] on input "text" at bounding box center [675, 271] width 200 height 39
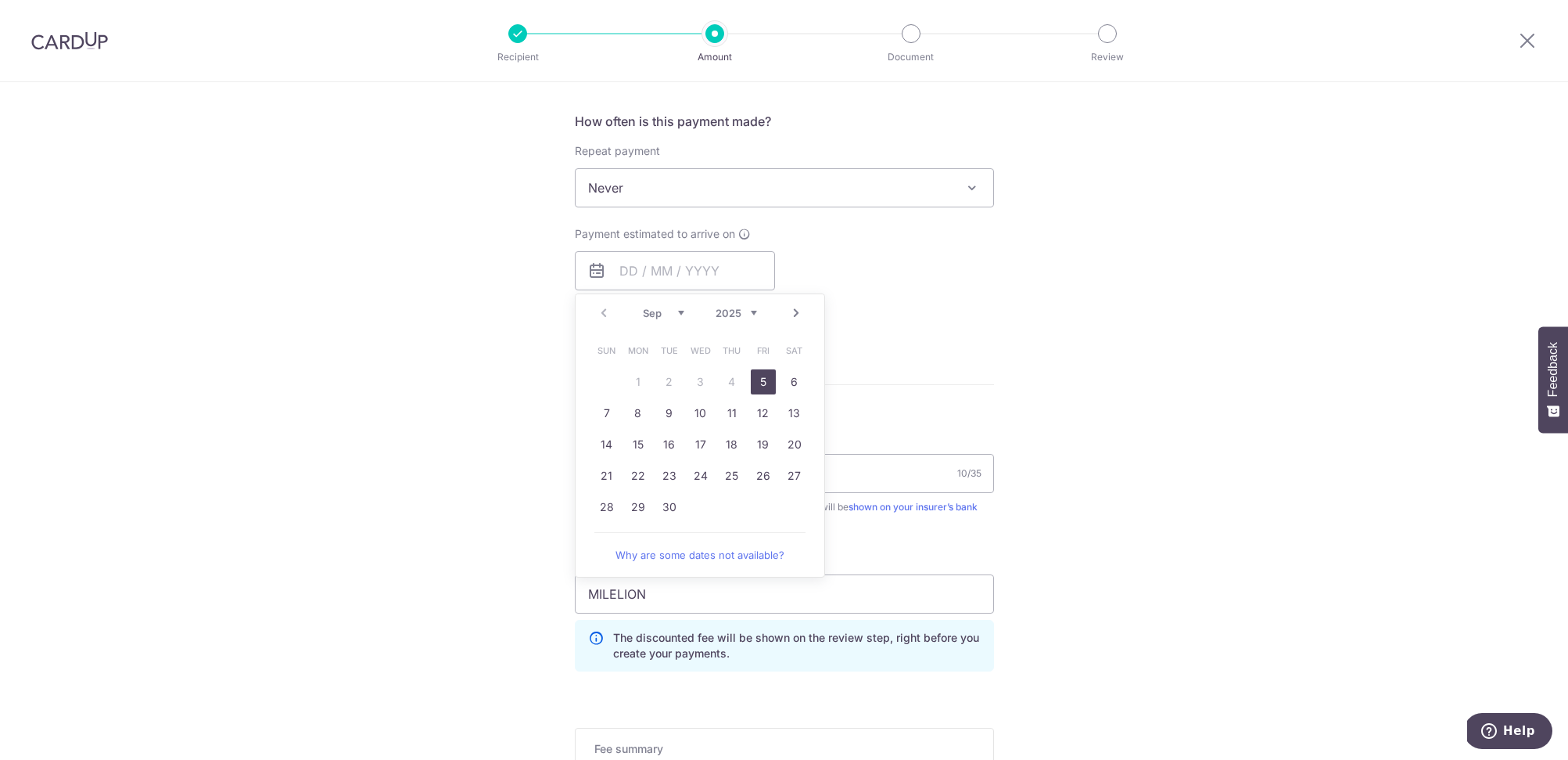
click at [762, 373] on link "5" at bounding box center [763, 381] width 25 height 25
type input "[DATE]"
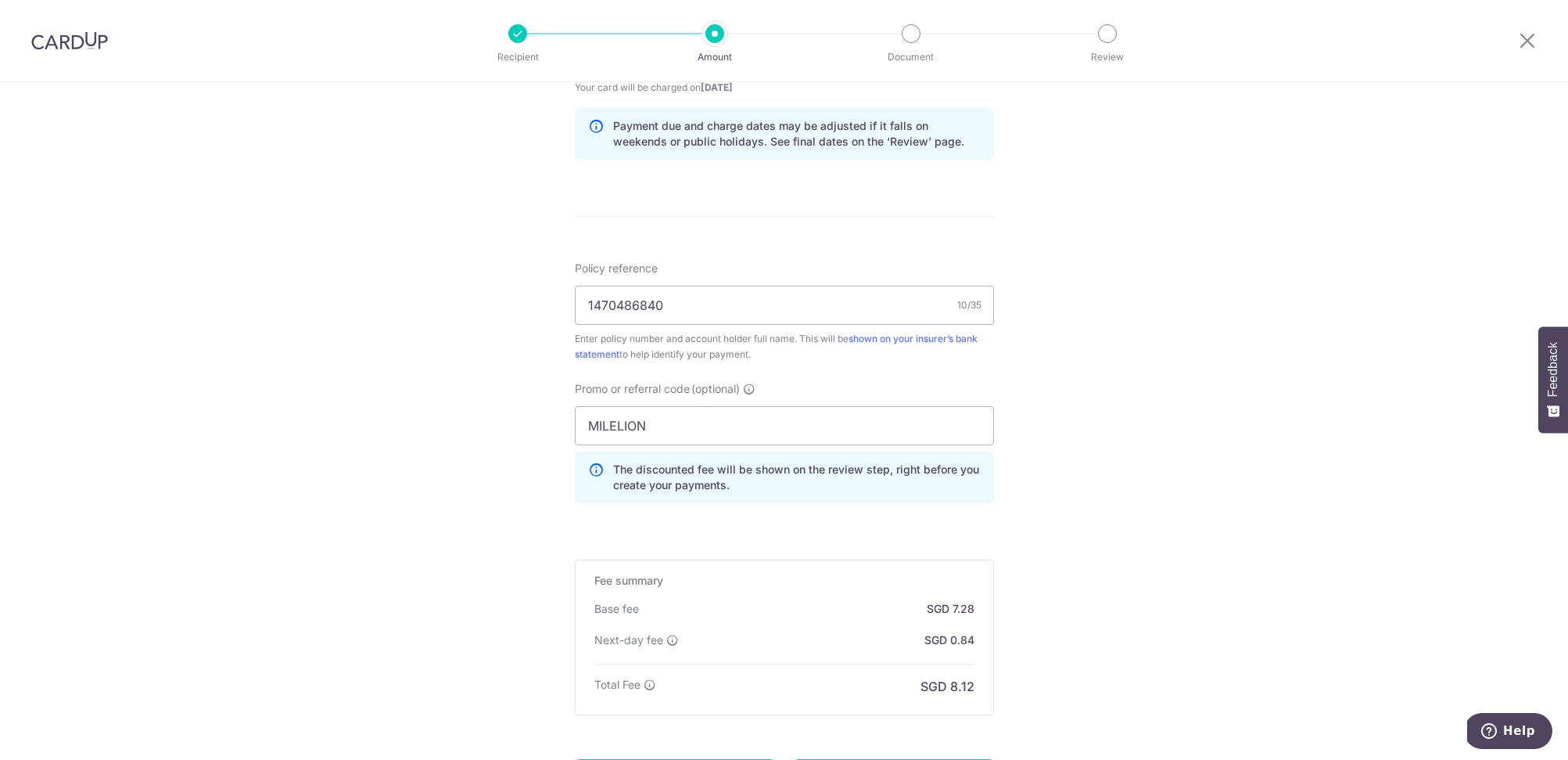
scroll to position [948, 0]
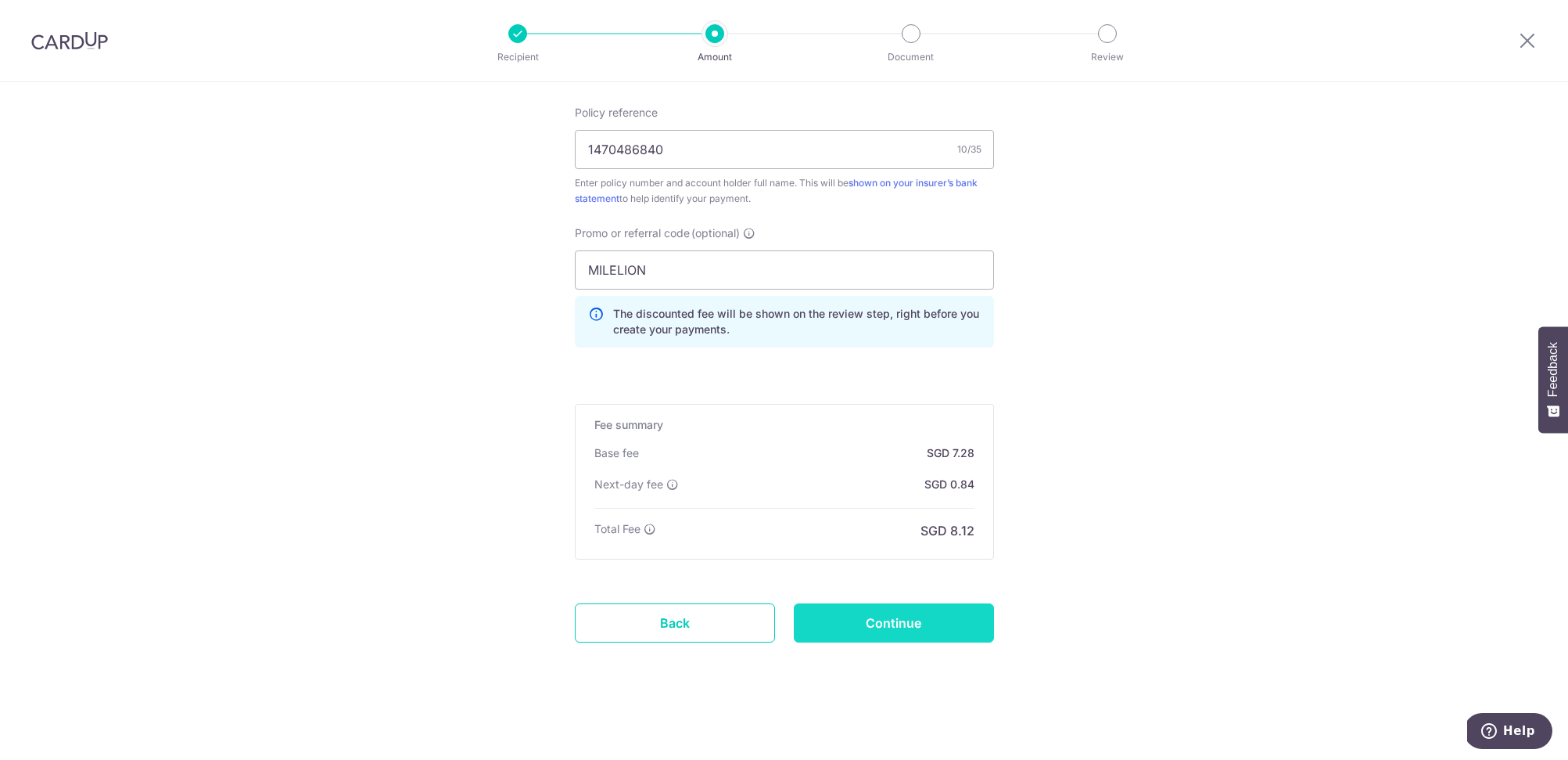
click at [895, 610] on input "Continue" at bounding box center [894, 622] width 200 height 39
type input "Create Schedule"
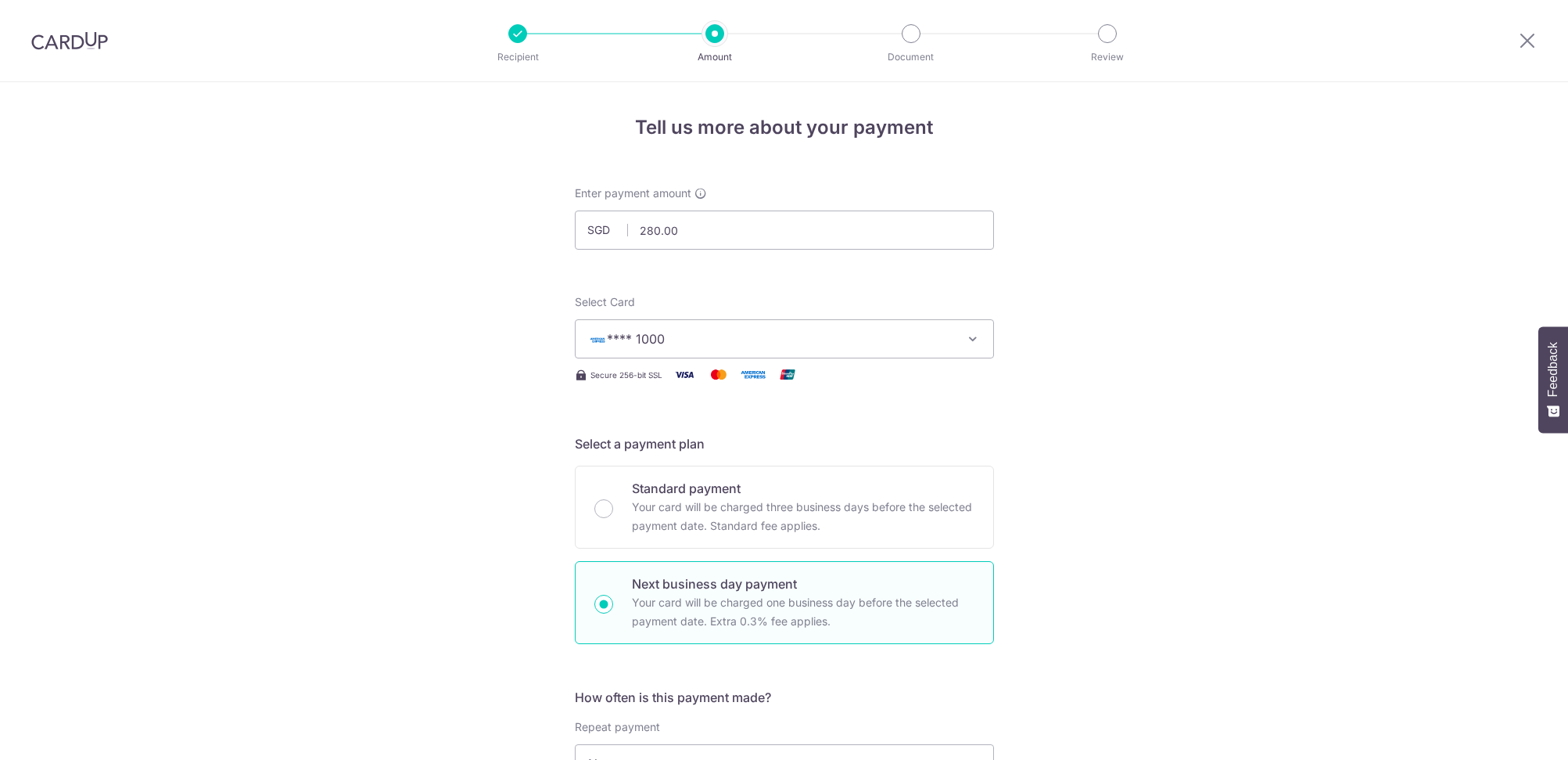
scroll to position [970, 0]
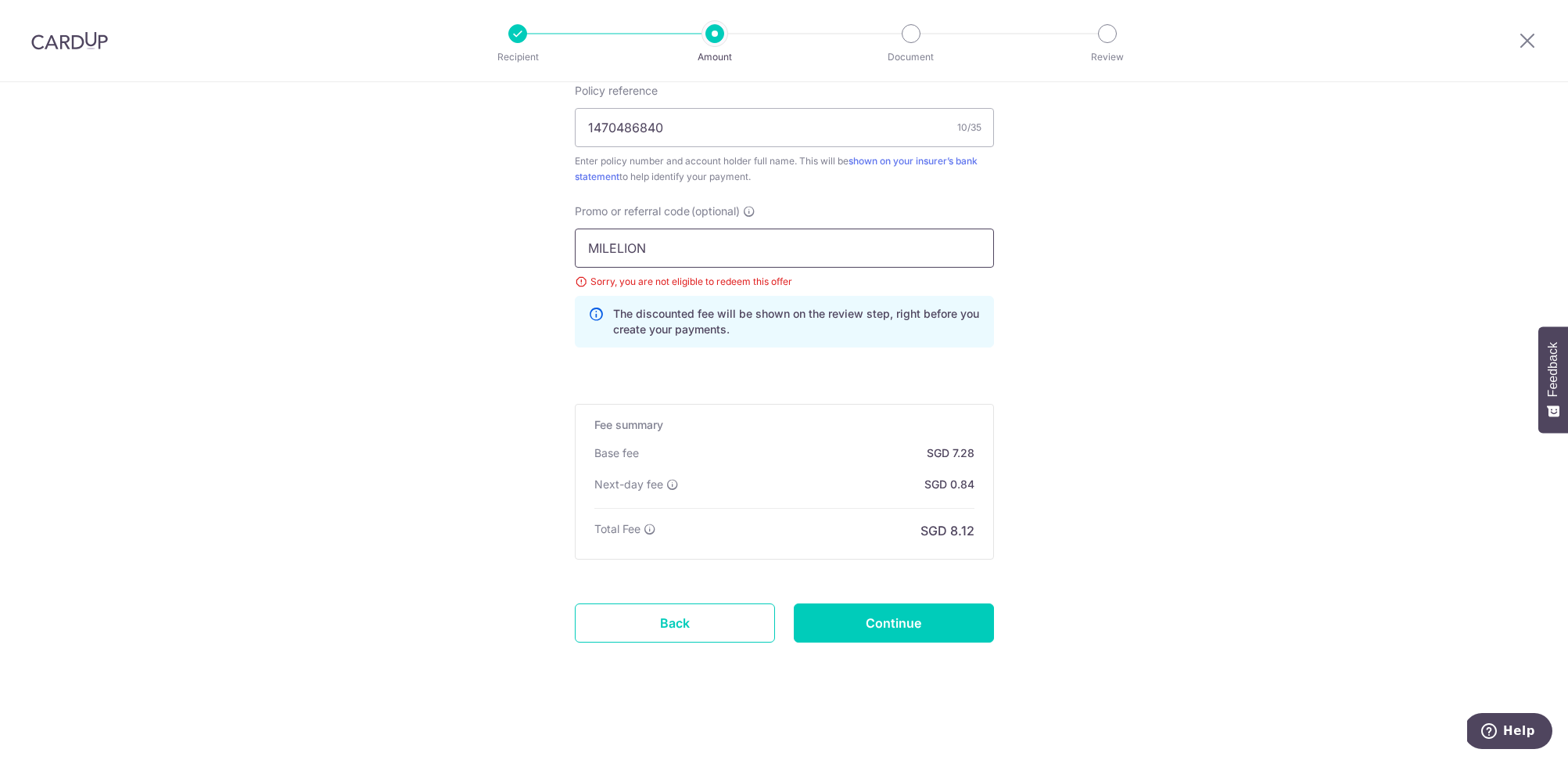
drag, startPoint x: 663, startPoint y: 243, endPoint x: 531, endPoint y: 235, distance: 132.2
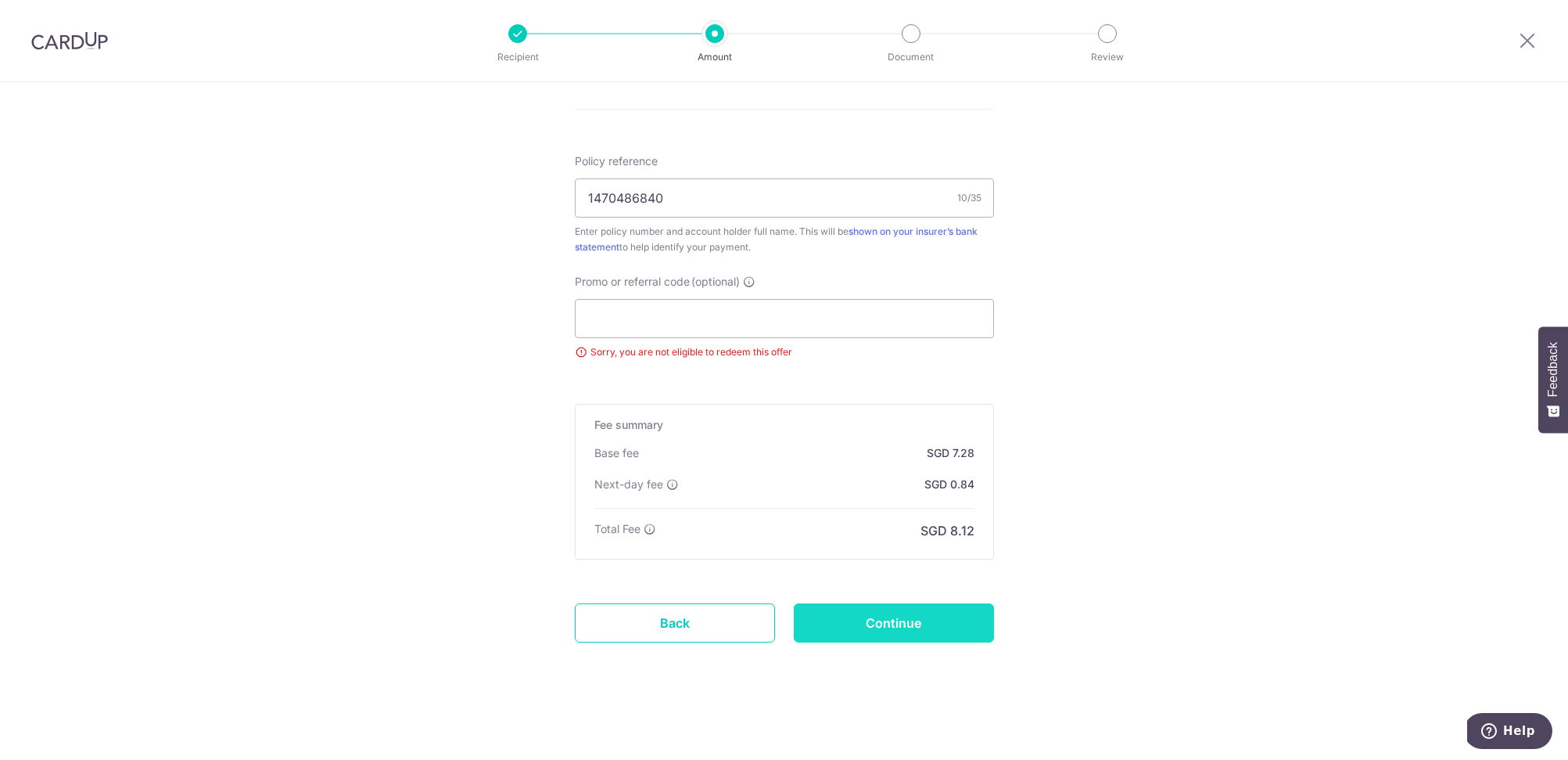
click at [940, 624] on input "Continue" at bounding box center [894, 622] width 200 height 39
type input "Update Schedule"
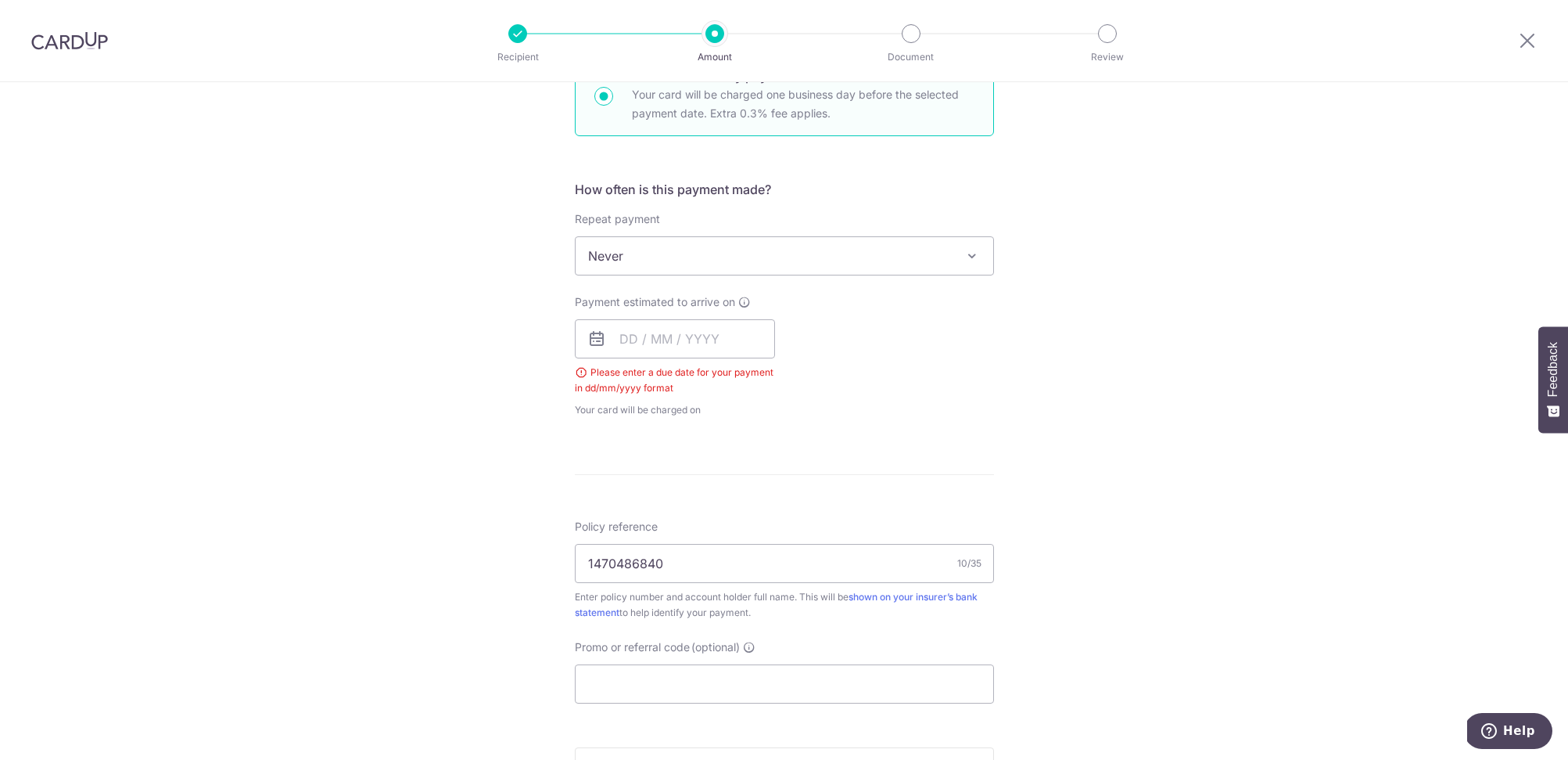
scroll to position [501, 0]
click at [628, 347] on input "text" at bounding box center [675, 345] width 200 height 39
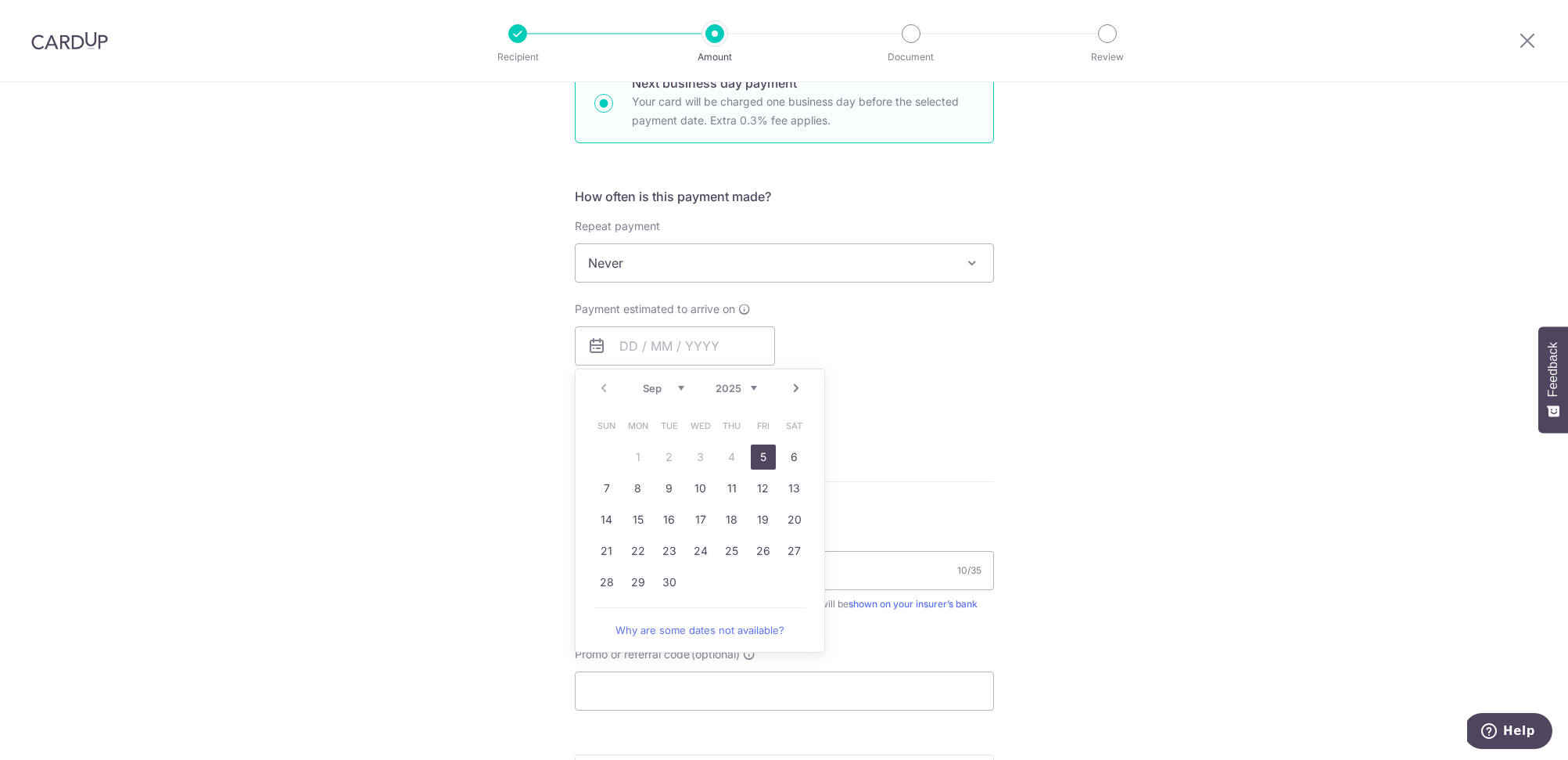
drag, startPoint x: 1055, startPoint y: 346, endPoint x: 780, endPoint y: 392, distance: 278.8
click at [1053, 346] on div "Tell us more about your payment Enter payment amount SGD 280.00 280.00 Select C…" at bounding box center [784, 345] width 1568 height 1529
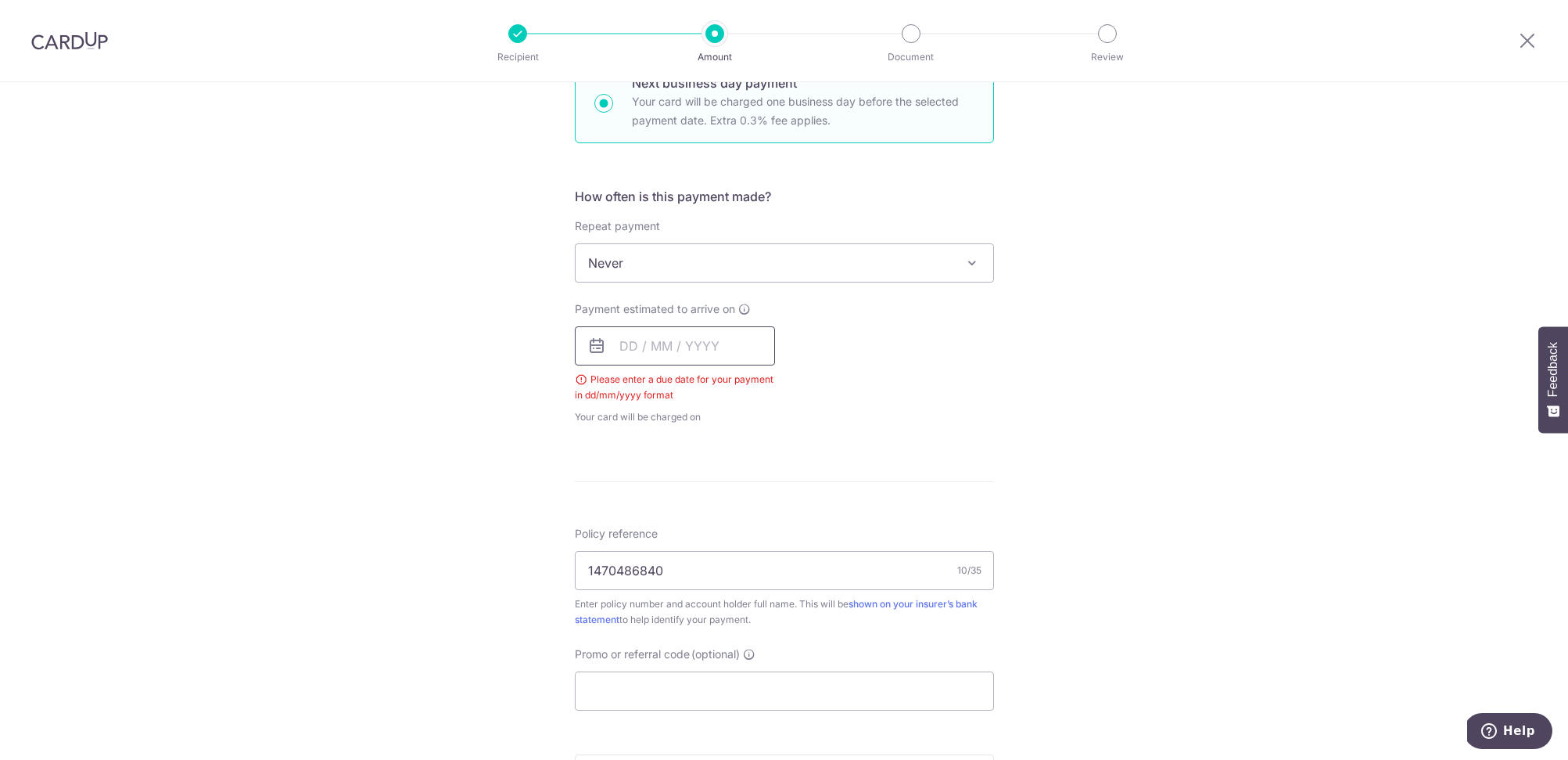
click at [695, 327] on input "text" at bounding box center [675, 345] width 200 height 39
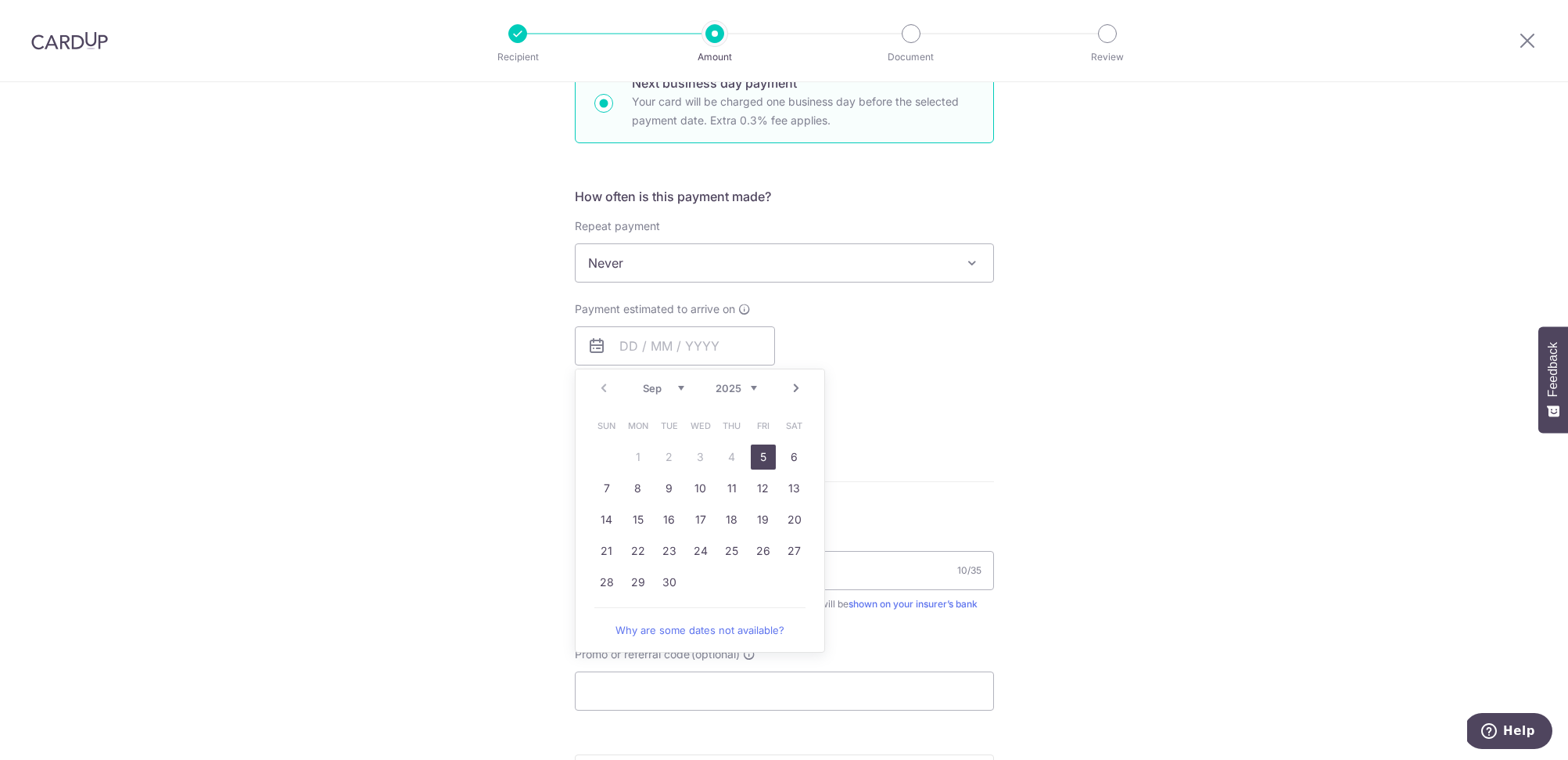
click at [764, 452] on link "5" at bounding box center [763, 456] width 25 height 25
type input "[DATE]"
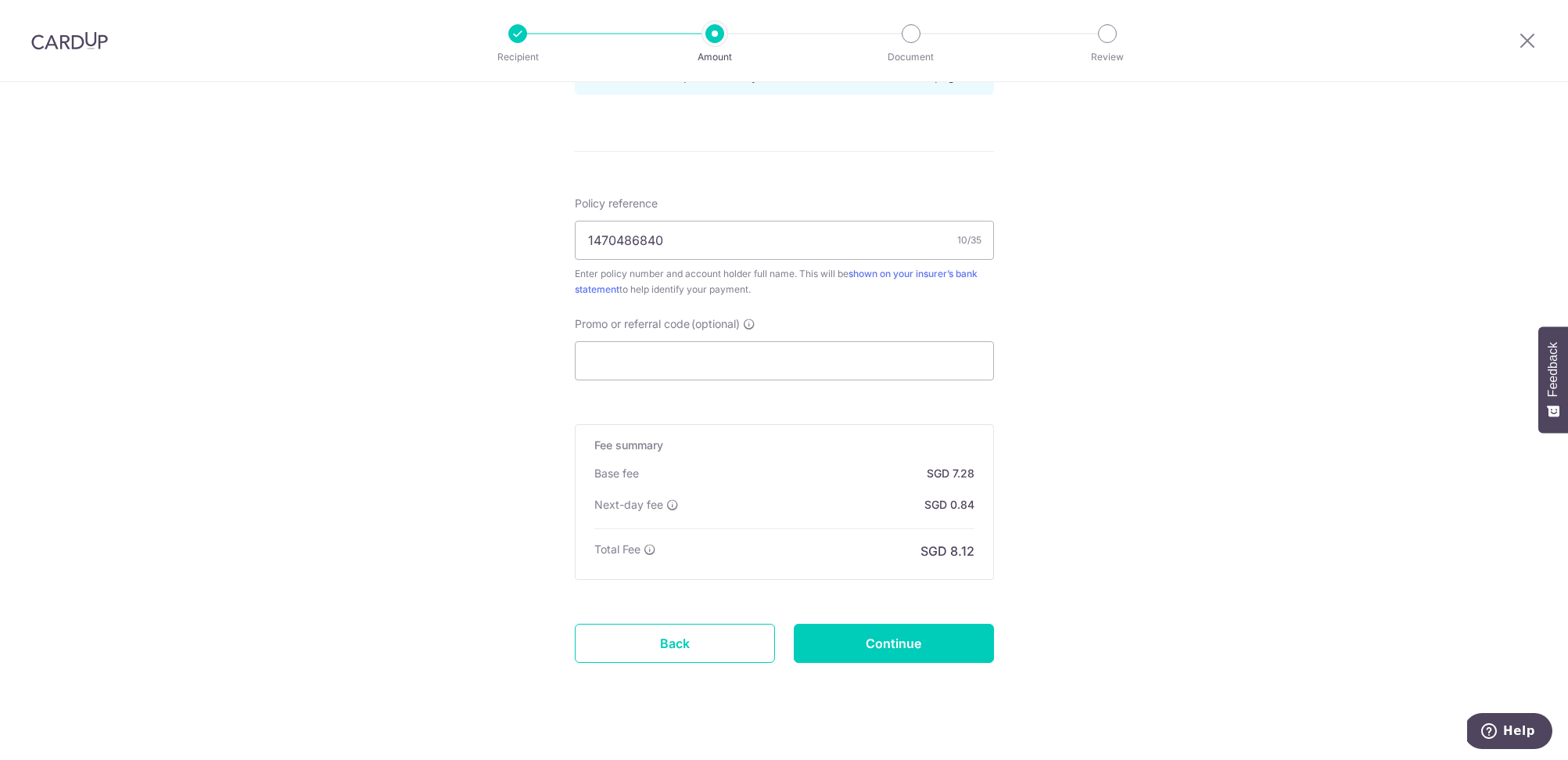
scroll to position [878, 0]
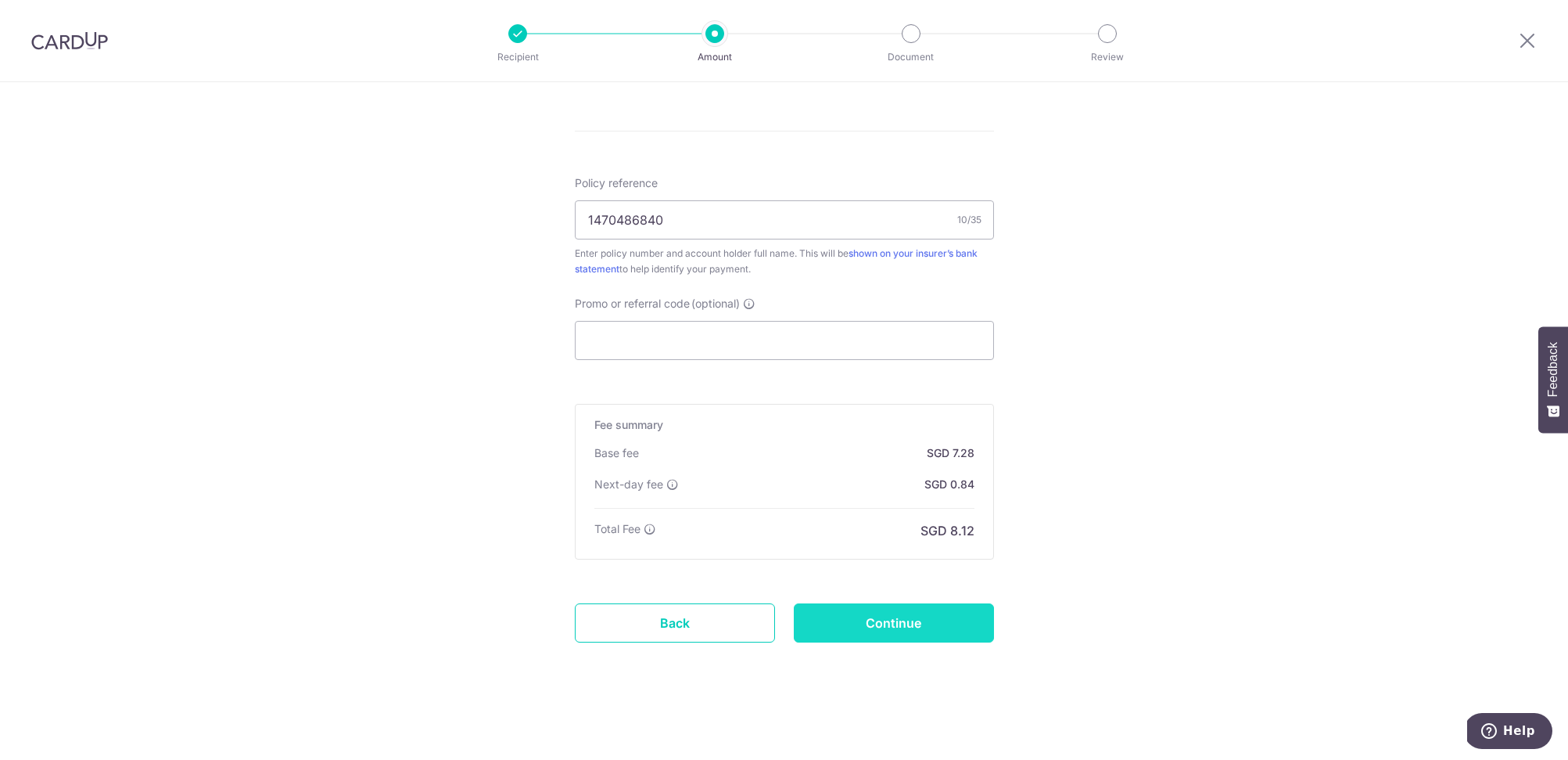
click at [921, 612] on input "Continue" at bounding box center [894, 622] width 200 height 39
type input "Update Schedule"
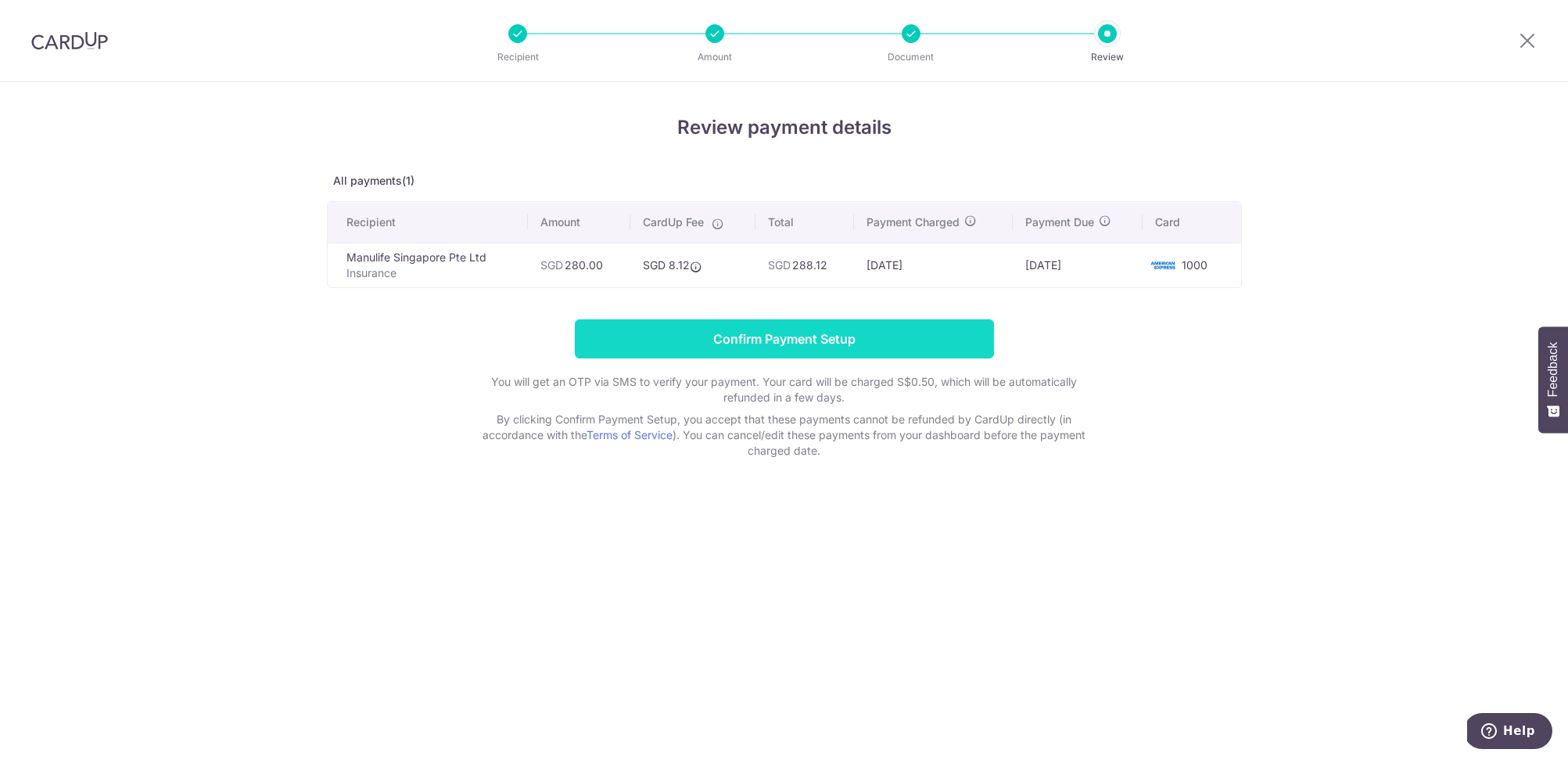
click at [794, 347] on input "Confirm Payment Setup" at bounding box center [784, 338] width 419 height 39
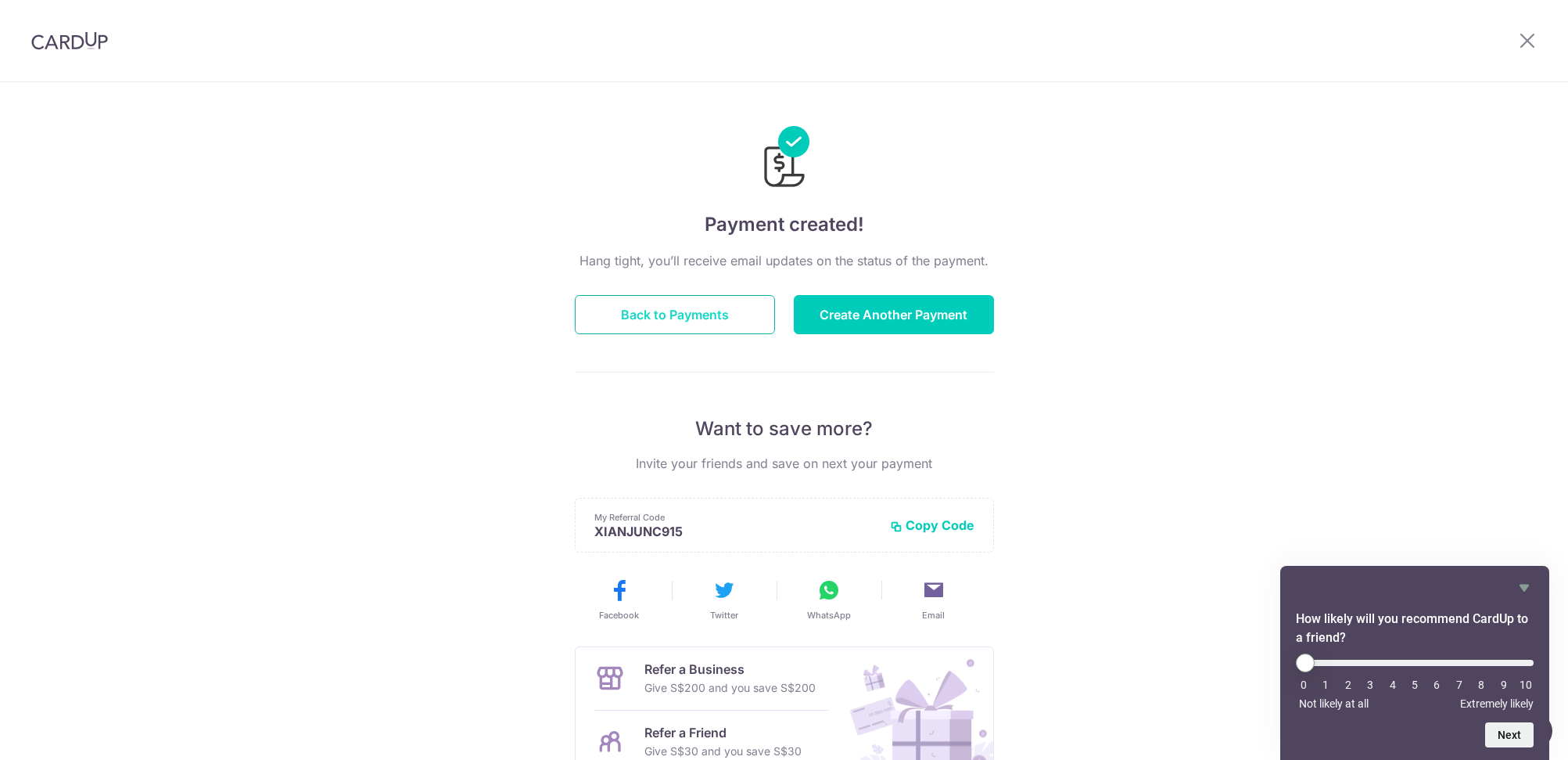
click at [723, 307] on button "Back to Payments" at bounding box center [675, 314] width 200 height 39
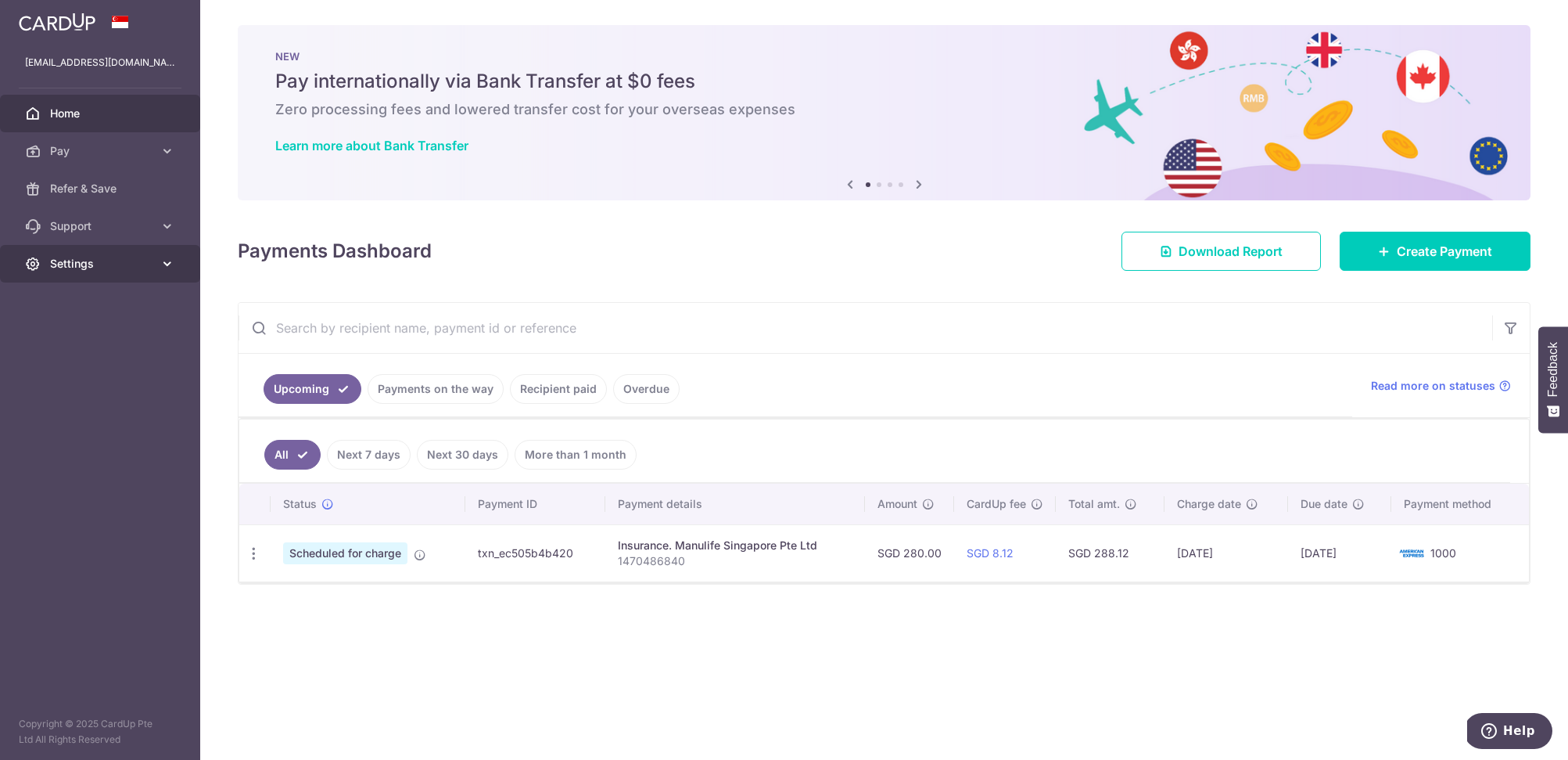
click at [97, 255] on span "Settings" at bounding box center [102, 263] width 103 height 16
click at [84, 345] on span "Logout" at bounding box center [102, 339] width 103 height 16
